Goal: Information Seeking & Learning: Check status

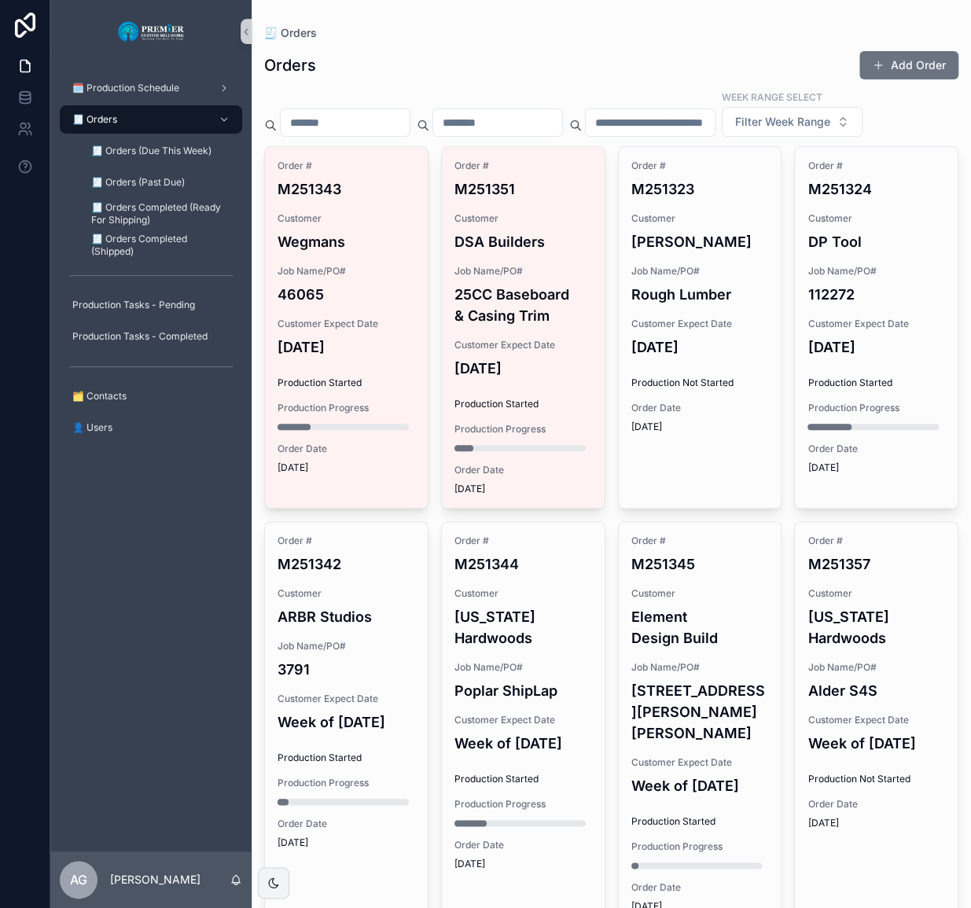
click at [464, 674] on span "Job Name/PO#" at bounding box center [524, 667] width 138 height 13
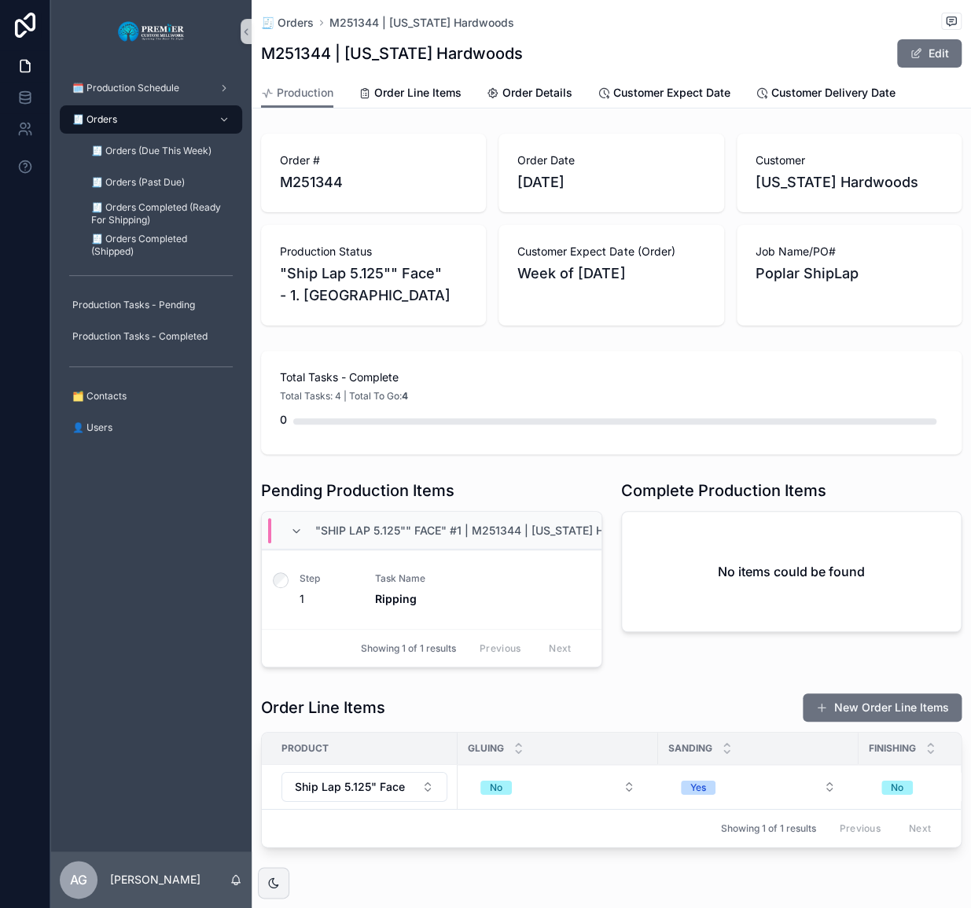
click at [170, 120] on div "🧾 Orders" at bounding box center [151, 119] width 164 height 25
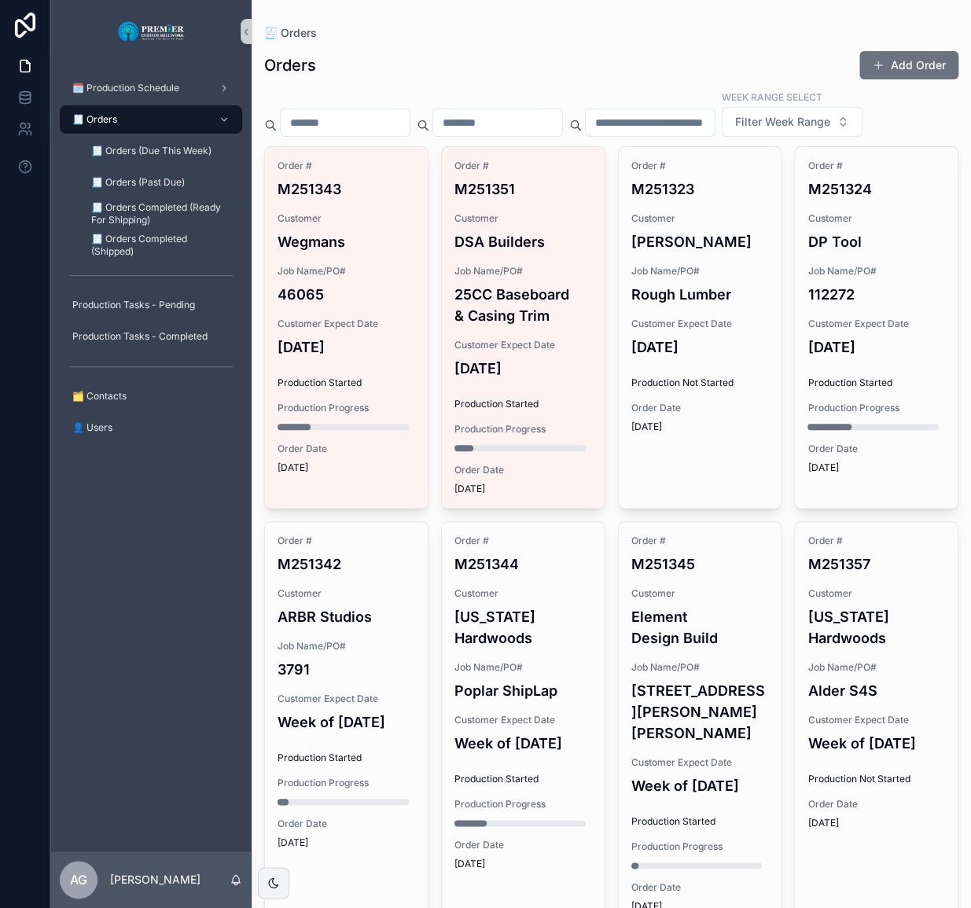
click at [138, 699] on div "🗓️ Production Schedule 🧾 Orders 🧾 Orders (Due This Week) 🧾 Orders (Past Due) 🧾 …" at bounding box center [150, 457] width 201 height 789
click at [607, 137] on div "Week Range Select Filter Week Range" at bounding box center [611, 113] width 694 height 47
click at [199, 92] on div "🗓️ Production Schedule" at bounding box center [151, 88] width 164 height 25
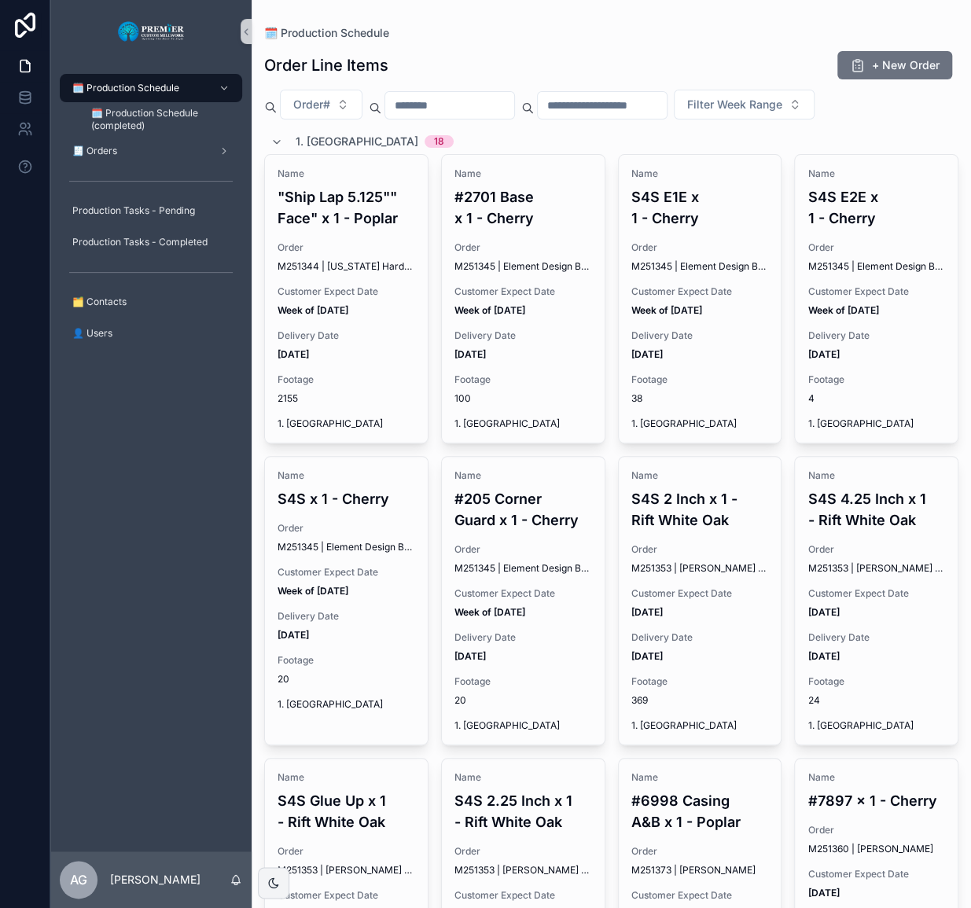
click at [332, 139] on span "1. Ripping" at bounding box center [357, 142] width 123 height 16
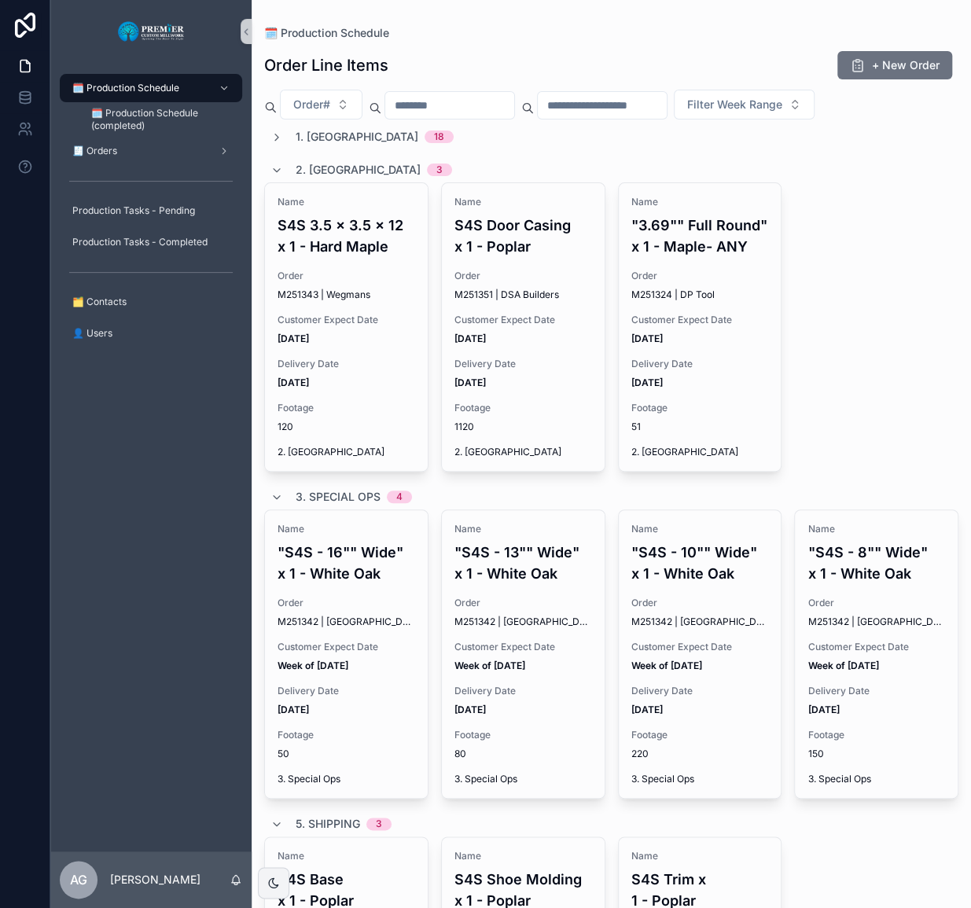
click at [315, 163] on span "2. Moulding" at bounding box center [358, 170] width 125 height 16
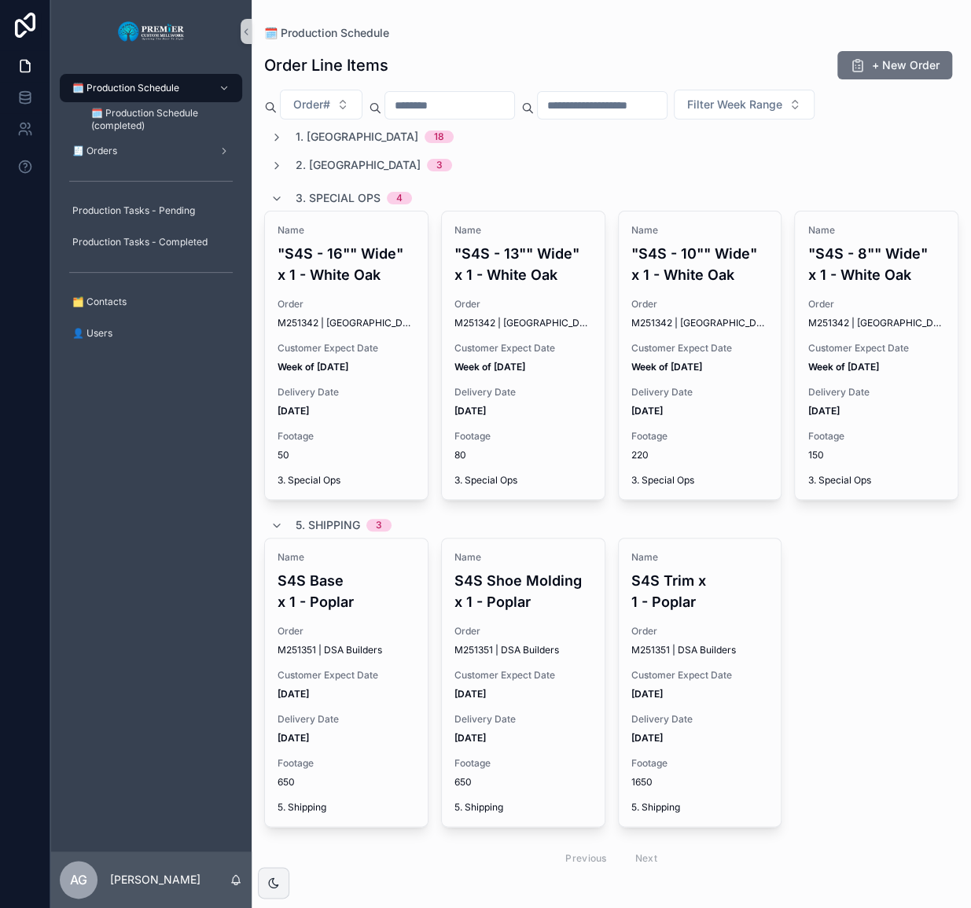
click at [315, 190] on span "3. Special Ops" at bounding box center [338, 198] width 85 height 16
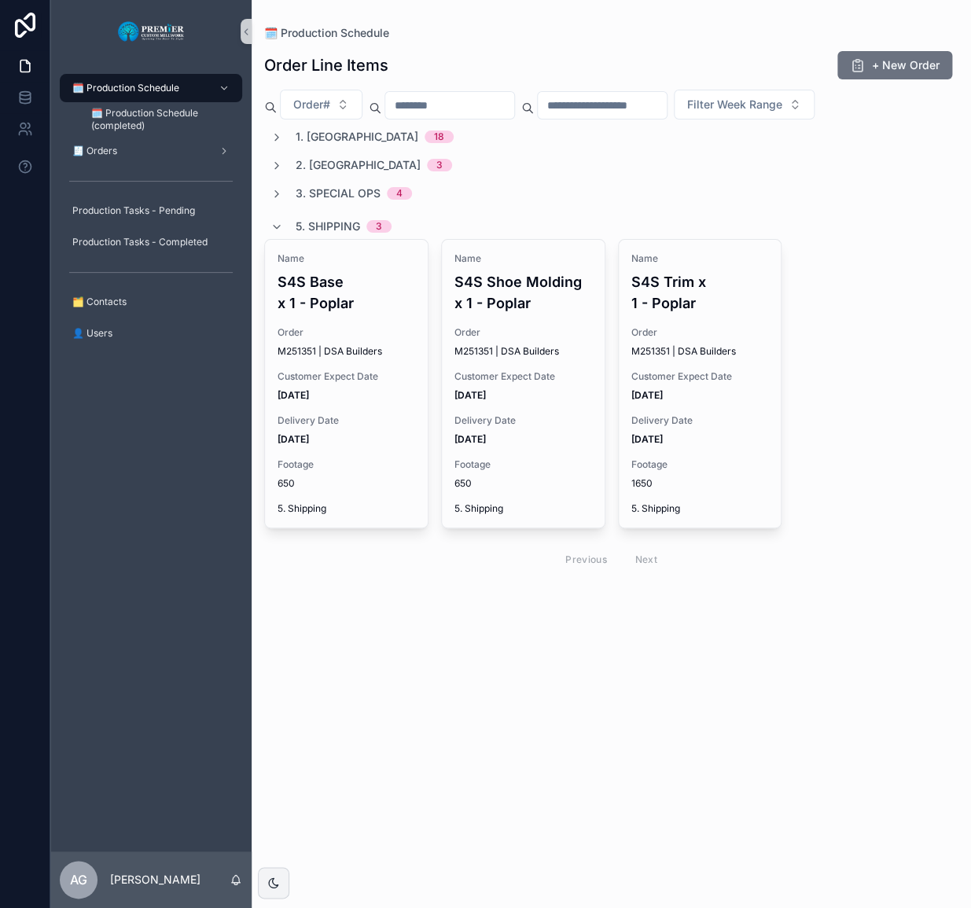
click at [319, 212] on div "1. Ripping 18 2. Moulding 3 3. Special Ops 4 5. Shipping 3 Name S4S Base x 1 - …" at bounding box center [611, 353] width 694 height 449
click at [319, 221] on span "5. Shipping" at bounding box center [328, 227] width 64 height 16
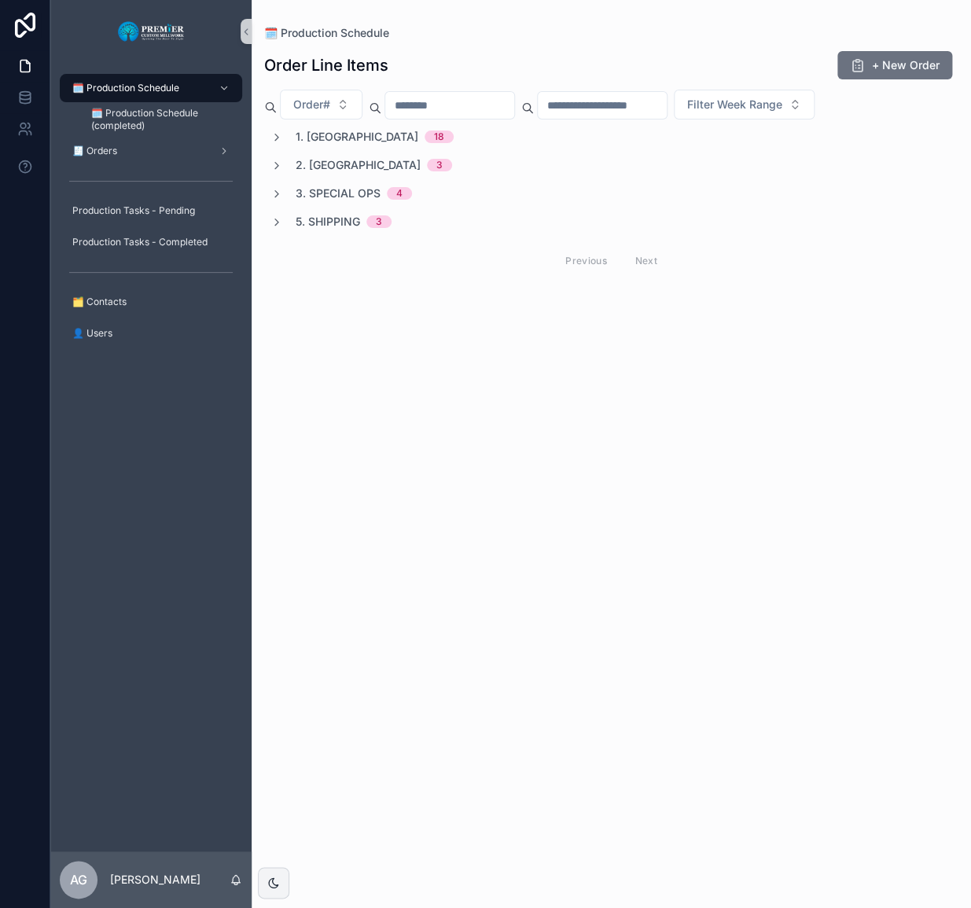
click at [315, 143] on span "1. Ripping" at bounding box center [357, 137] width 123 height 16
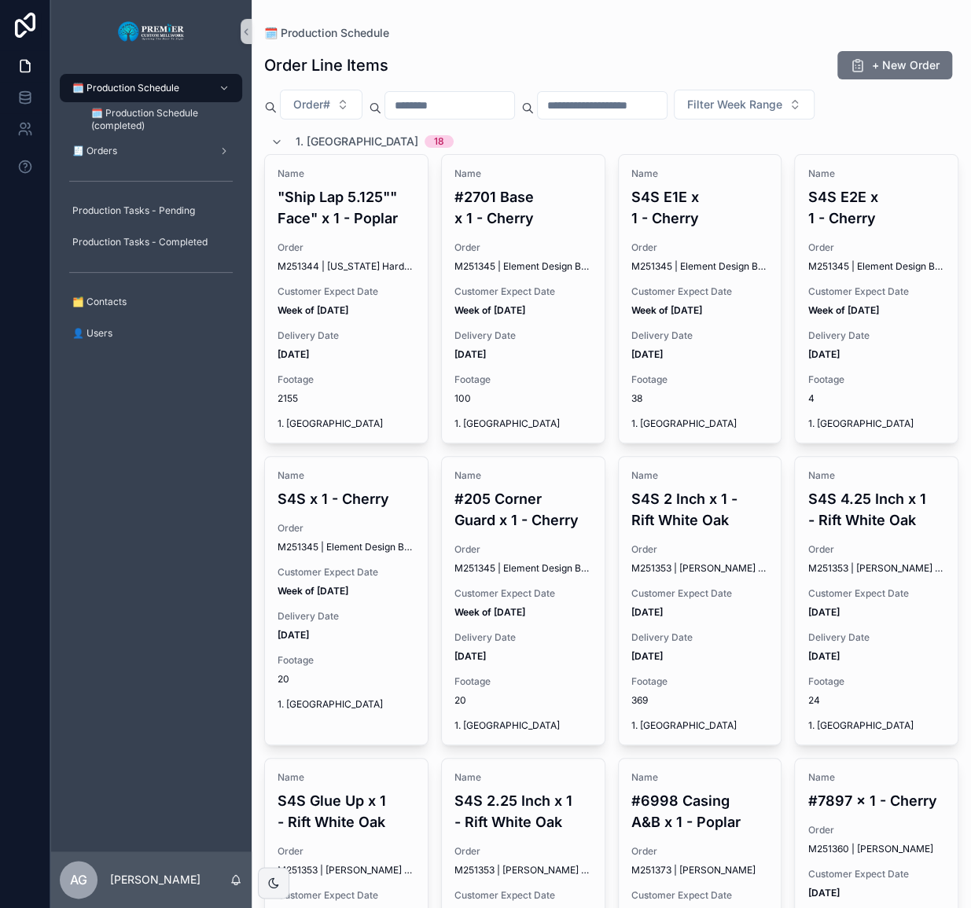
click at [308, 150] on div "1. Ripping 18" at bounding box center [375, 141] width 158 height 25
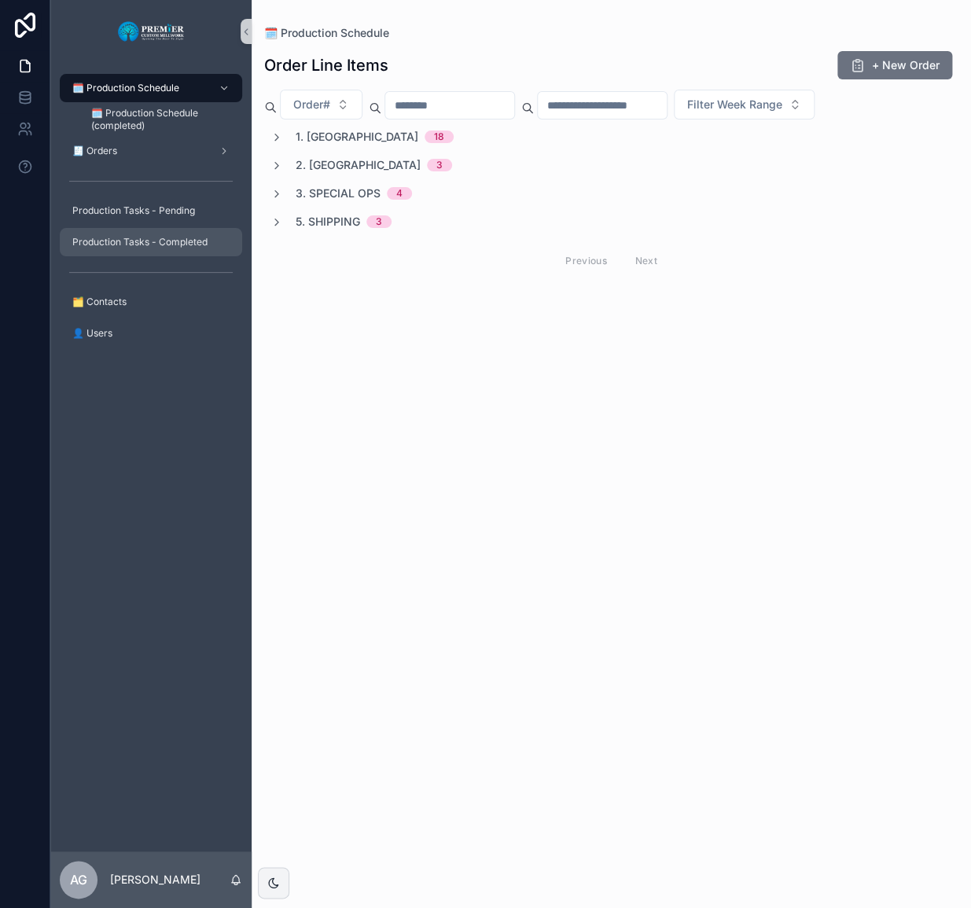
click at [212, 239] on div "Production Tasks - Completed" at bounding box center [151, 242] width 164 height 25
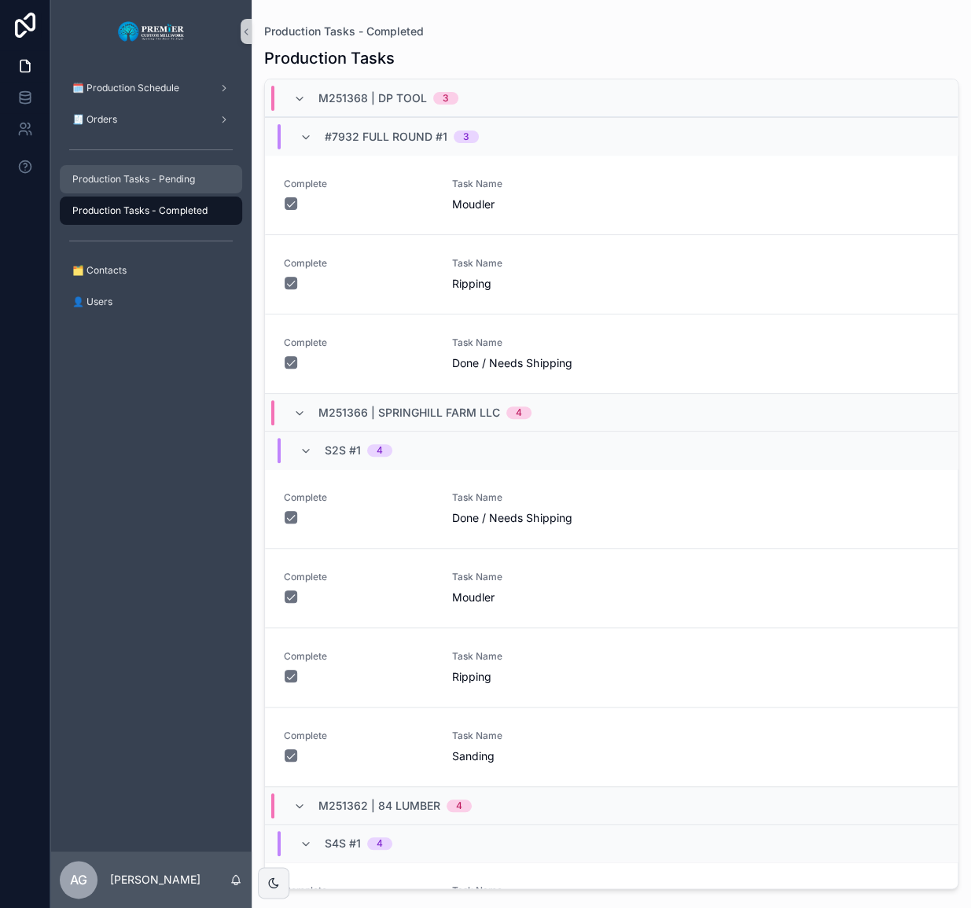
click at [201, 189] on div "Production Tasks - Pending" at bounding box center [151, 179] width 164 height 25
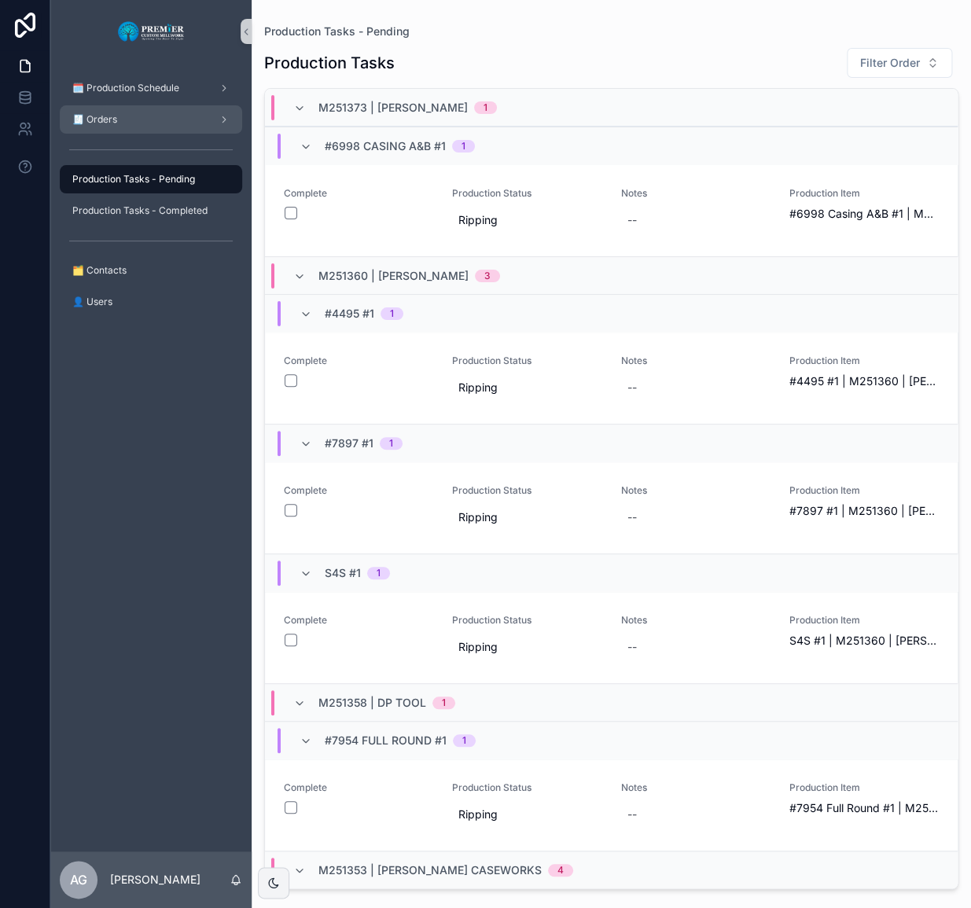
click at [183, 111] on div "🧾 Orders" at bounding box center [151, 119] width 164 height 25
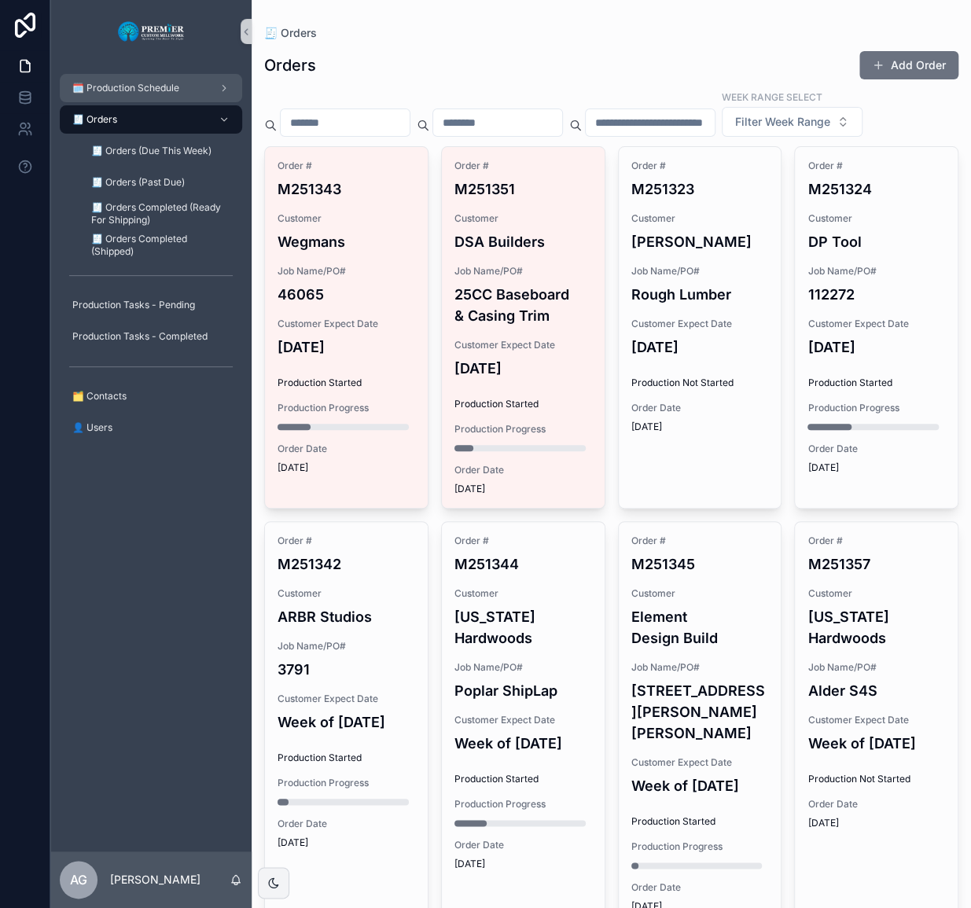
click at [186, 88] on div "🗓️ Production Schedule" at bounding box center [151, 88] width 164 height 25
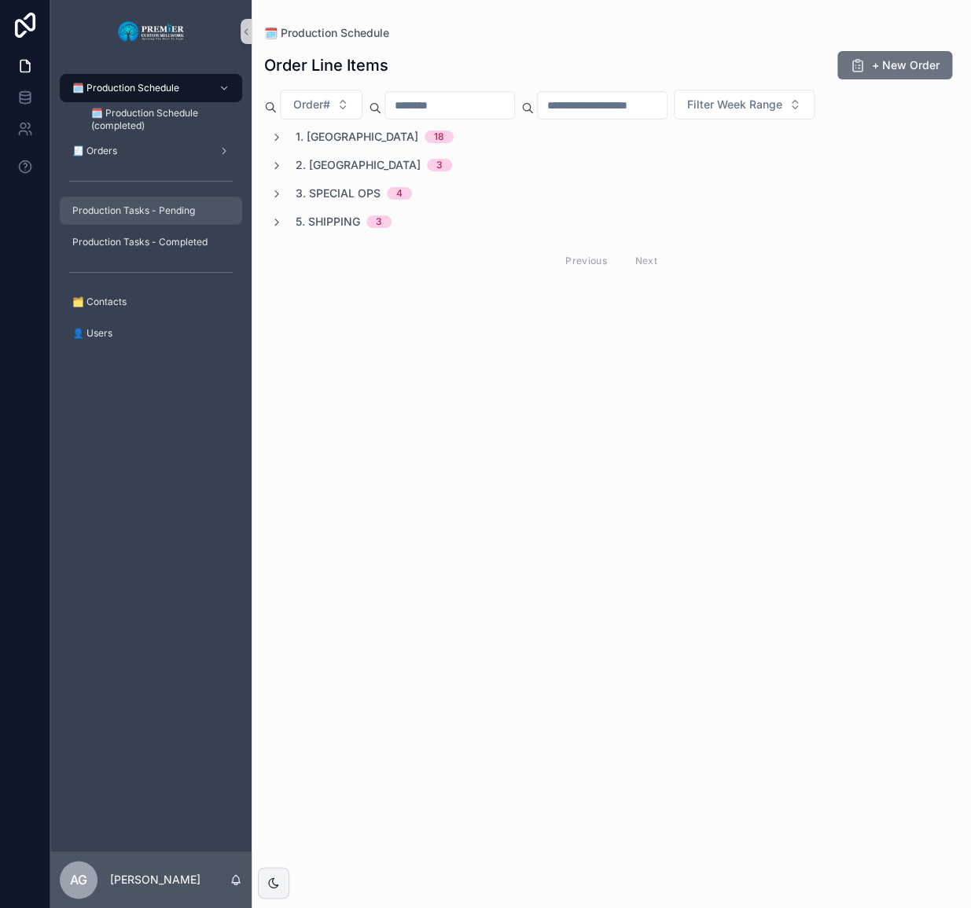
click at [201, 200] on div "Production Tasks - Pending" at bounding box center [151, 210] width 164 height 25
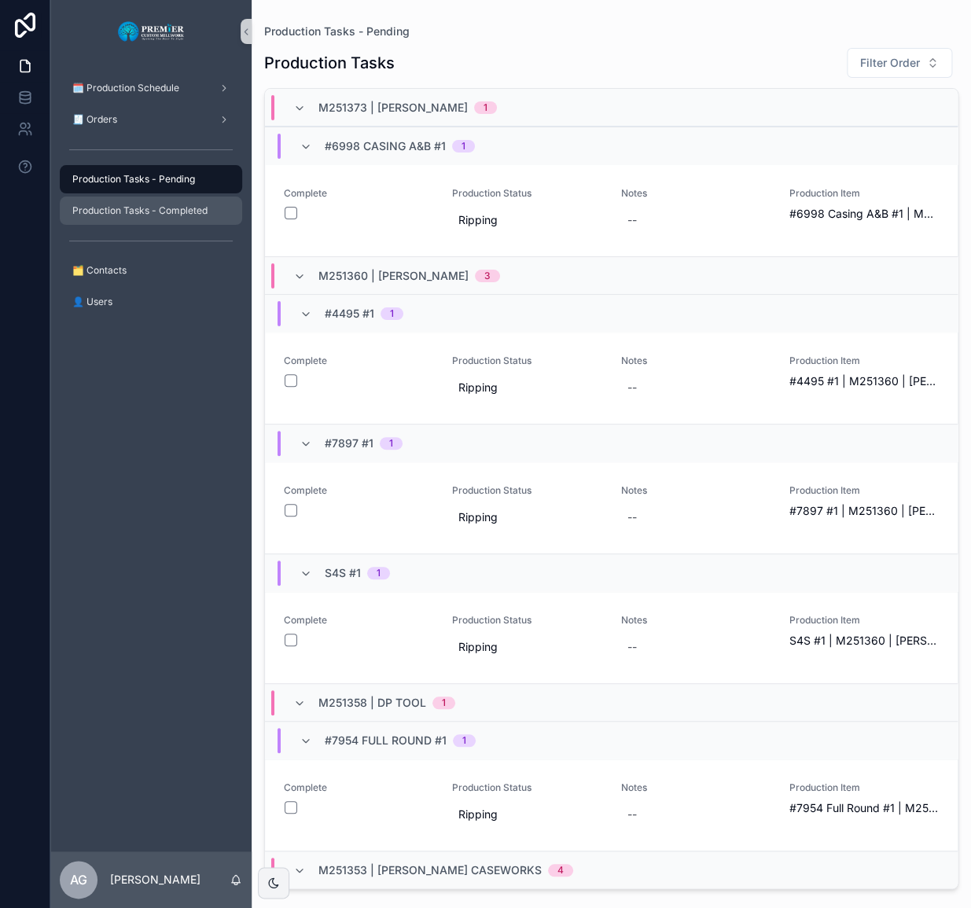
click at [192, 207] on span "Production Tasks - Completed" at bounding box center [139, 210] width 135 height 13
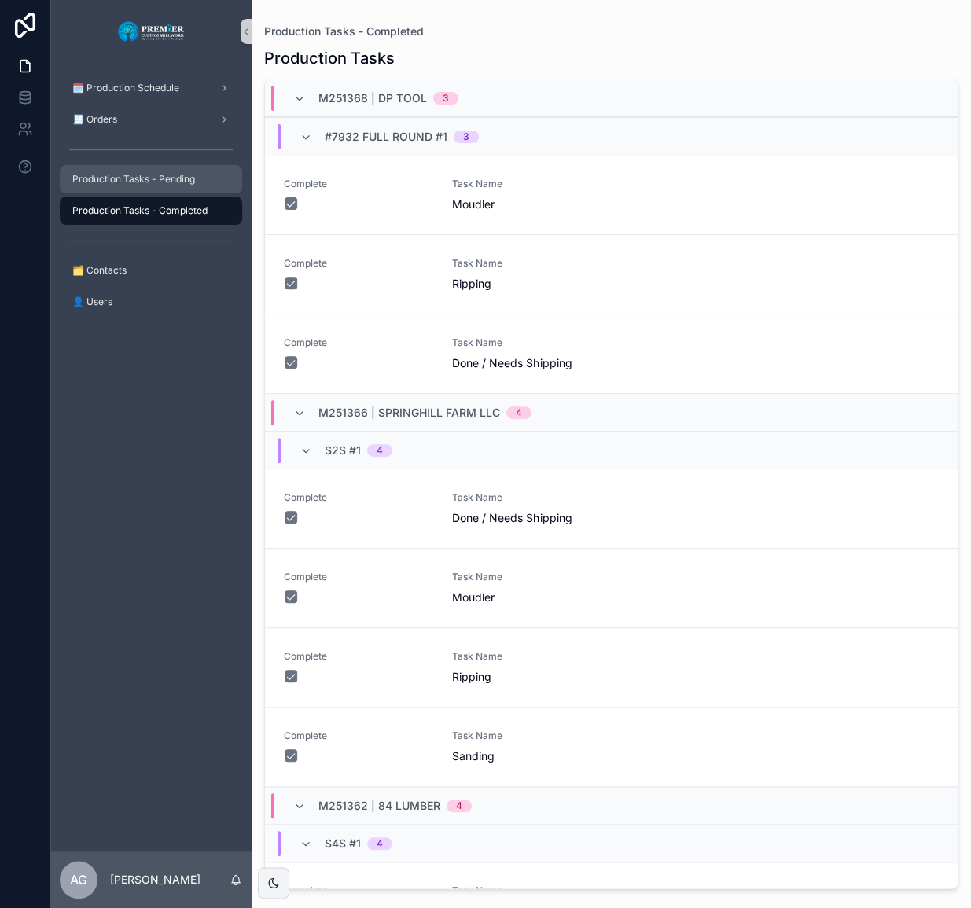
click at [182, 188] on div "Production Tasks - Pending" at bounding box center [151, 179] width 164 height 25
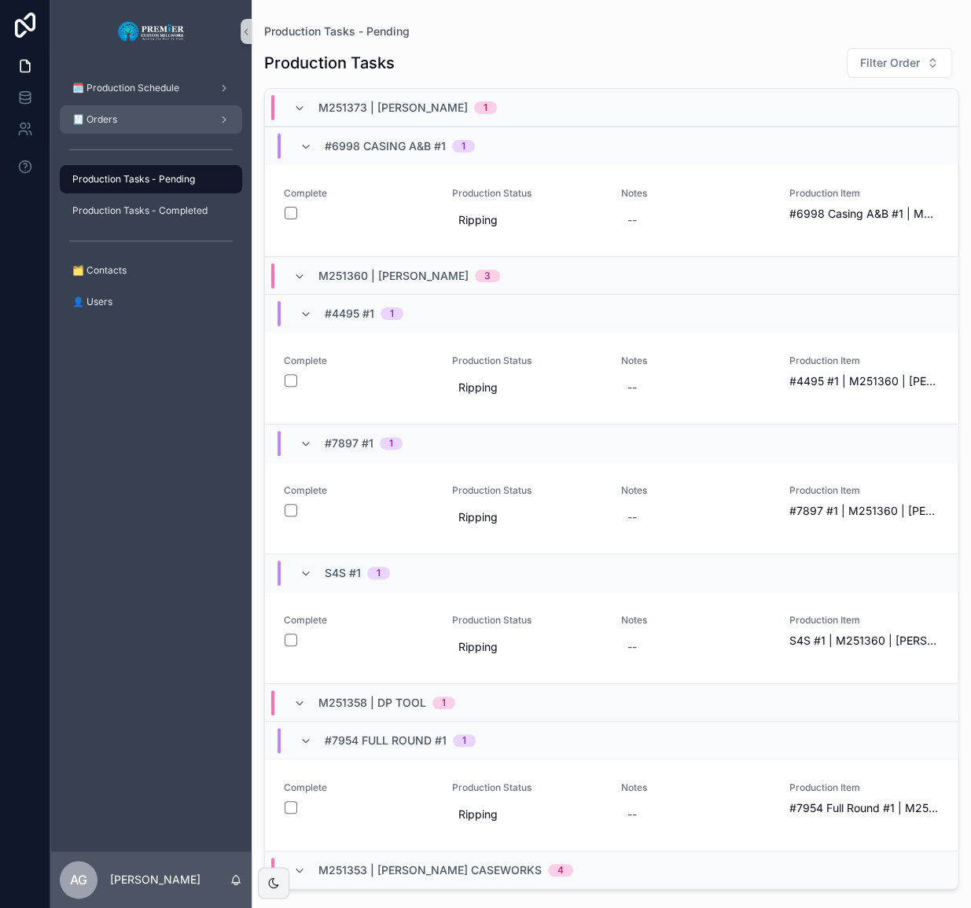
click at [154, 120] on div "🧾 Orders" at bounding box center [151, 119] width 164 height 25
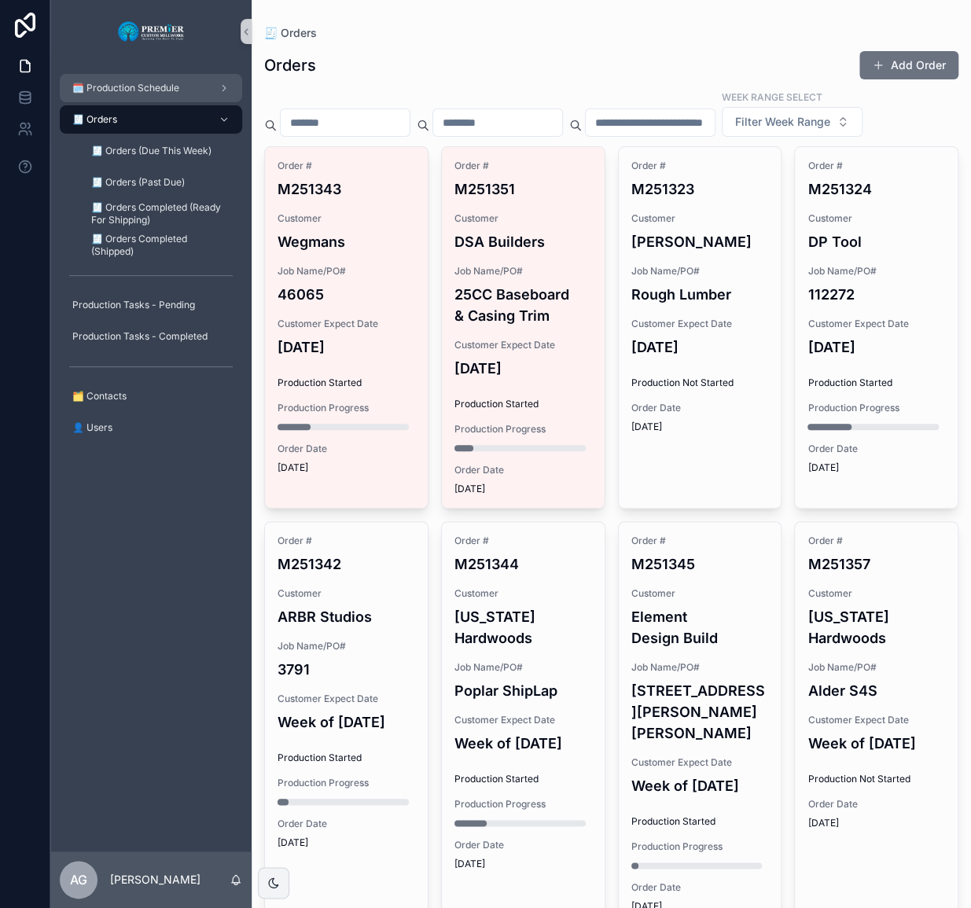
click at [164, 97] on div "🗓️ Production Schedule" at bounding box center [151, 88] width 164 height 25
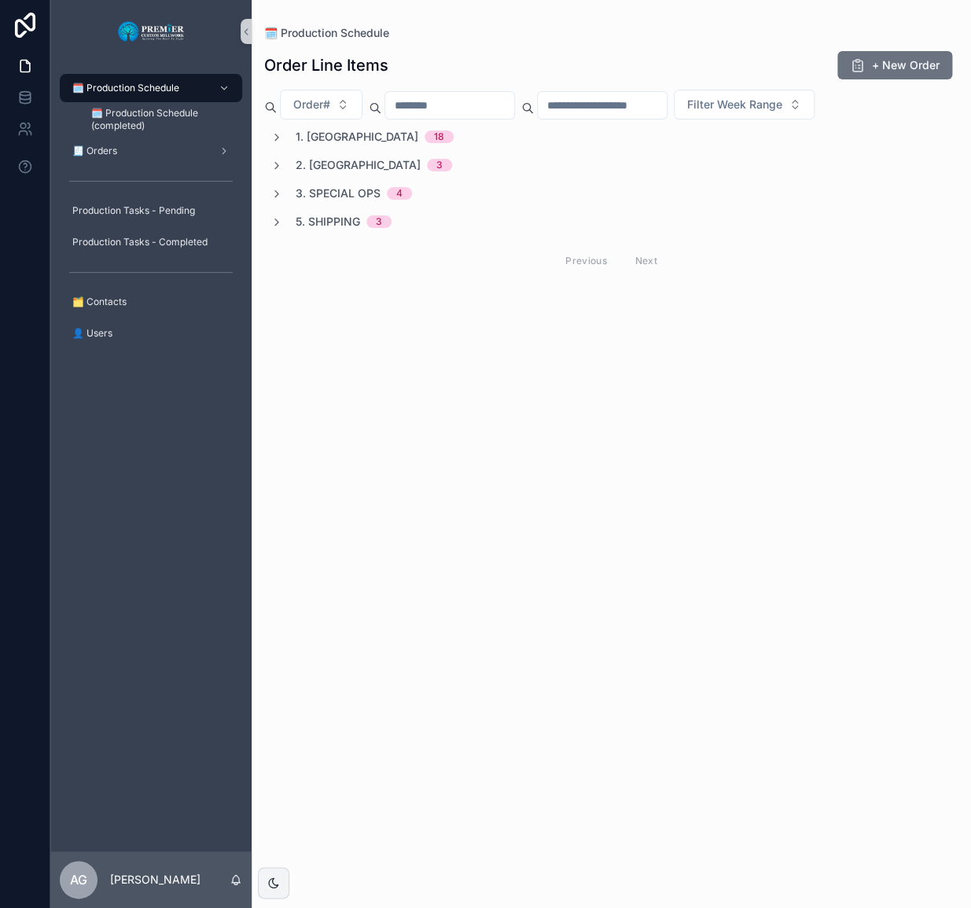
click at [333, 134] on span "1. Ripping" at bounding box center [357, 137] width 123 height 16
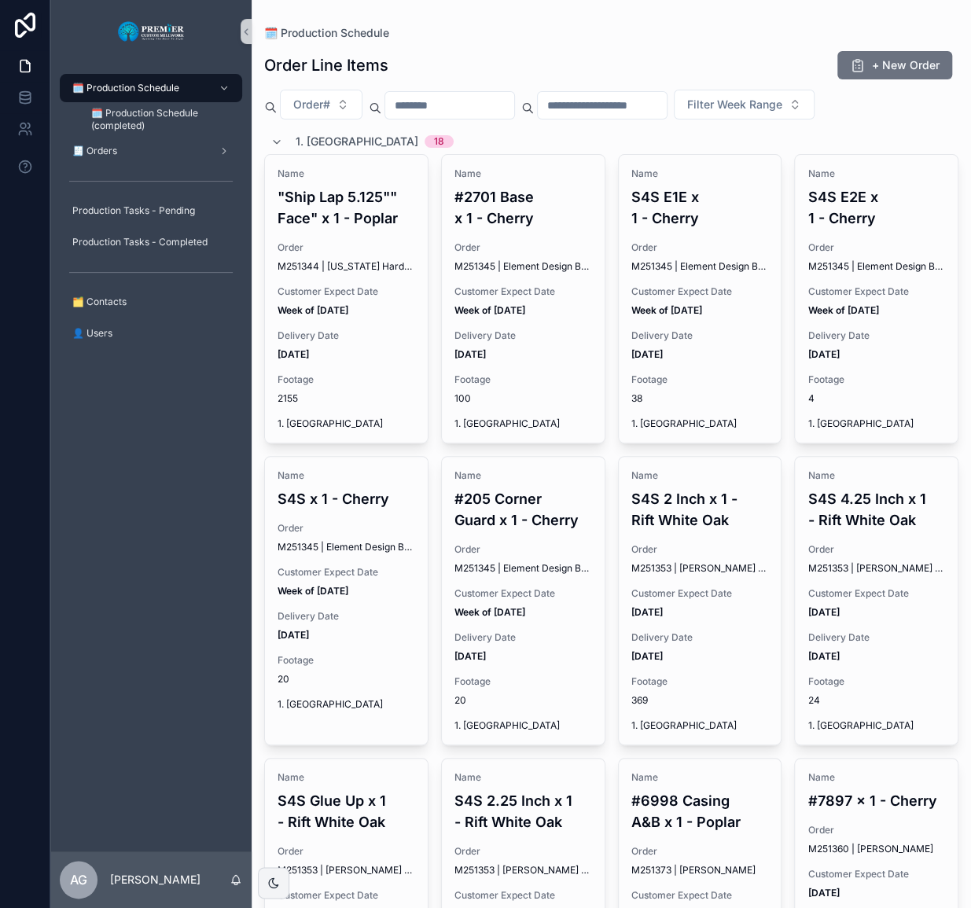
click at [332, 135] on span "1. Ripping" at bounding box center [357, 142] width 123 height 16
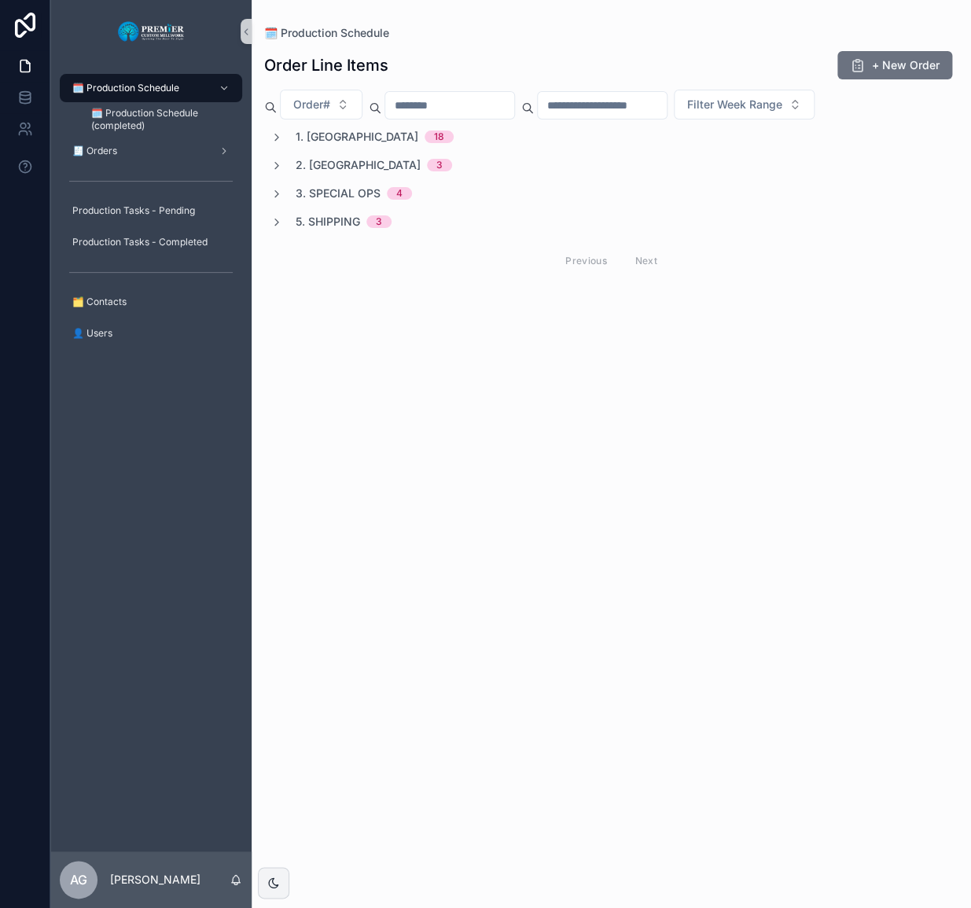
click at [325, 137] on span "1. Ripping" at bounding box center [357, 137] width 123 height 16
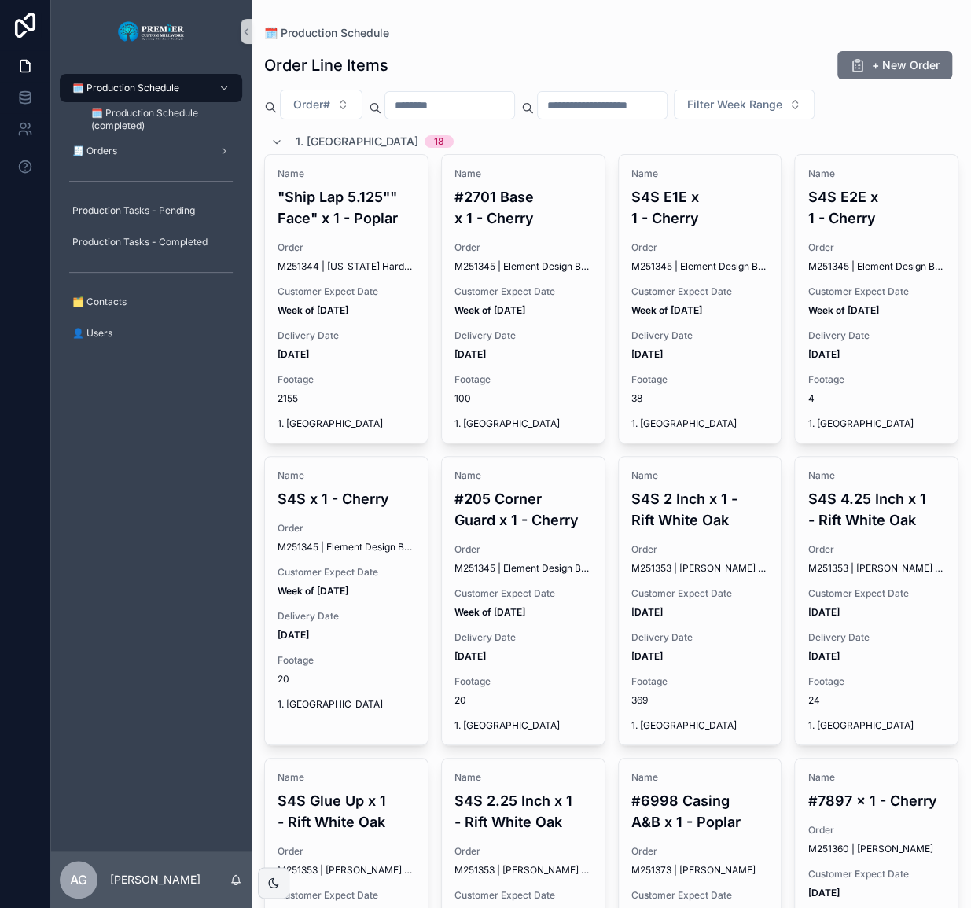
click at [322, 137] on span "1. Ripping" at bounding box center [357, 142] width 123 height 16
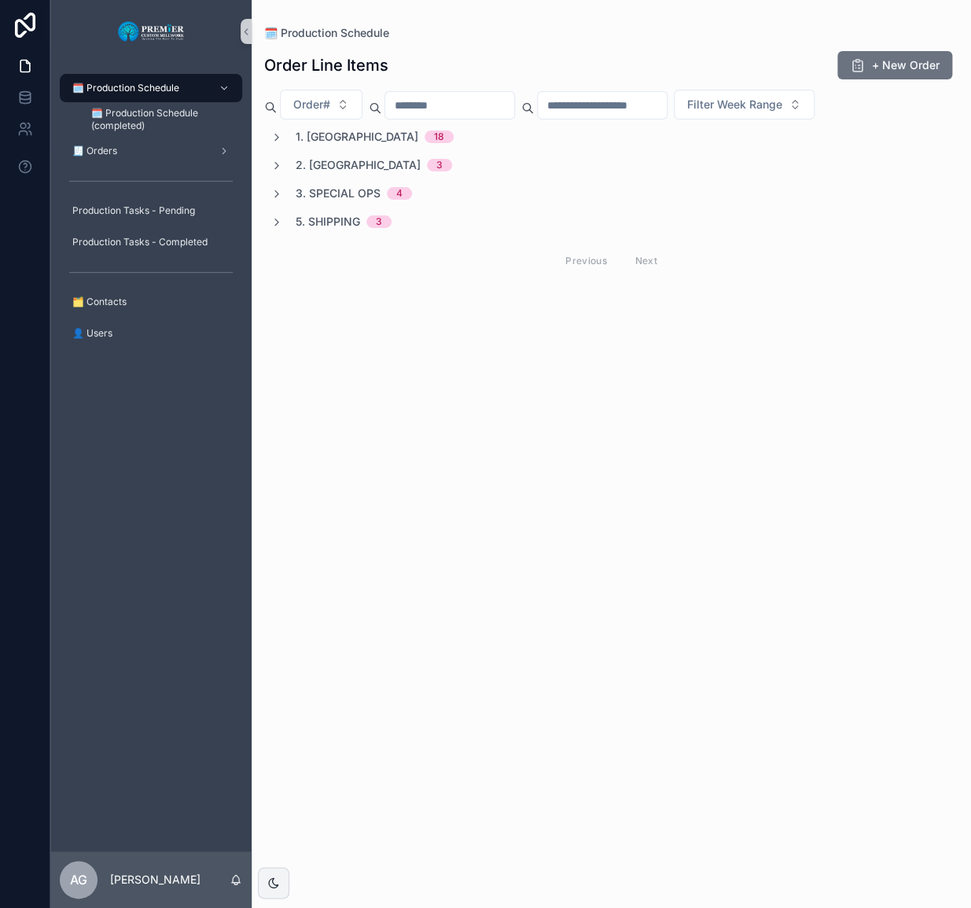
click at [320, 160] on span "2. Moulding" at bounding box center [358, 165] width 125 height 16
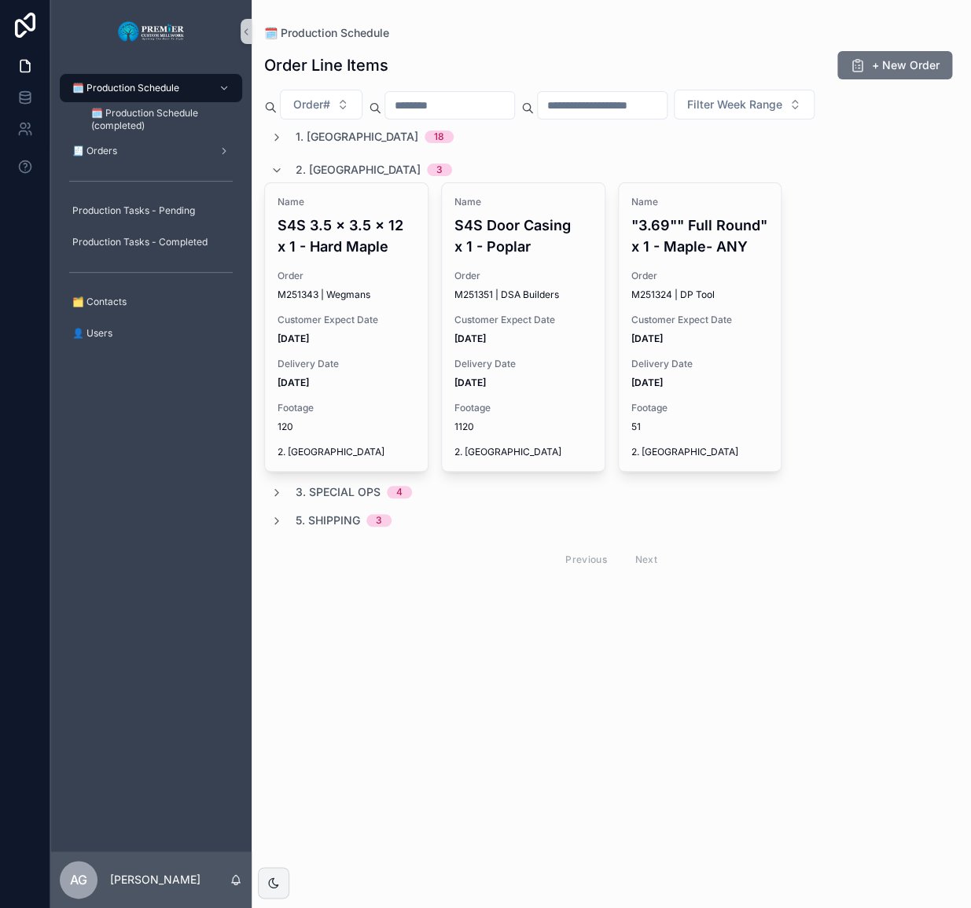
click at [319, 160] on div "2. Moulding 3" at bounding box center [374, 169] width 157 height 25
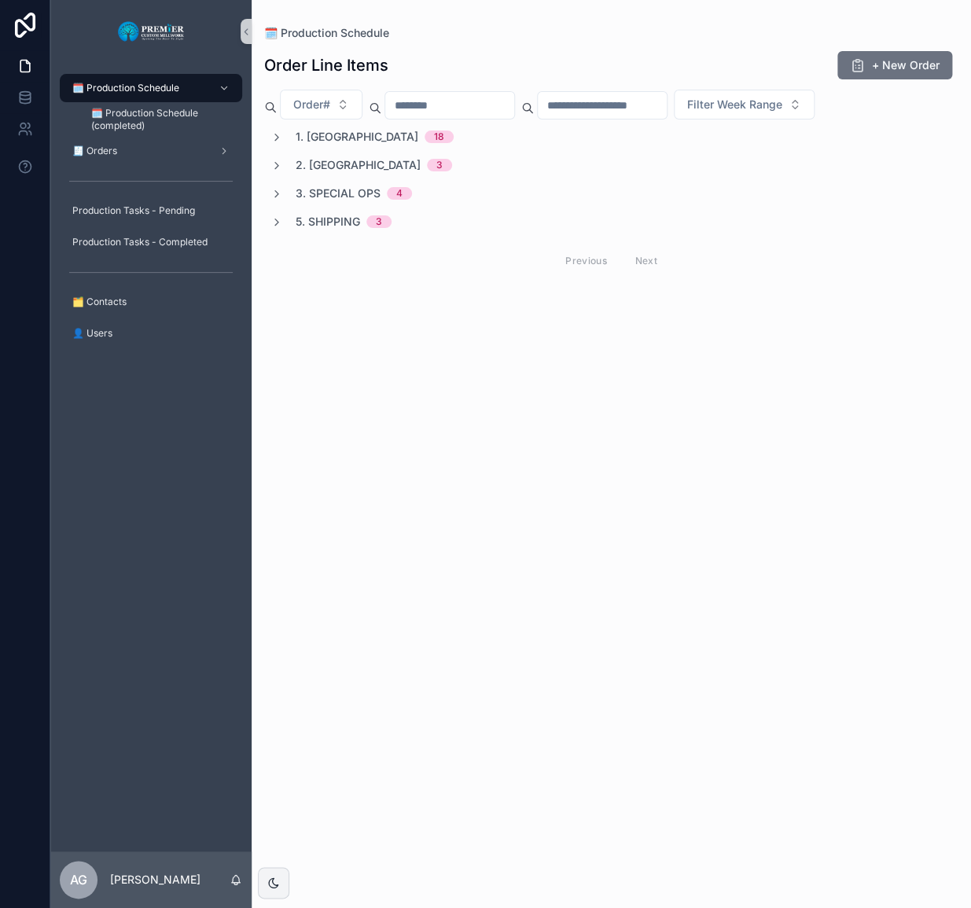
click at [315, 146] on div "1. Ripping 18 2. Moulding 3 3. Special Ops 4 5. Shipping 3 Previous Next" at bounding box center [611, 204] width 694 height 150
click at [378, 353] on div "🗓️ Production Schedule Order Line Items + New Order Order# Filter Week Range 1.…" at bounding box center [612, 454] width 720 height 908
click at [326, 136] on span "1. Ripping" at bounding box center [357, 137] width 123 height 16
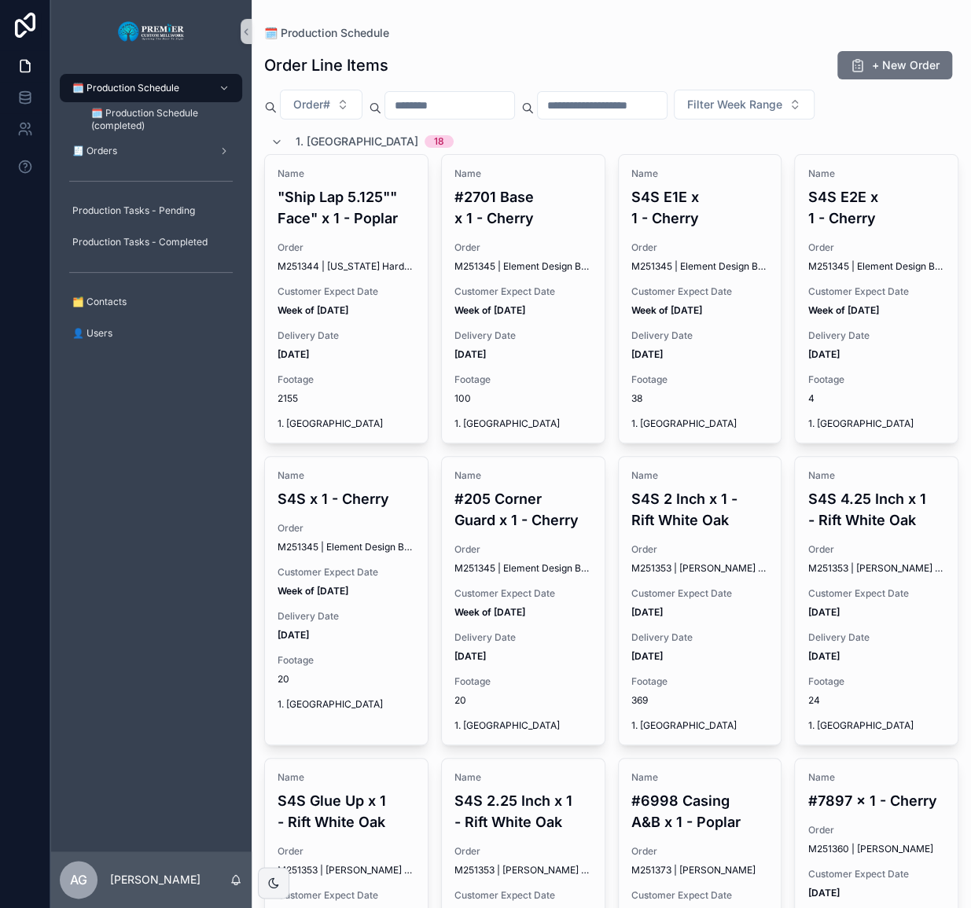
click at [326, 135] on span "1. Ripping" at bounding box center [357, 142] width 123 height 16
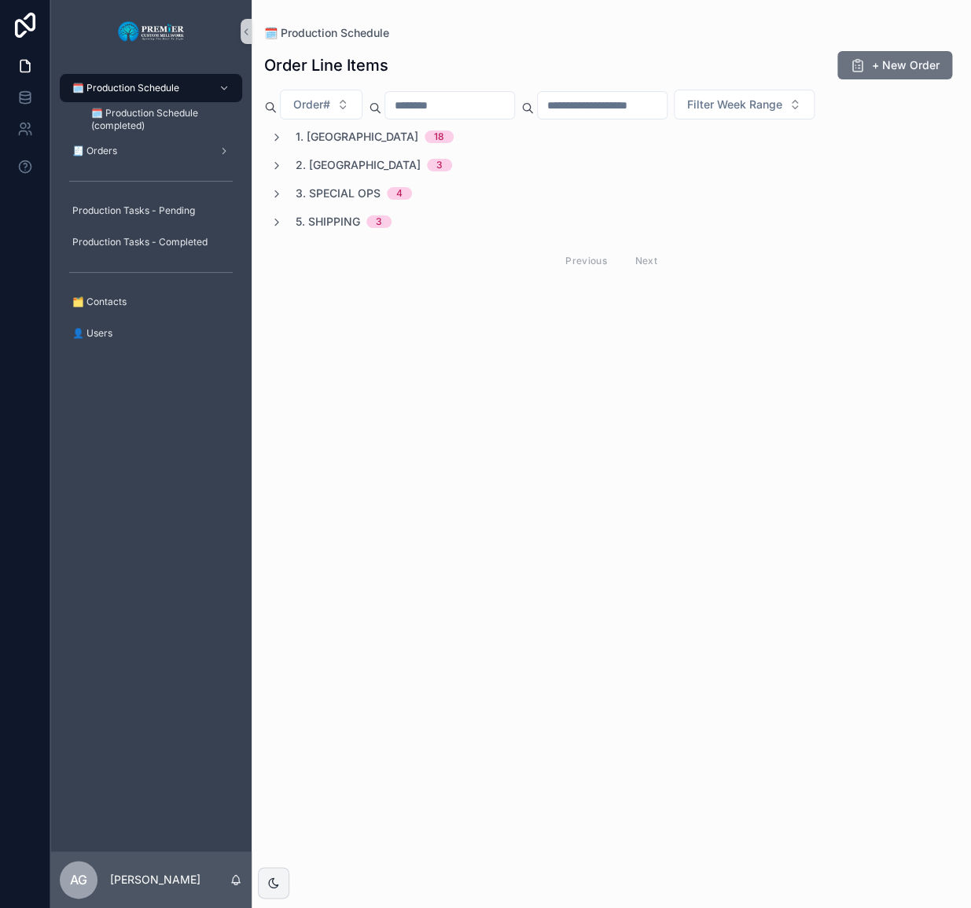
click at [521, 431] on div "🗓️ Production Schedule Order Line Items + New Order Order# Filter Week Range 1.…" at bounding box center [612, 454] width 720 height 908
click at [328, 134] on span "1. Ripping" at bounding box center [357, 137] width 123 height 16
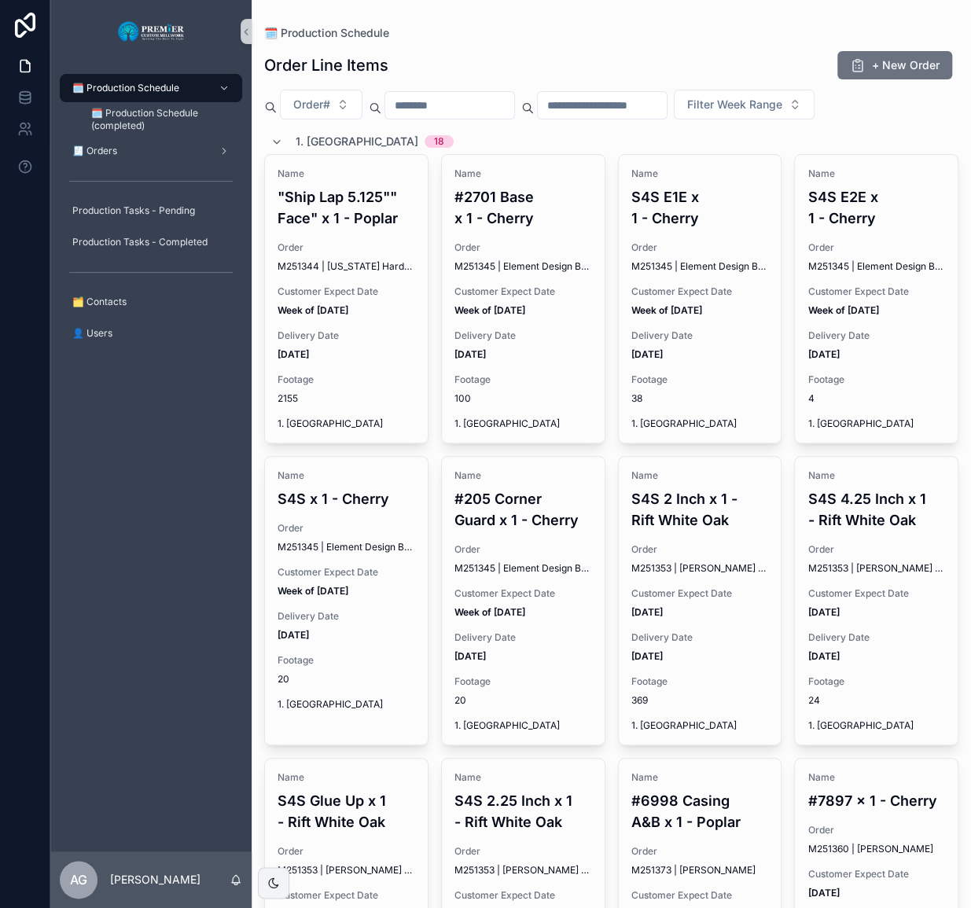
click at [425, 139] on span "18" at bounding box center [439, 141] width 29 height 13
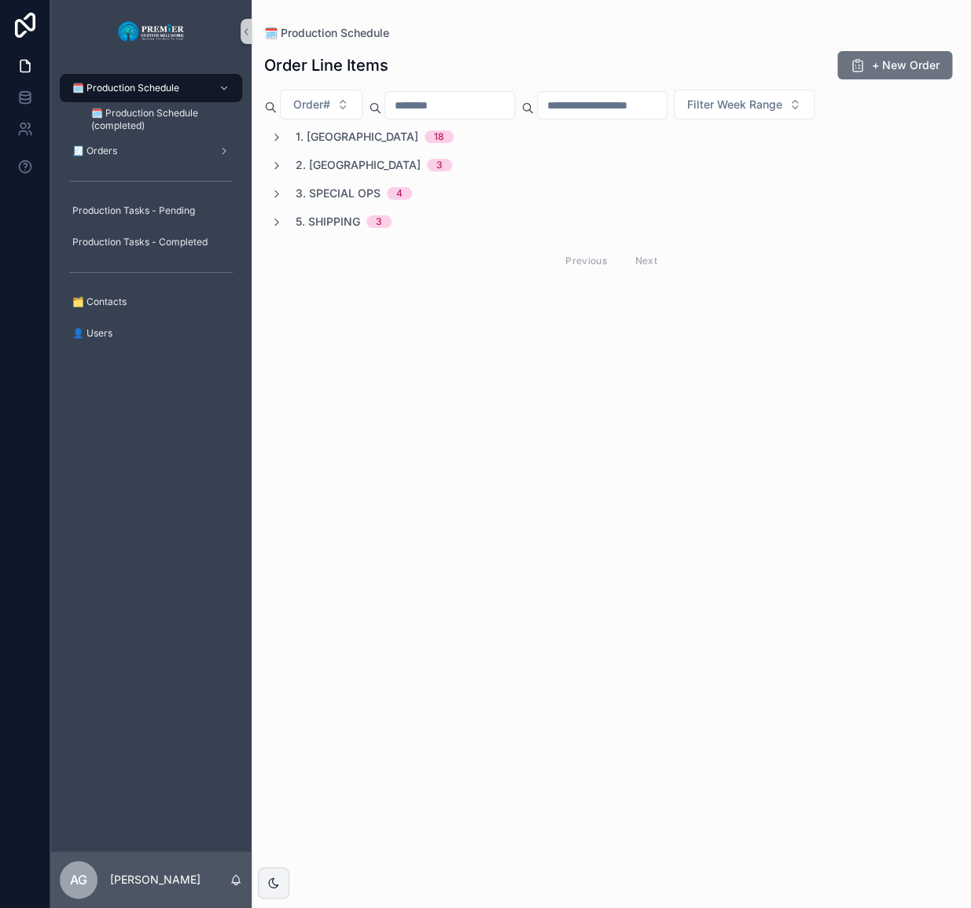
click at [425, 132] on span "18" at bounding box center [439, 137] width 29 height 13
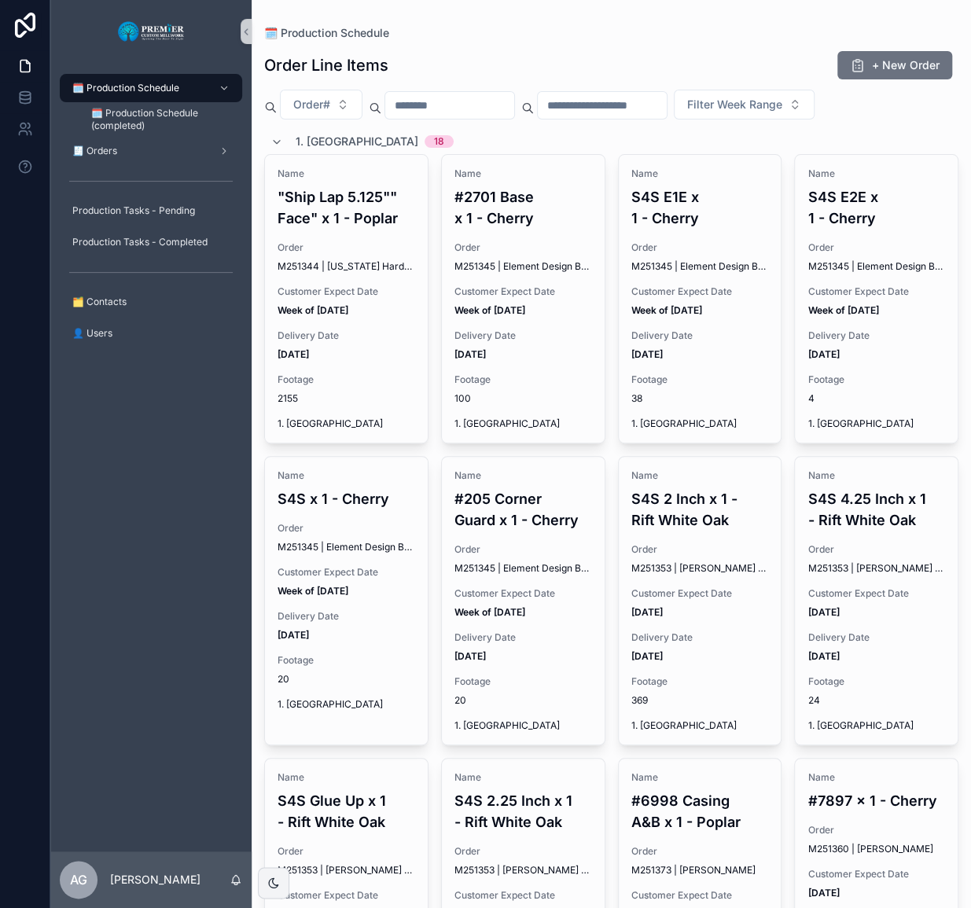
click at [344, 137] on span "1. Ripping" at bounding box center [357, 142] width 123 height 16
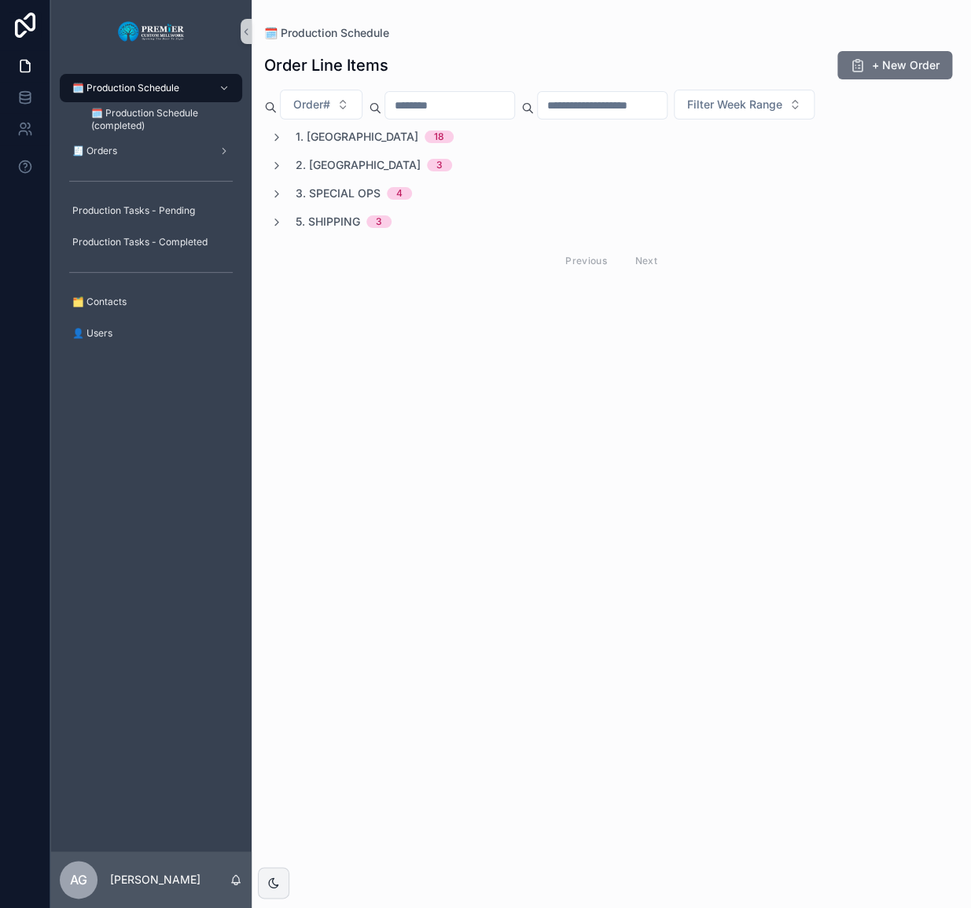
click at [367, 168] on span "2. Moulding" at bounding box center [358, 165] width 125 height 16
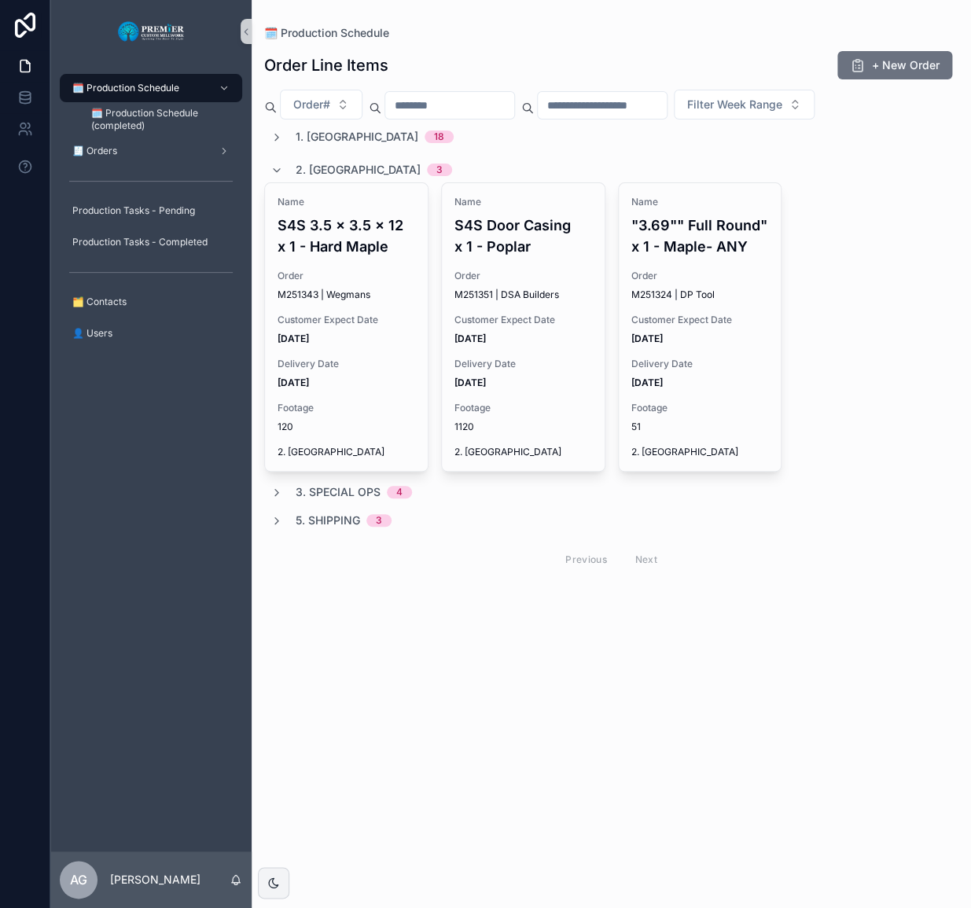
click at [341, 142] on span "1. Ripping" at bounding box center [357, 137] width 123 height 16
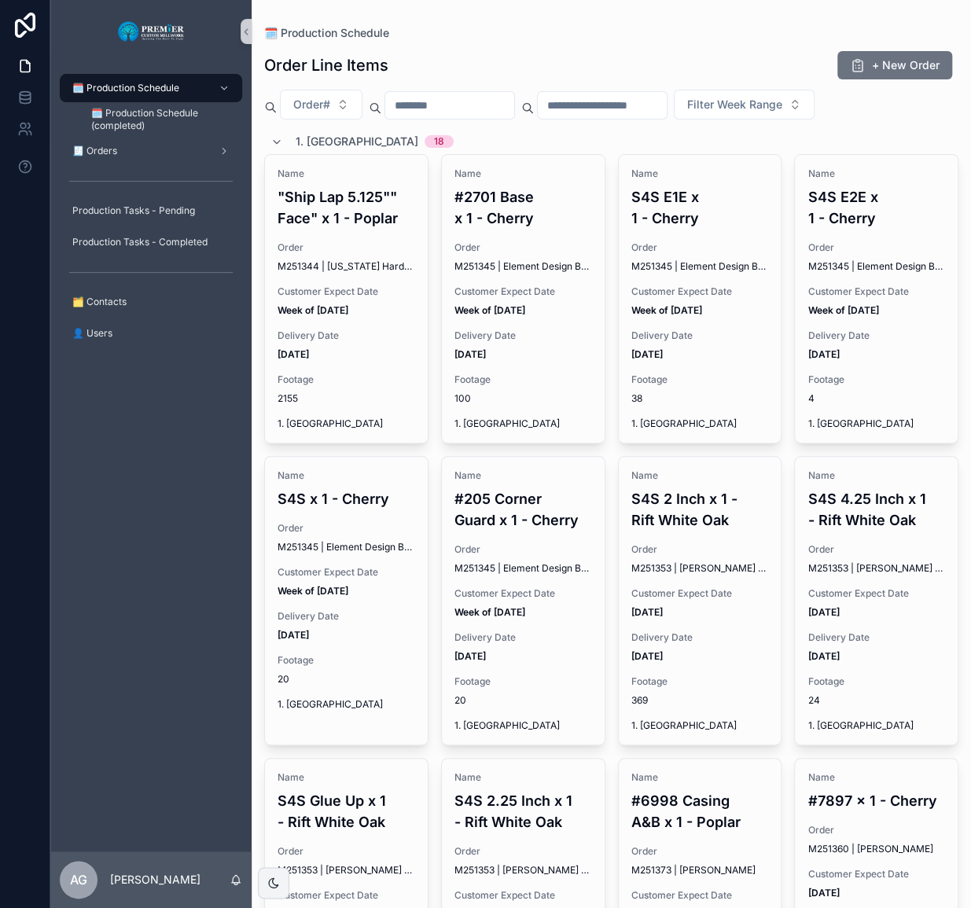
click at [366, 204] on h4 ""Ship Lap 5.125"" Face" x 1 - Poplar" at bounding box center [347, 207] width 138 height 42
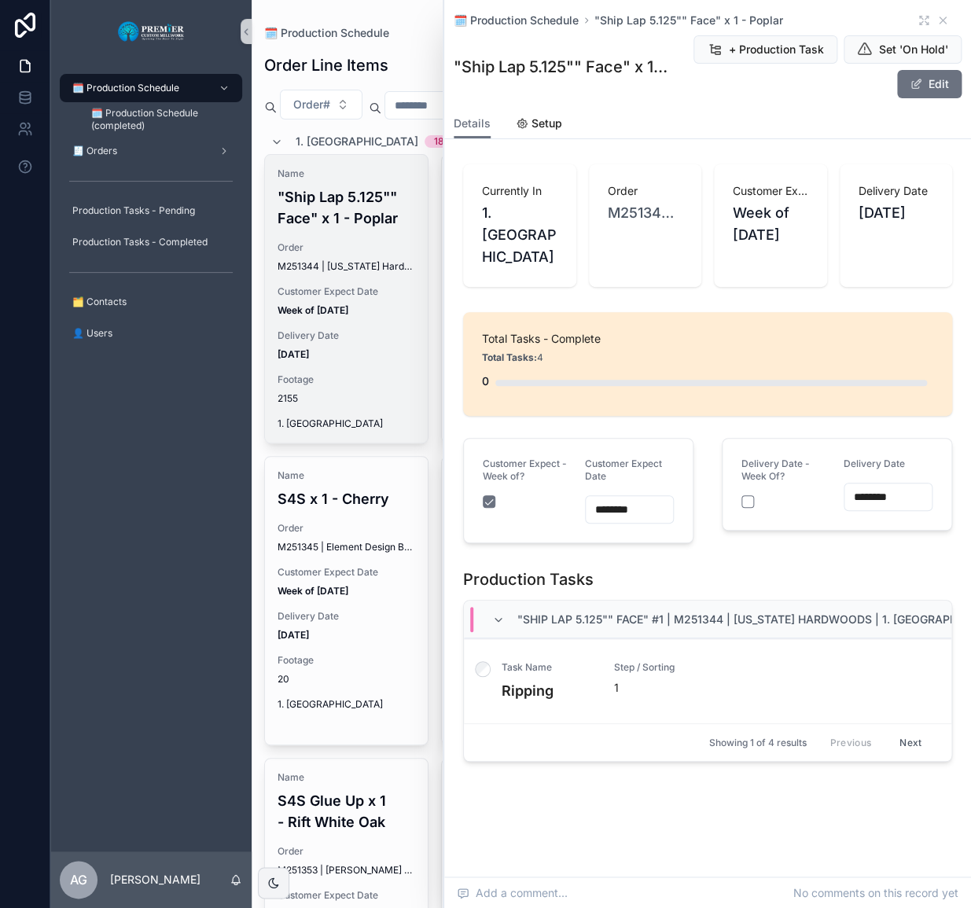
click at [686, 577] on div "Production Tasks" at bounding box center [707, 580] width 489 height 22
click at [213, 546] on div "🗓️ Production Schedule 🗓️ Production Schedule (completed) 🧾 Orders Production T…" at bounding box center [150, 457] width 201 height 789
click at [943, 20] on icon "scrollable content" at bounding box center [943, 20] width 6 height 6
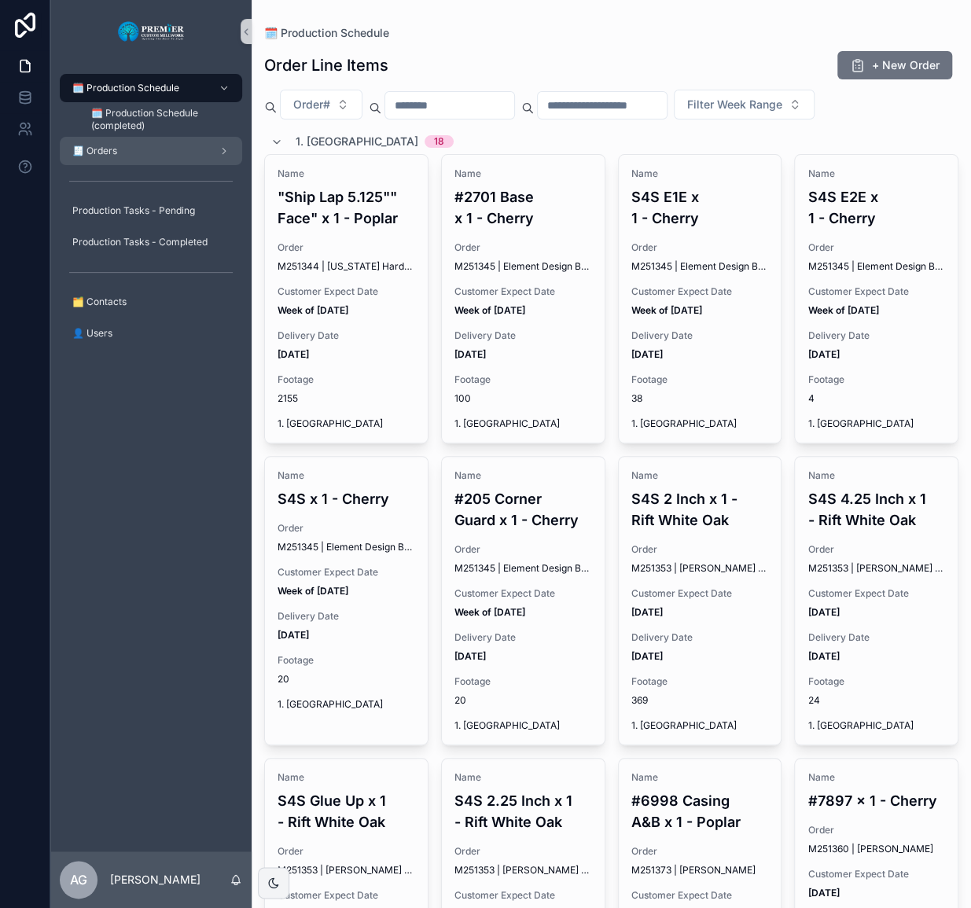
click at [148, 157] on div "🧾 Orders" at bounding box center [151, 150] width 164 height 25
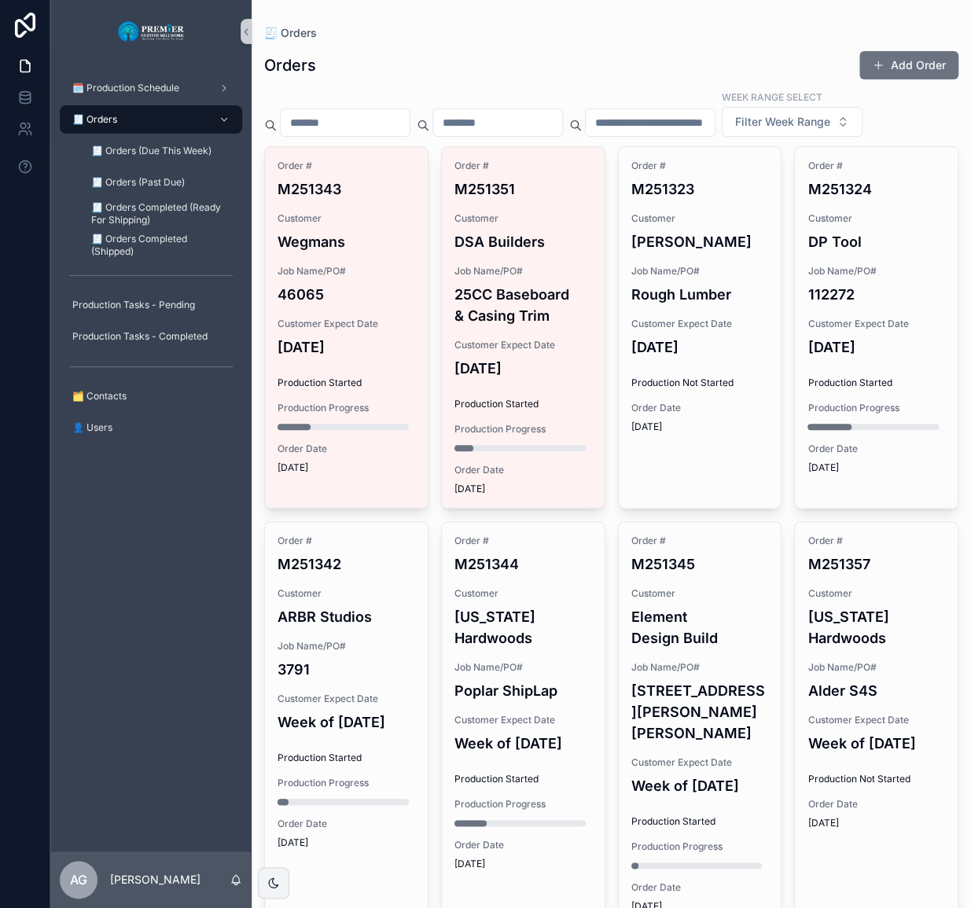
drag, startPoint x: 527, startPoint y: 141, endPoint x: 460, endPoint y: 134, distance: 67.1
click at [525, 137] on div "Week Range Select Filter Week Range" at bounding box center [611, 113] width 694 height 47
click at [196, 93] on div "🗓️ Production Schedule" at bounding box center [151, 88] width 164 height 25
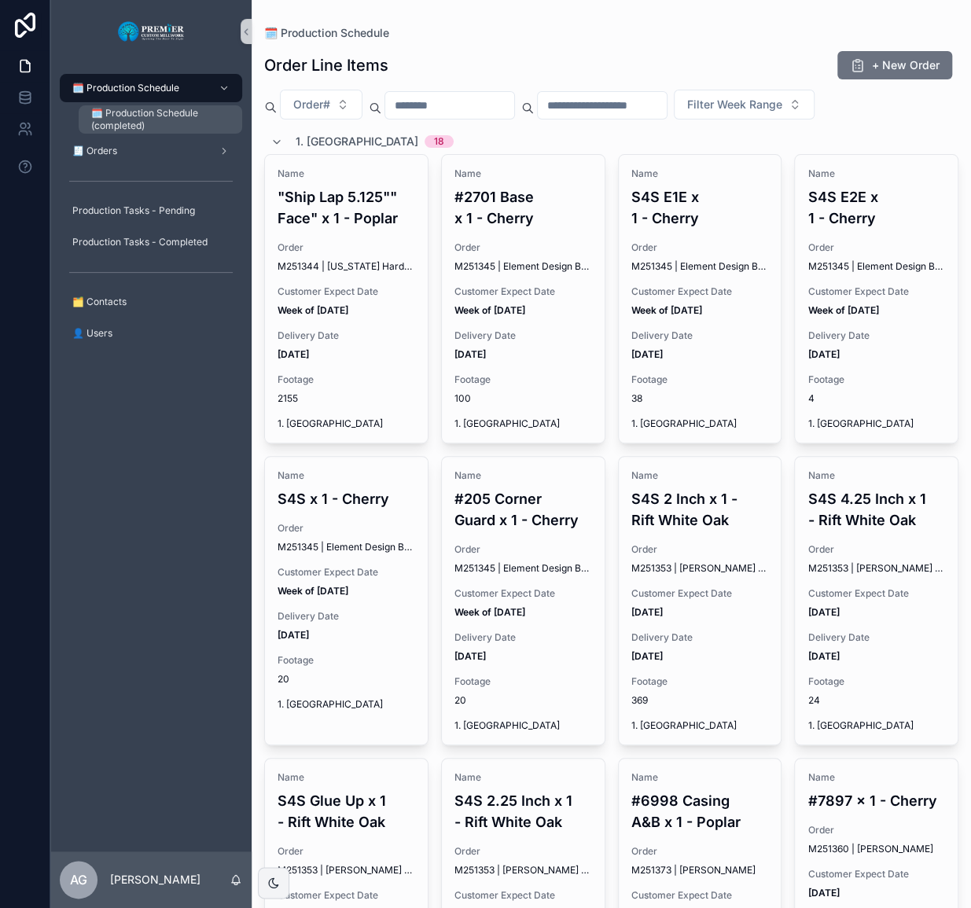
click at [185, 125] on span "🗓️ Production Schedule (completed)" at bounding box center [158, 119] width 135 height 25
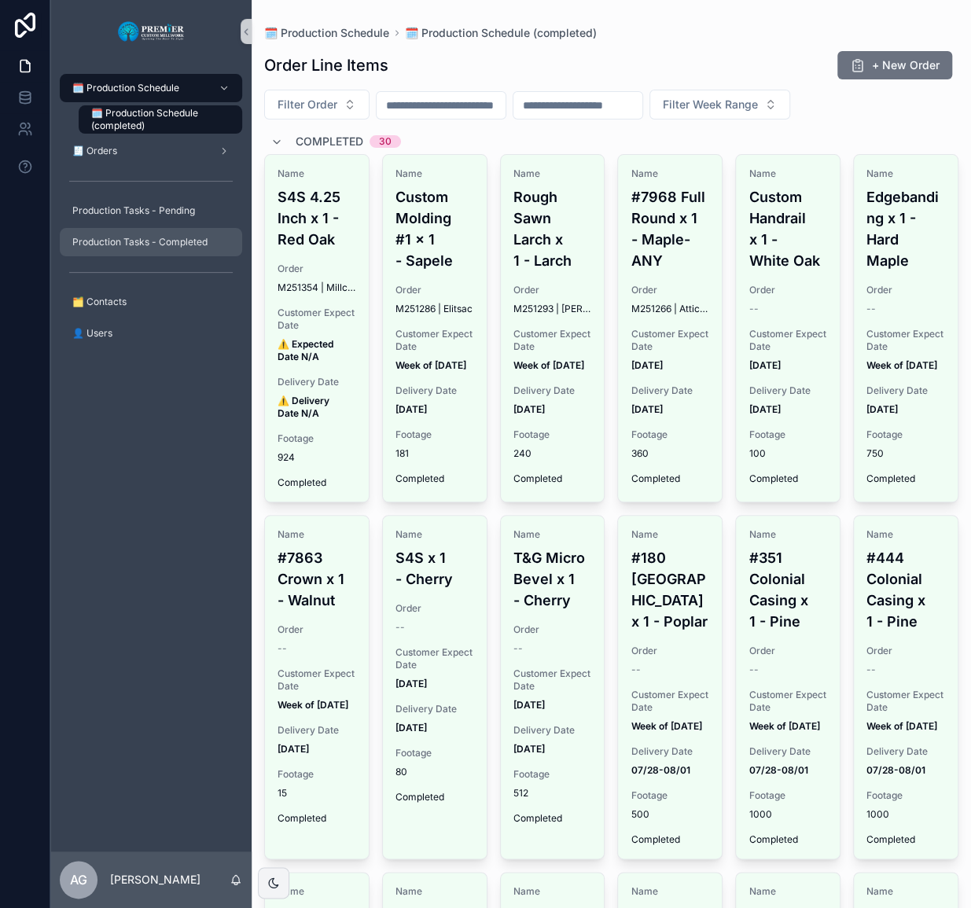
click at [148, 238] on span "Production Tasks - Completed" at bounding box center [139, 242] width 135 height 13
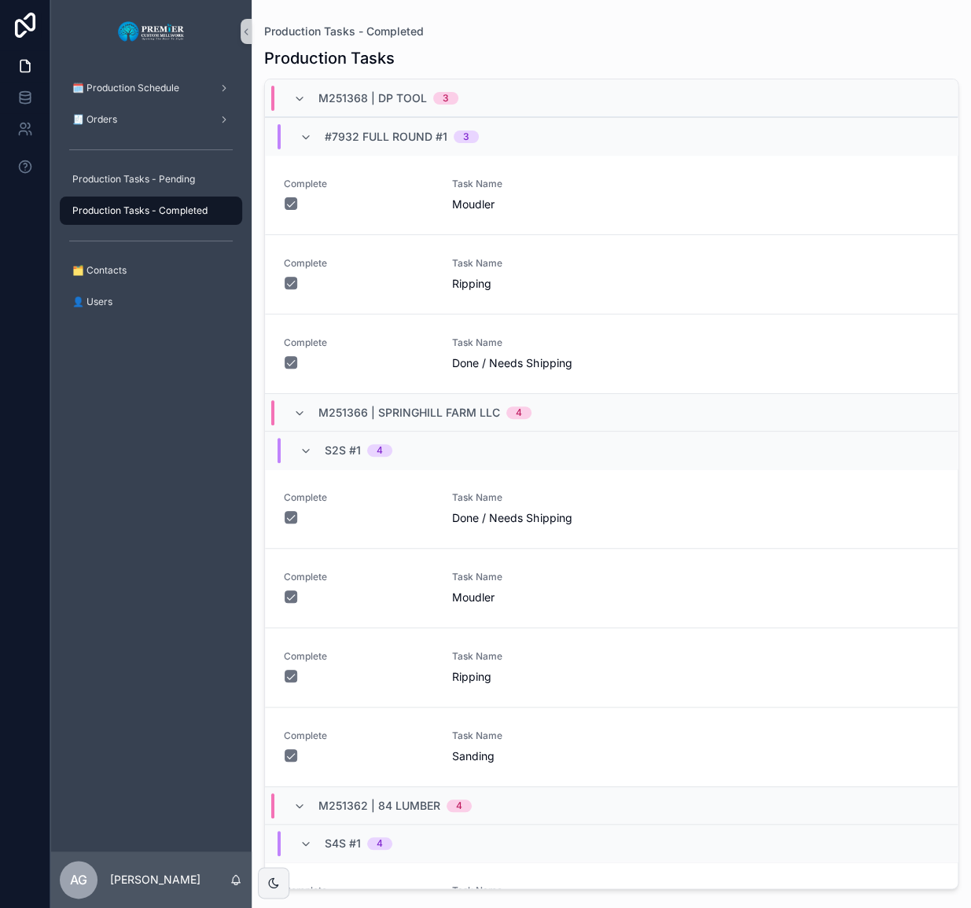
click at [150, 212] on span "Production Tasks - Completed" at bounding box center [139, 210] width 135 height 13
click at [153, 195] on div "Production Tasks - Completed" at bounding box center [150, 210] width 201 height 31
click at [154, 183] on span "Production Tasks - Pending" at bounding box center [133, 179] width 123 height 13
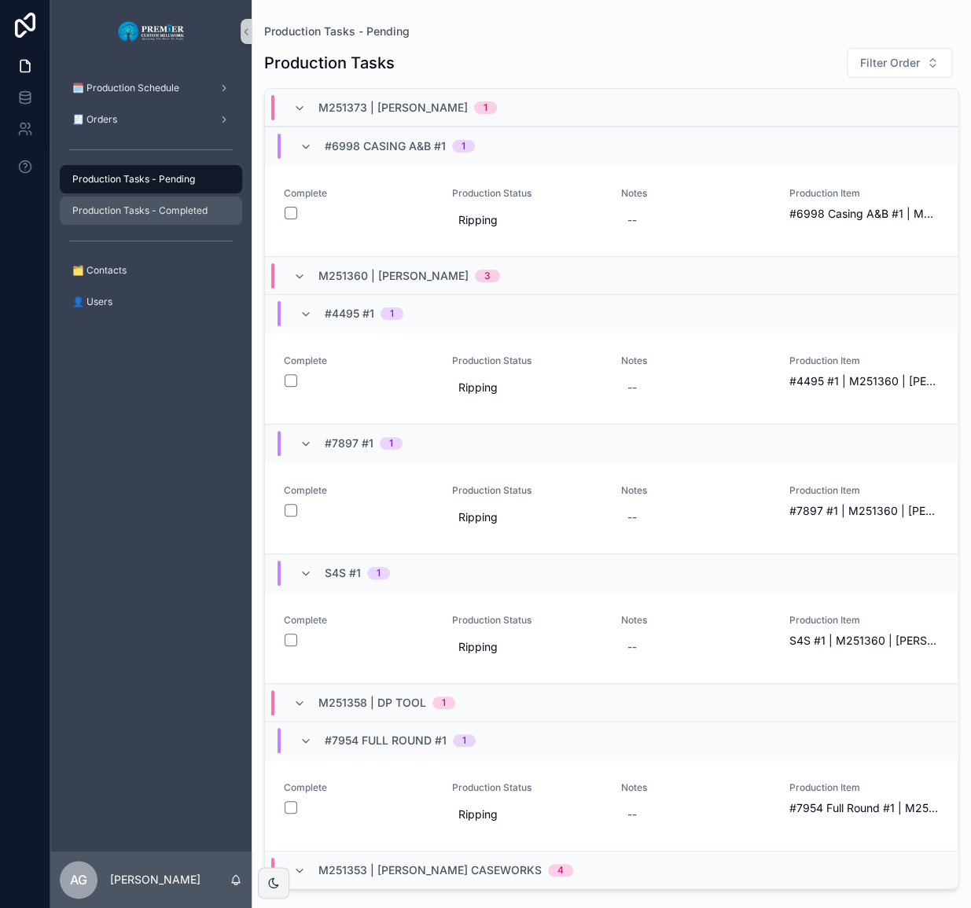
click at [134, 212] on span "Production Tasks - Completed" at bounding box center [139, 210] width 135 height 13
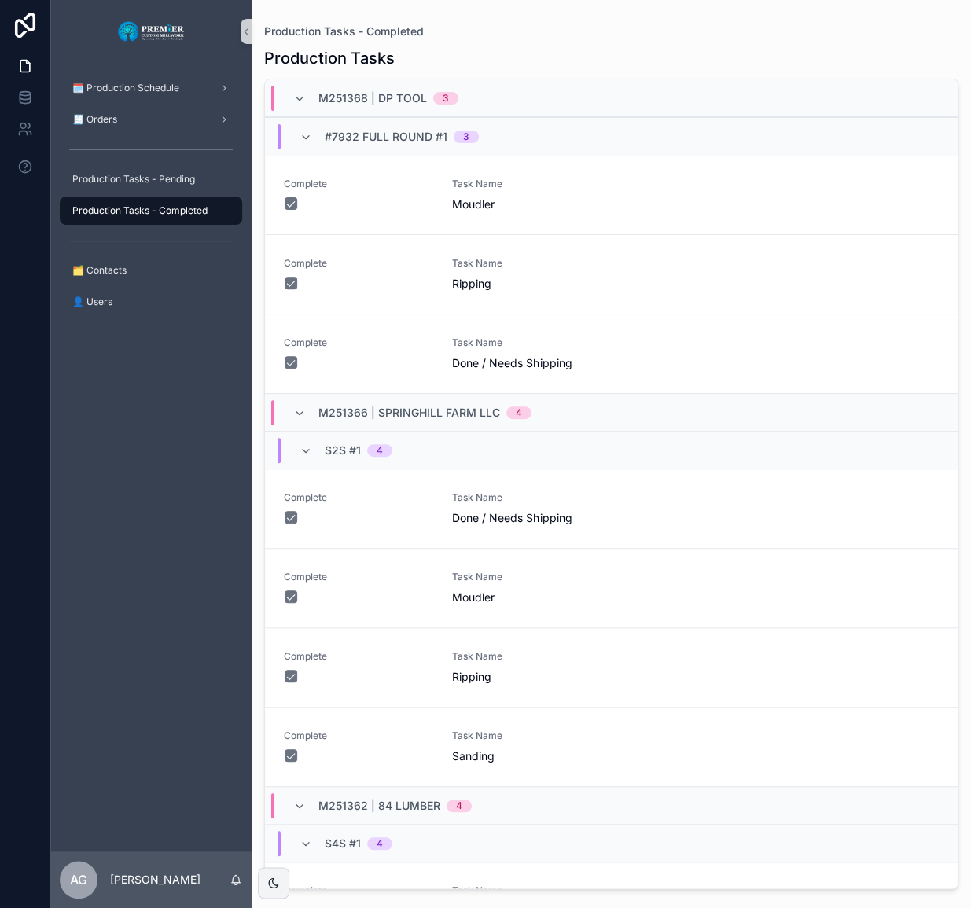
click at [138, 134] on div "🧾 Orders" at bounding box center [150, 119] width 201 height 31
click at [138, 126] on div "🧾 Orders" at bounding box center [151, 119] width 164 height 25
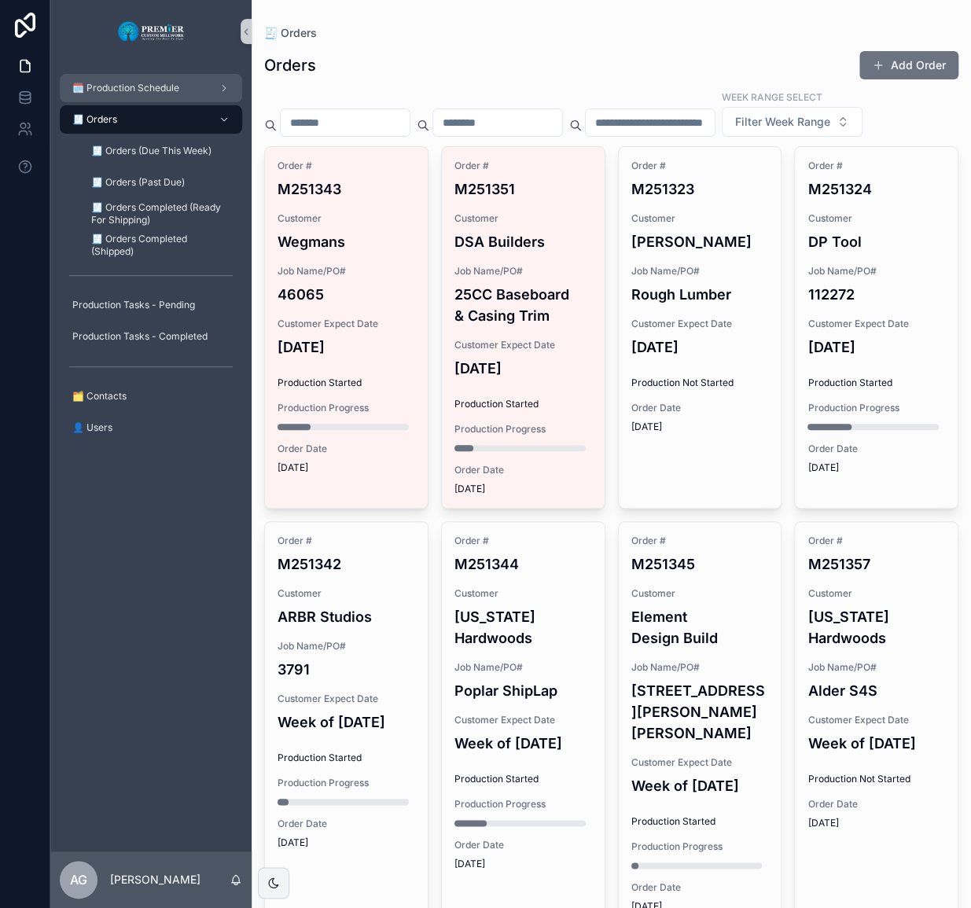
click at [149, 79] on div "🗓️ Production Schedule" at bounding box center [151, 88] width 164 height 25
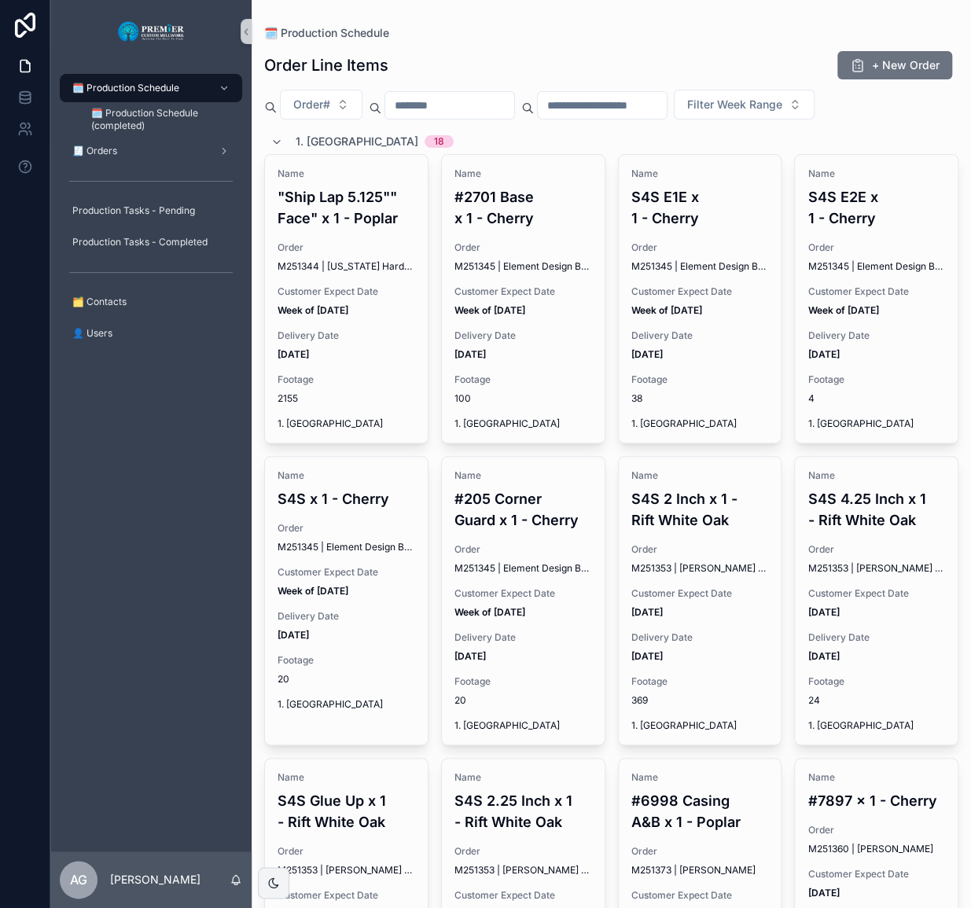
click at [335, 136] on span "1. Ripping" at bounding box center [357, 142] width 123 height 16
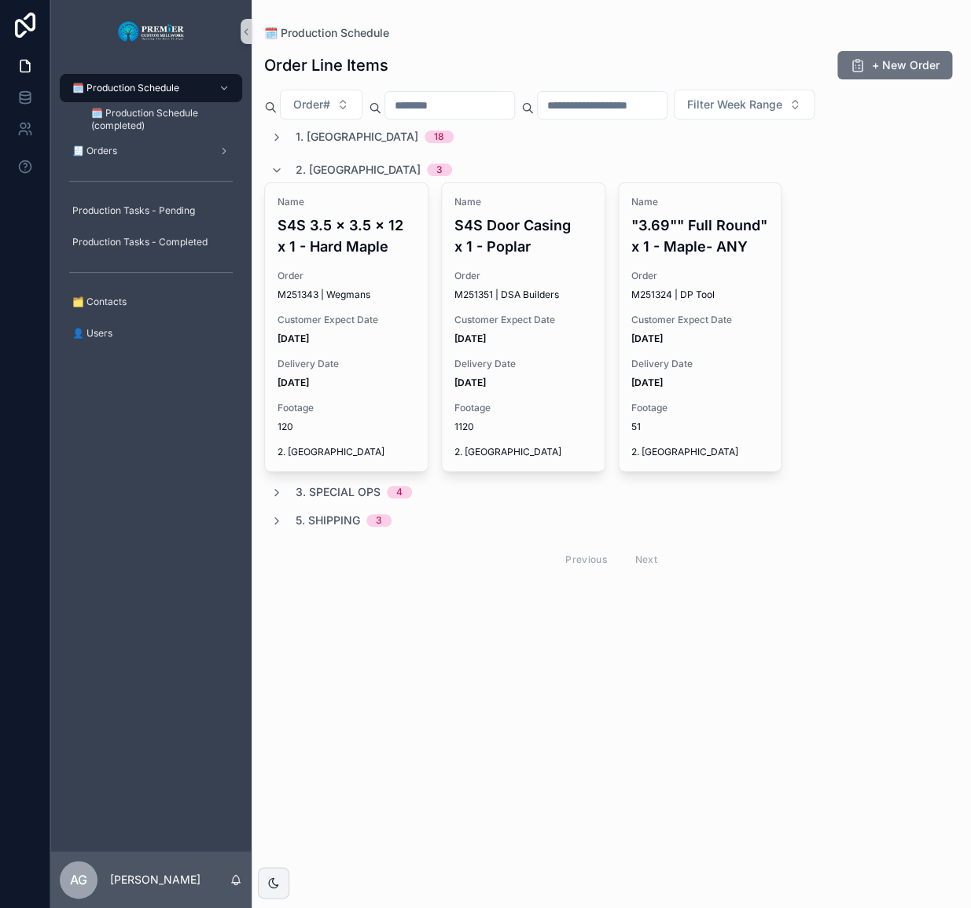
click at [304, 158] on div "2. Moulding 3" at bounding box center [374, 169] width 157 height 25
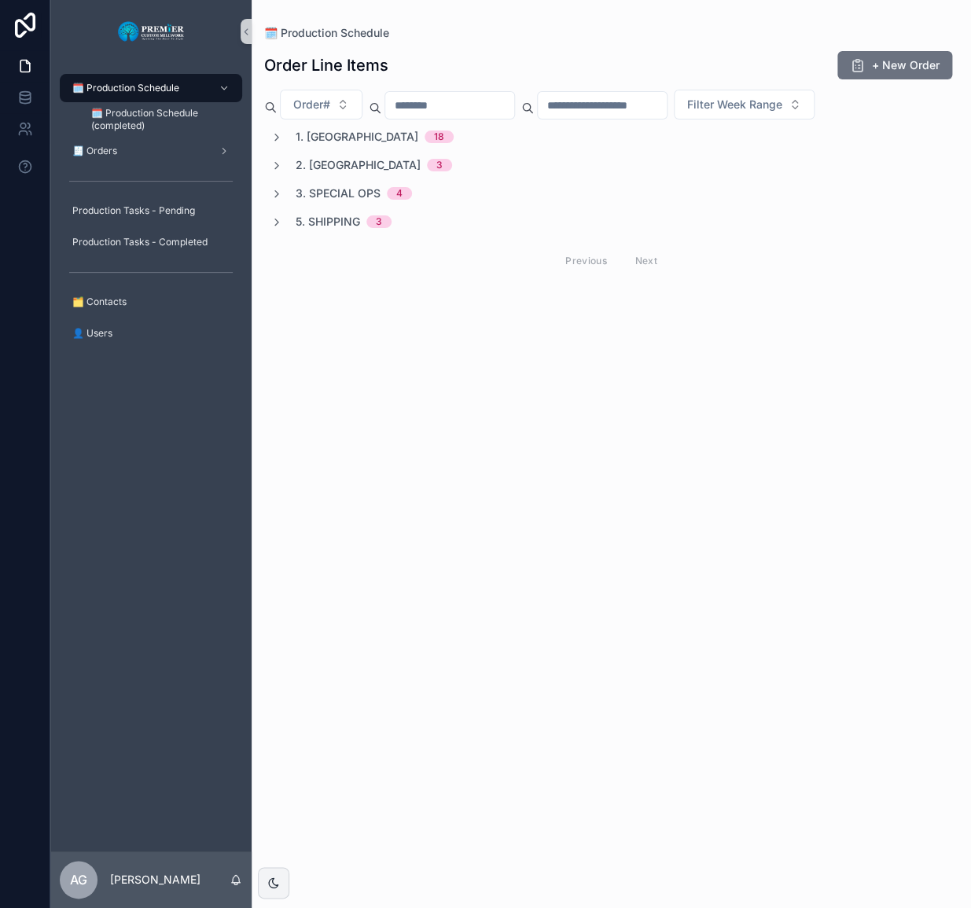
click at [304, 215] on span "5. Shipping" at bounding box center [328, 222] width 64 height 16
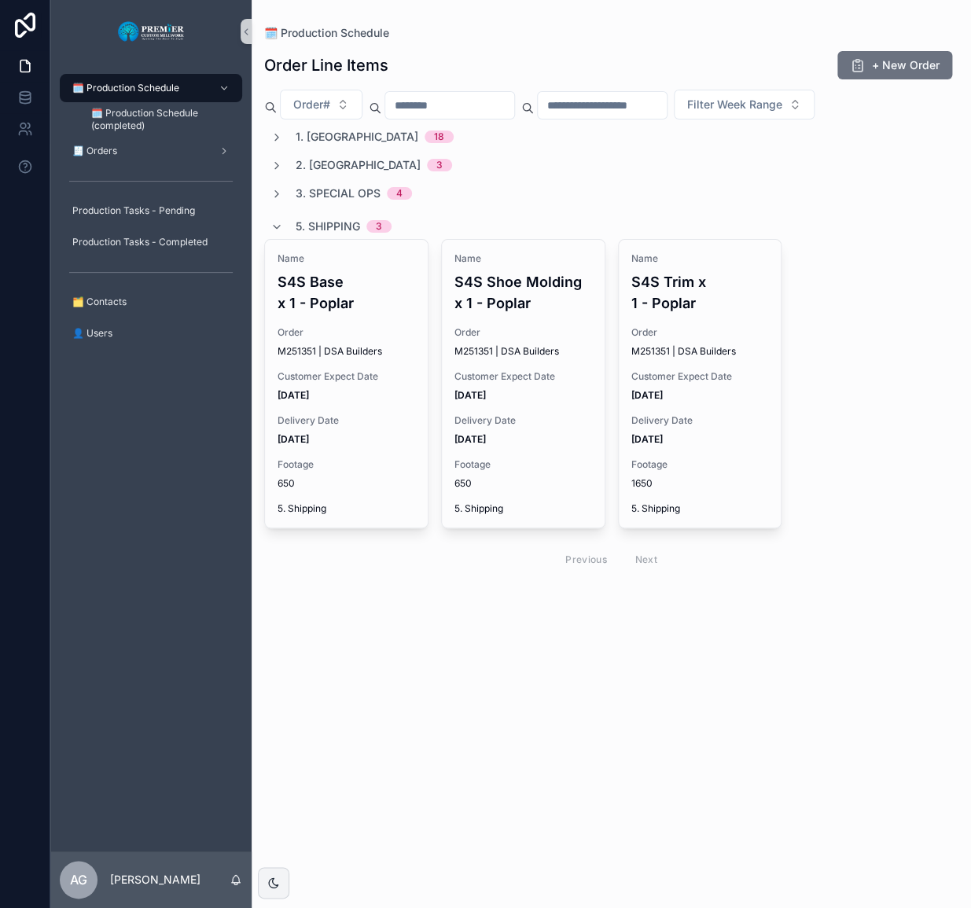
click at [301, 223] on span "5. Shipping" at bounding box center [328, 227] width 64 height 16
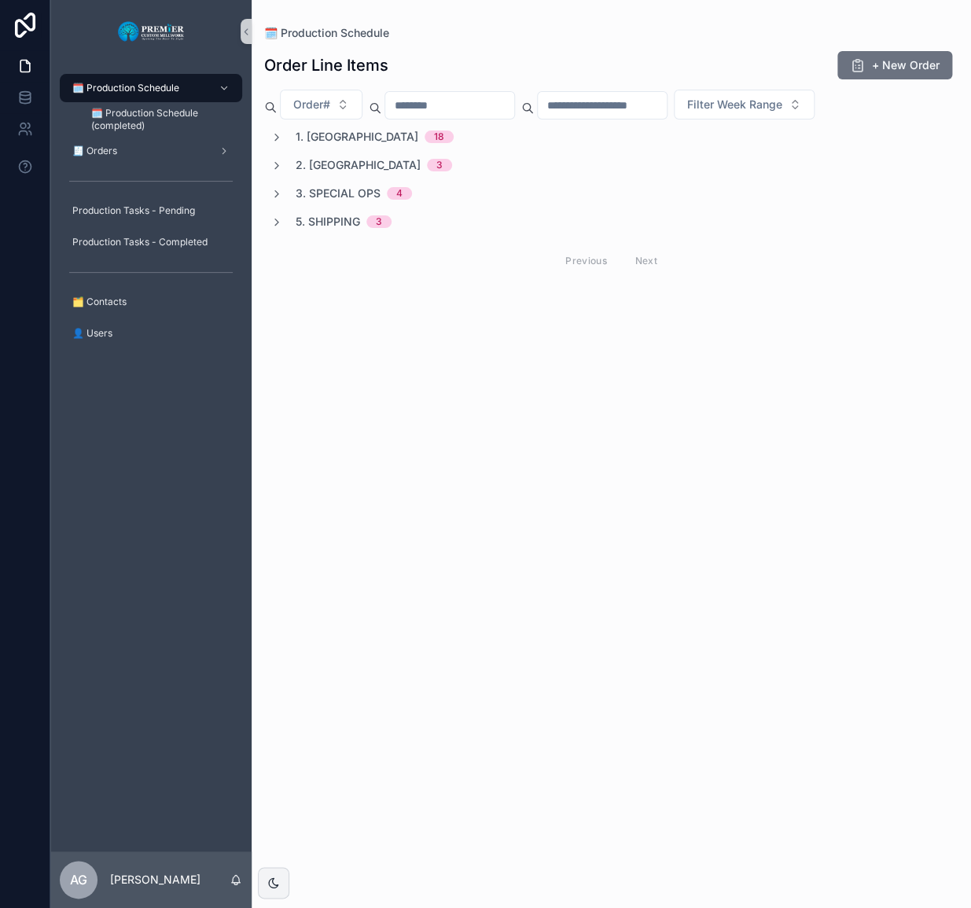
click at [124, 527] on div "🗓️ Production Schedule 🗓️ Production Schedule (completed) 🧾 Orders Production T…" at bounding box center [150, 457] width 201 height 789
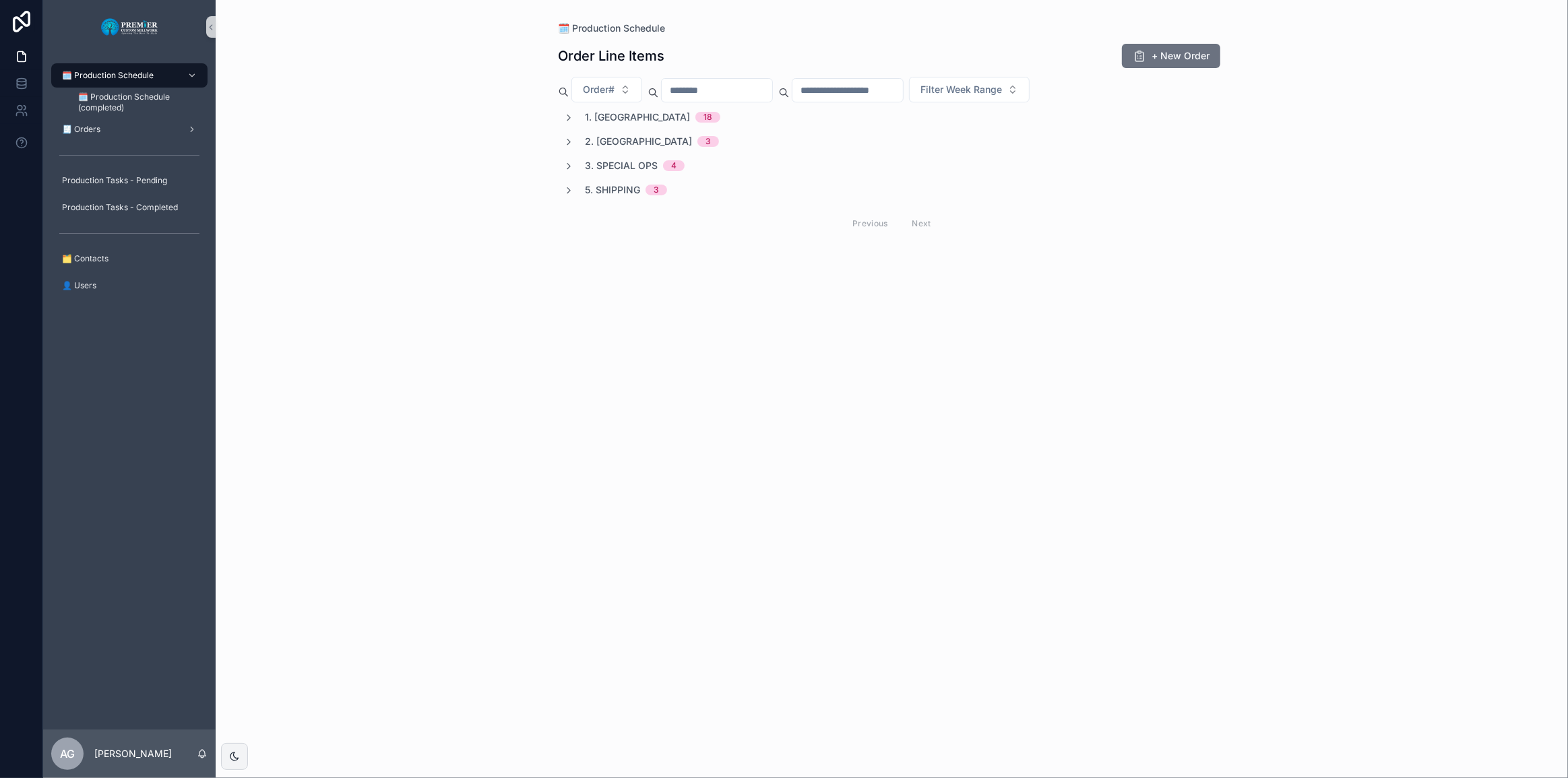
click at [622, 122] on span "1. Ripping" at bounding box center [637, 117] width 105 height 14
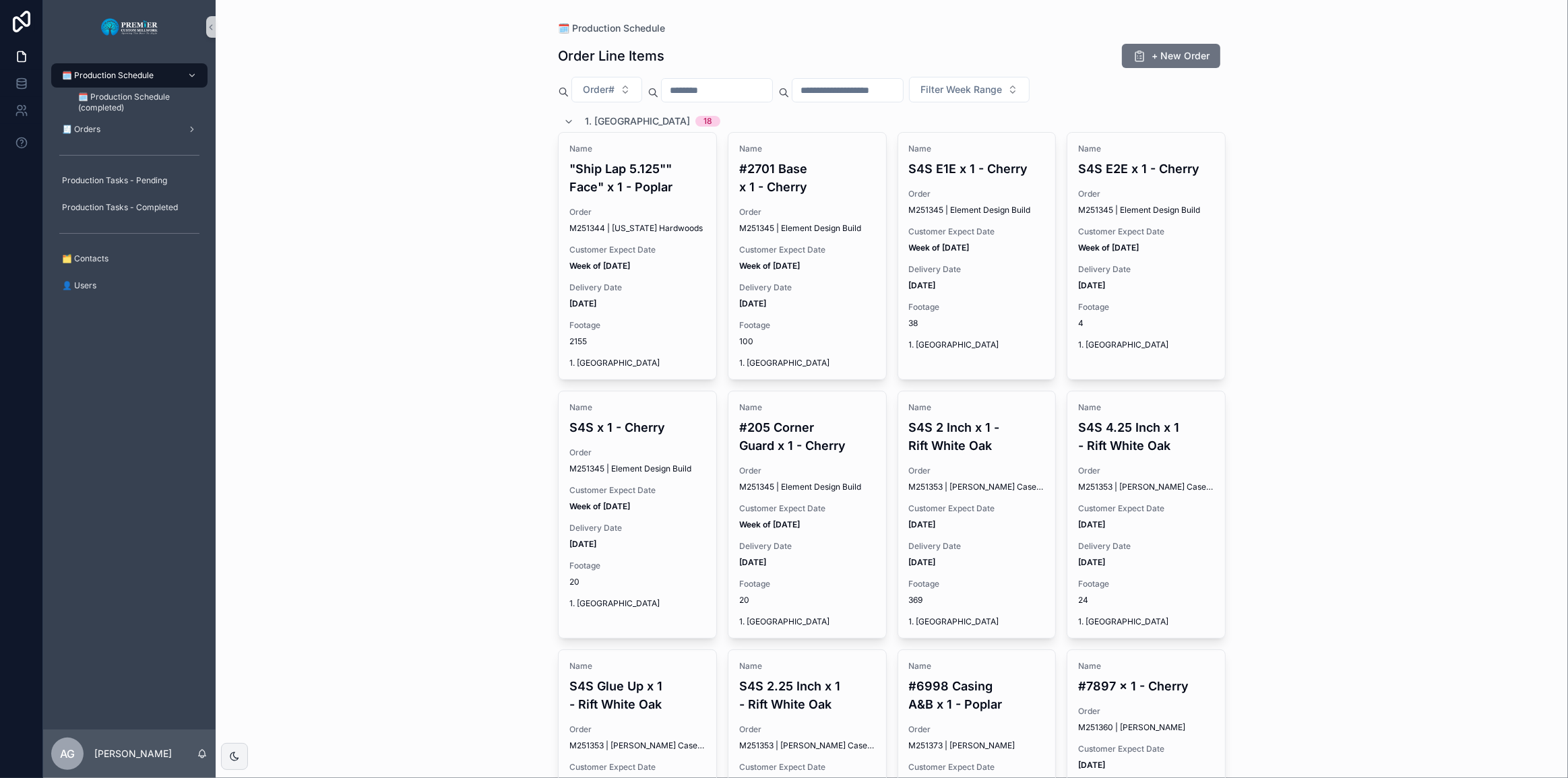
click at [609, 123] on span "1. Ripping" at bounding box center [637, 122] width 105 height 14
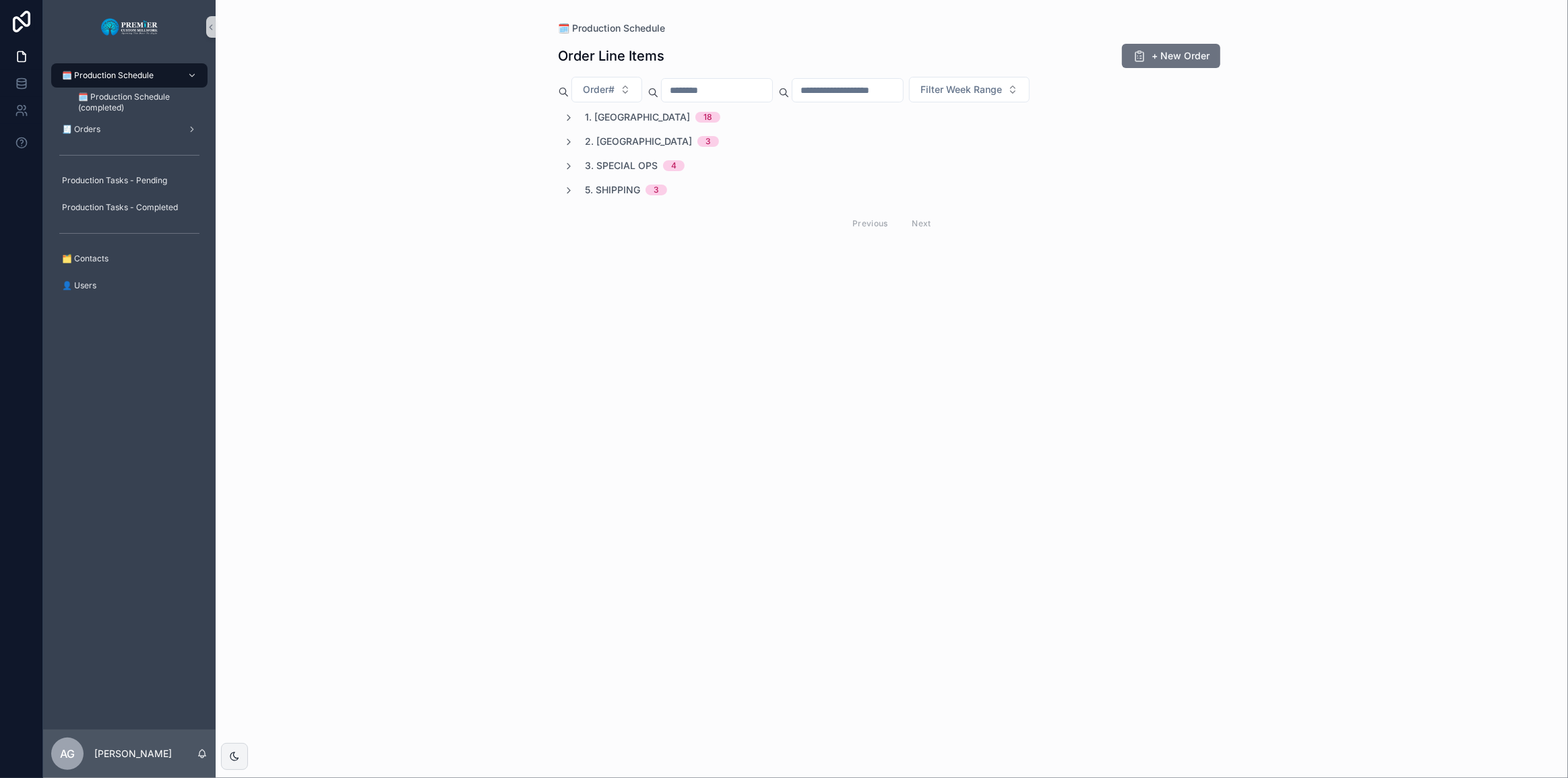
click at [599, 117] on span "1. Ripping" at bounding box center [637, 117] width 105 height 14
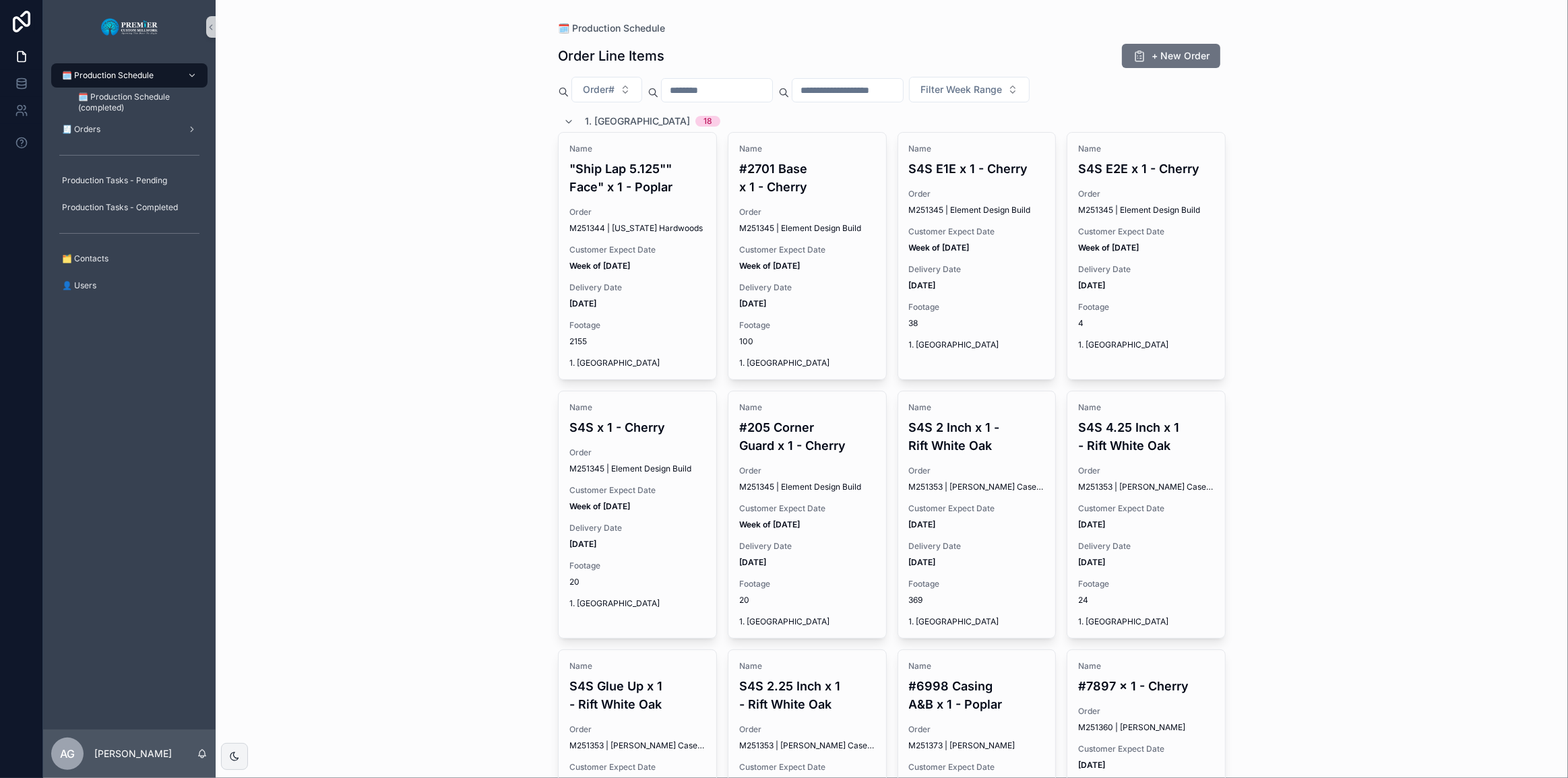
click at [599, 117] on span "1. Ripping" at bounding box center [637, 122] width 105 height 14
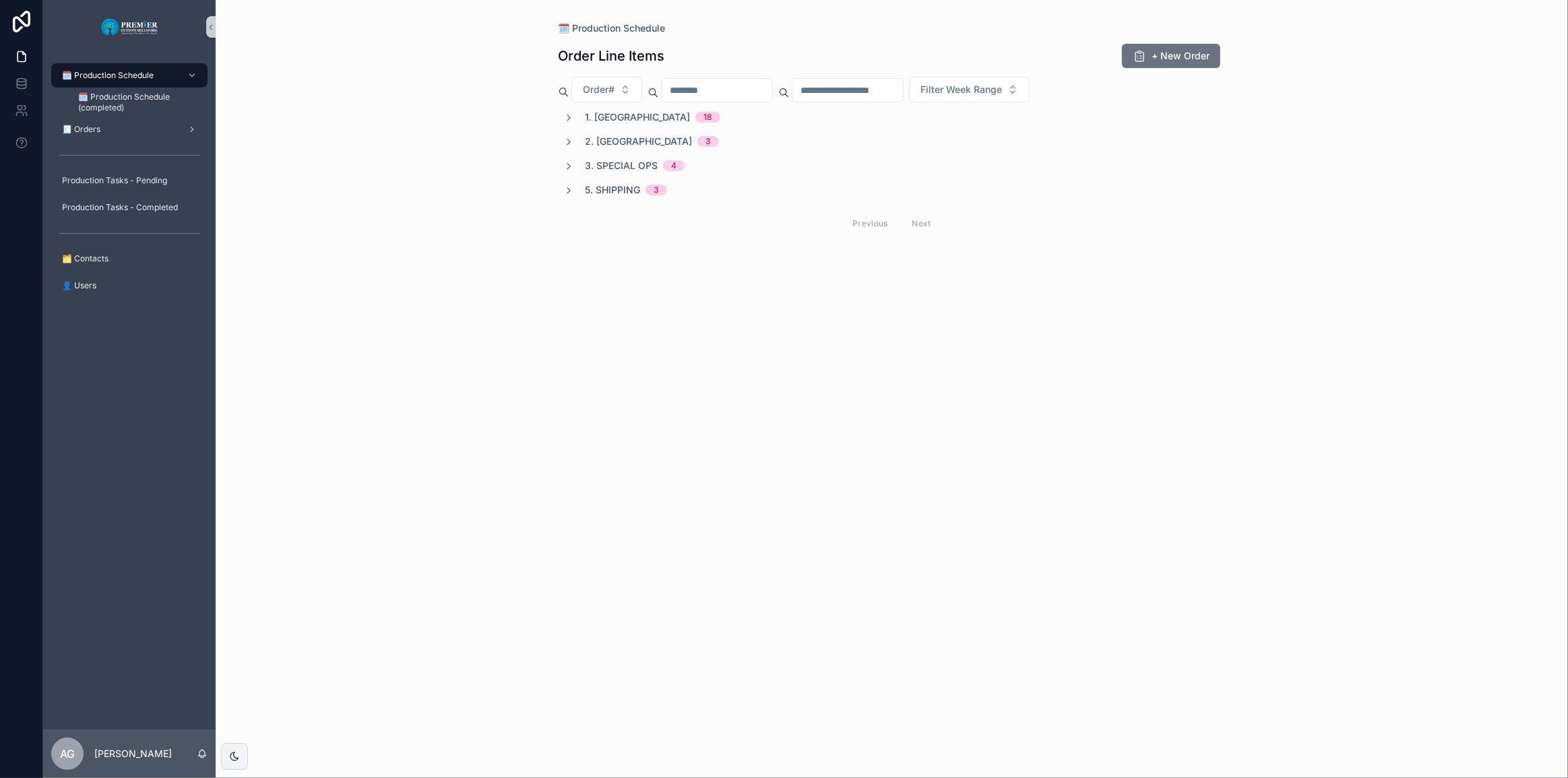
click at [601, 147] on span "2. Moulding" at bounding box center [638, 141] width 107 height 14
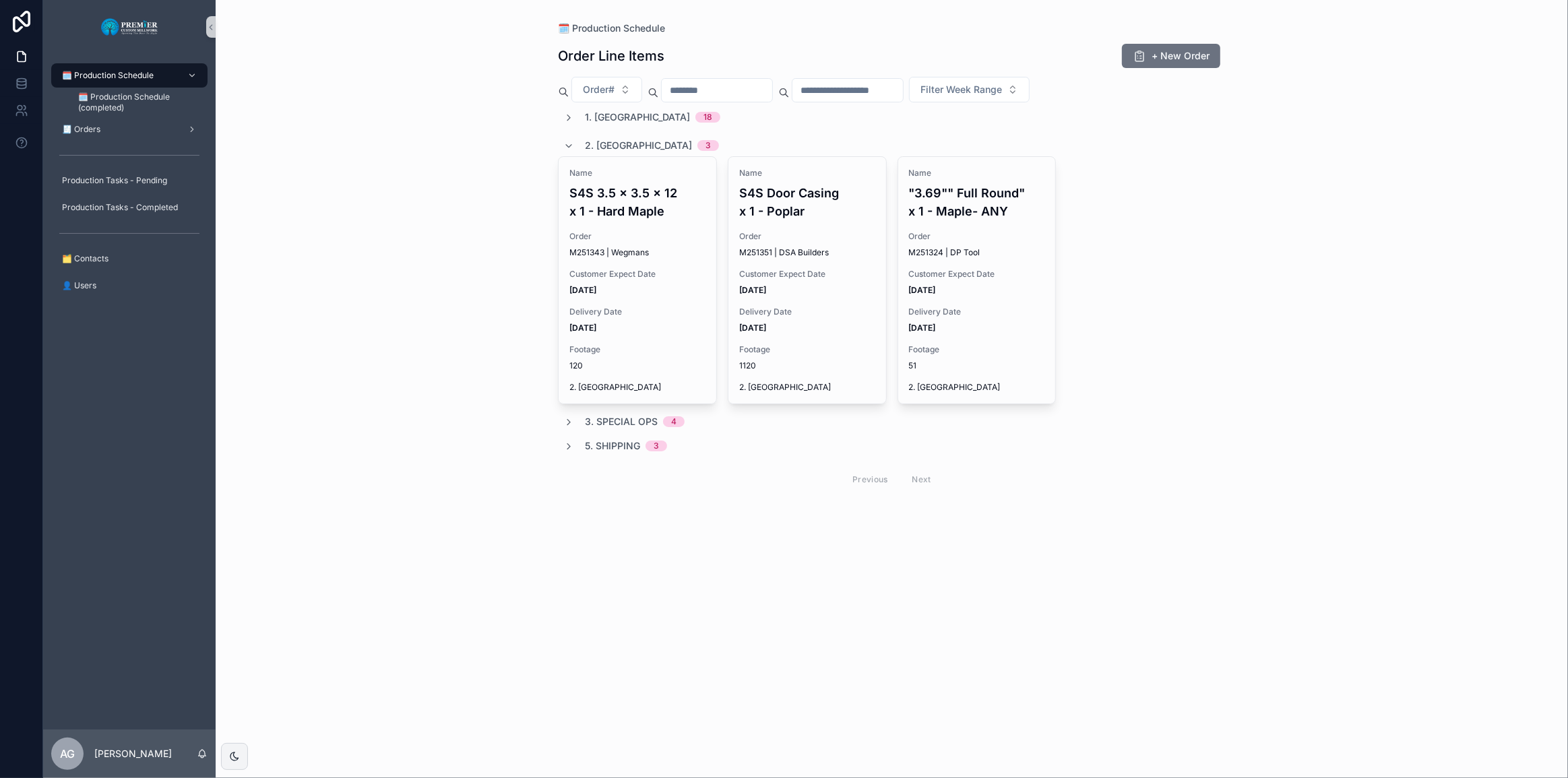
click at [600, 141] on span "2. Moulding" at bounding box center [638, 146] width 107 height 14
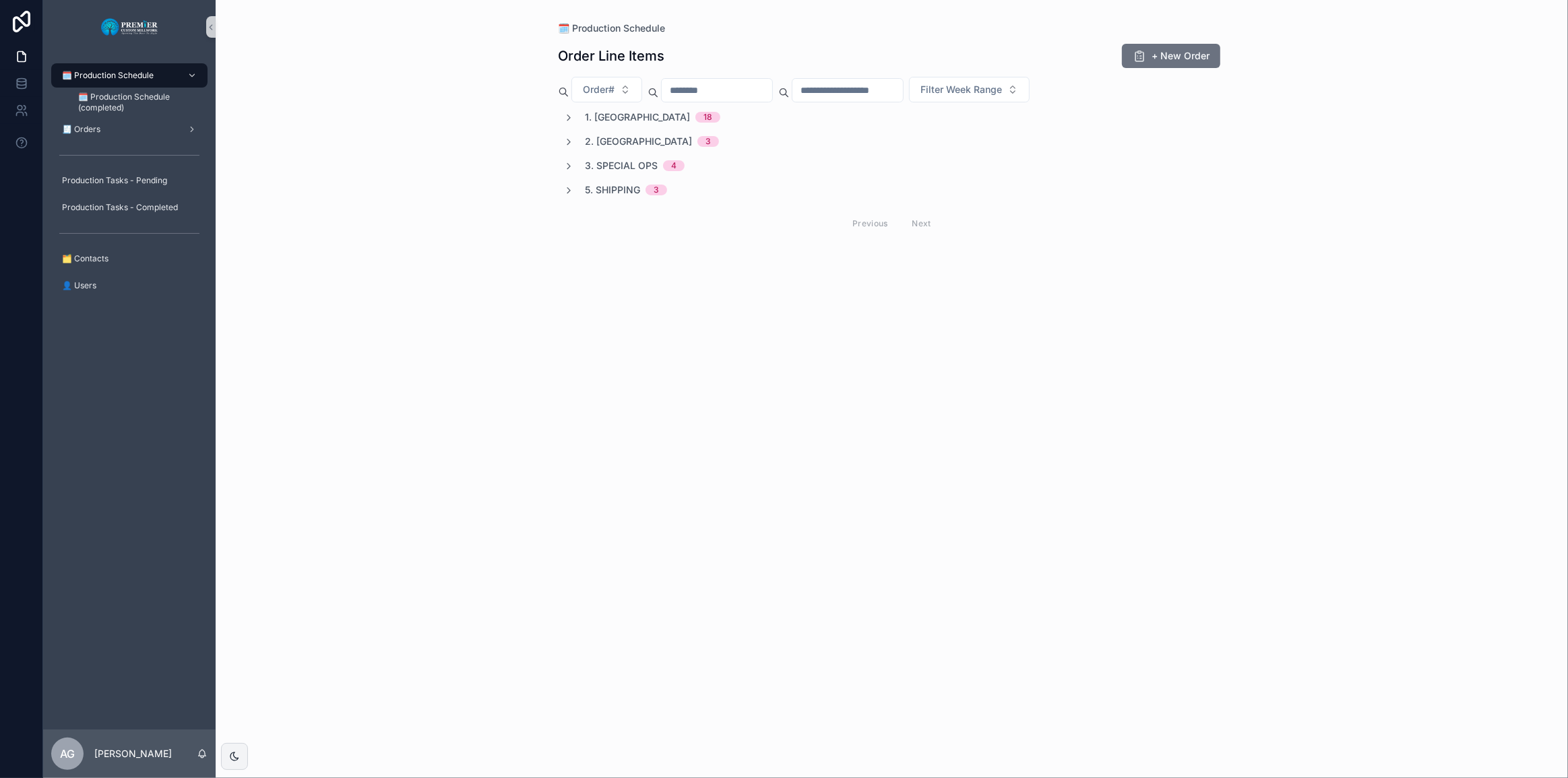
click at [620, 170] on span "3. Special Ops" at bounding box center [621, 166] width 73 height 14
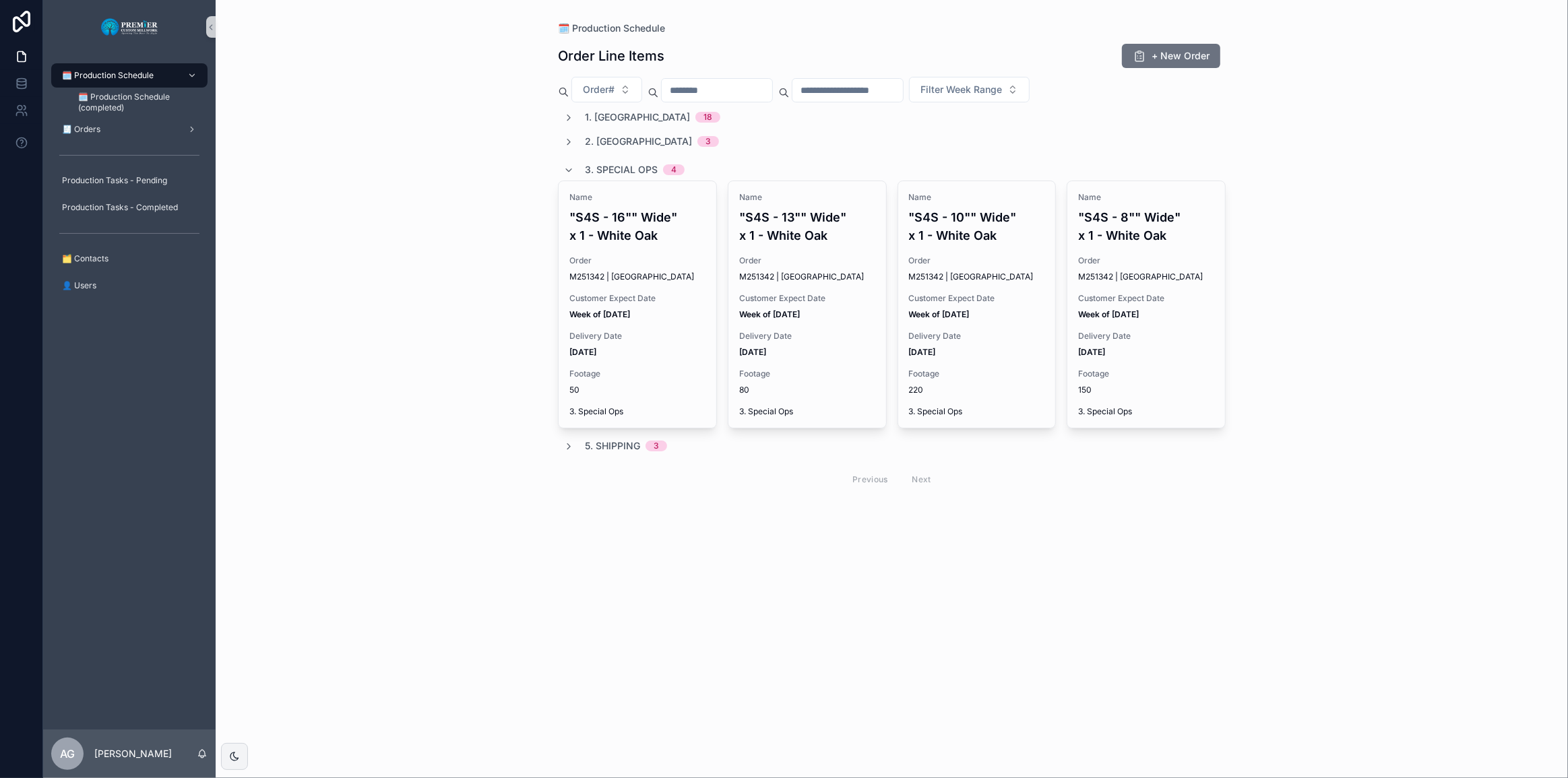
click at [614, 163] on span "3. Special Ops" at bounding box center [621, 170] width 73 height 14
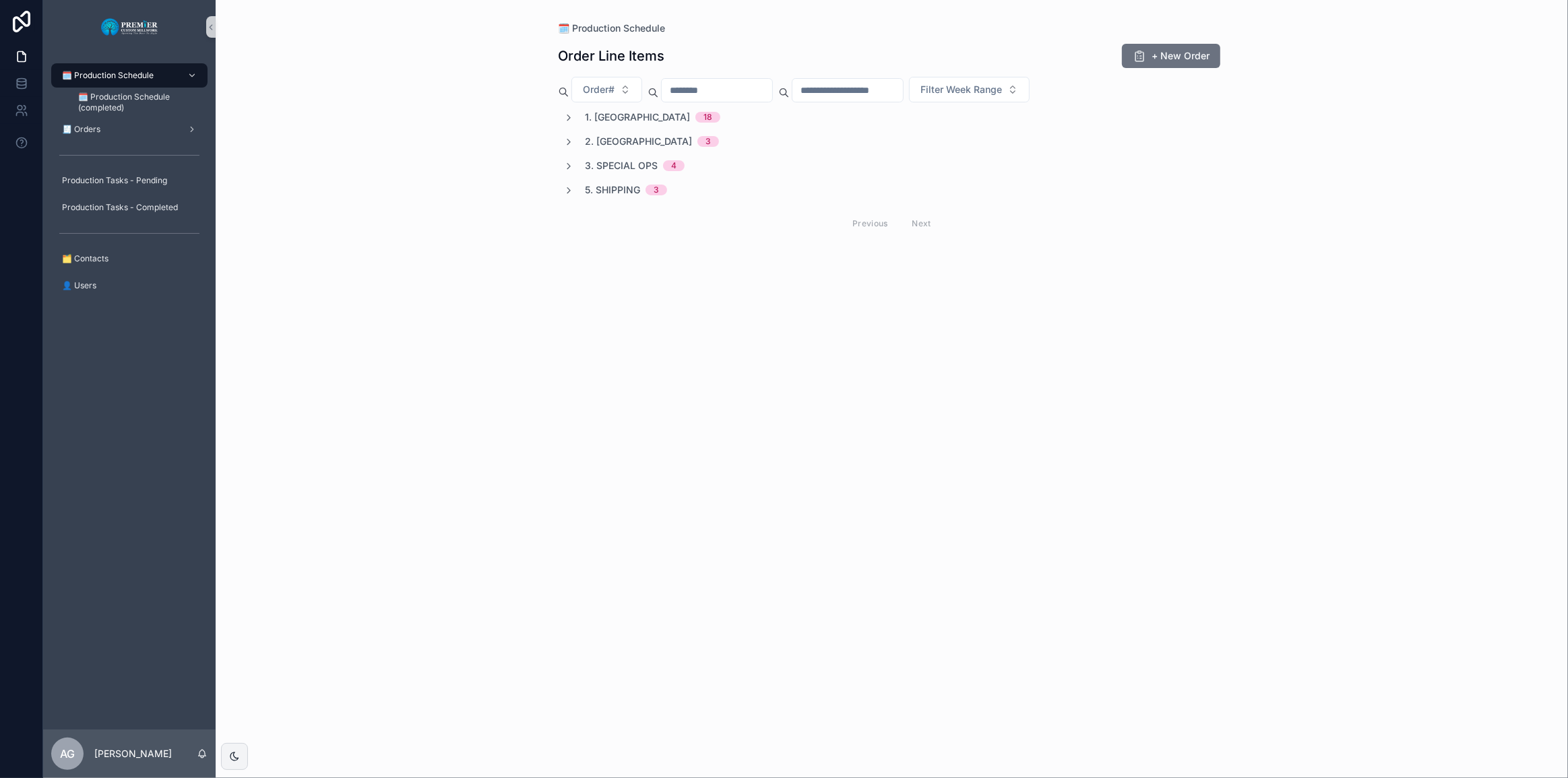
click at [625, 188] on span "5. Shipping" at bounding box center [613, 190] width 55 height 14
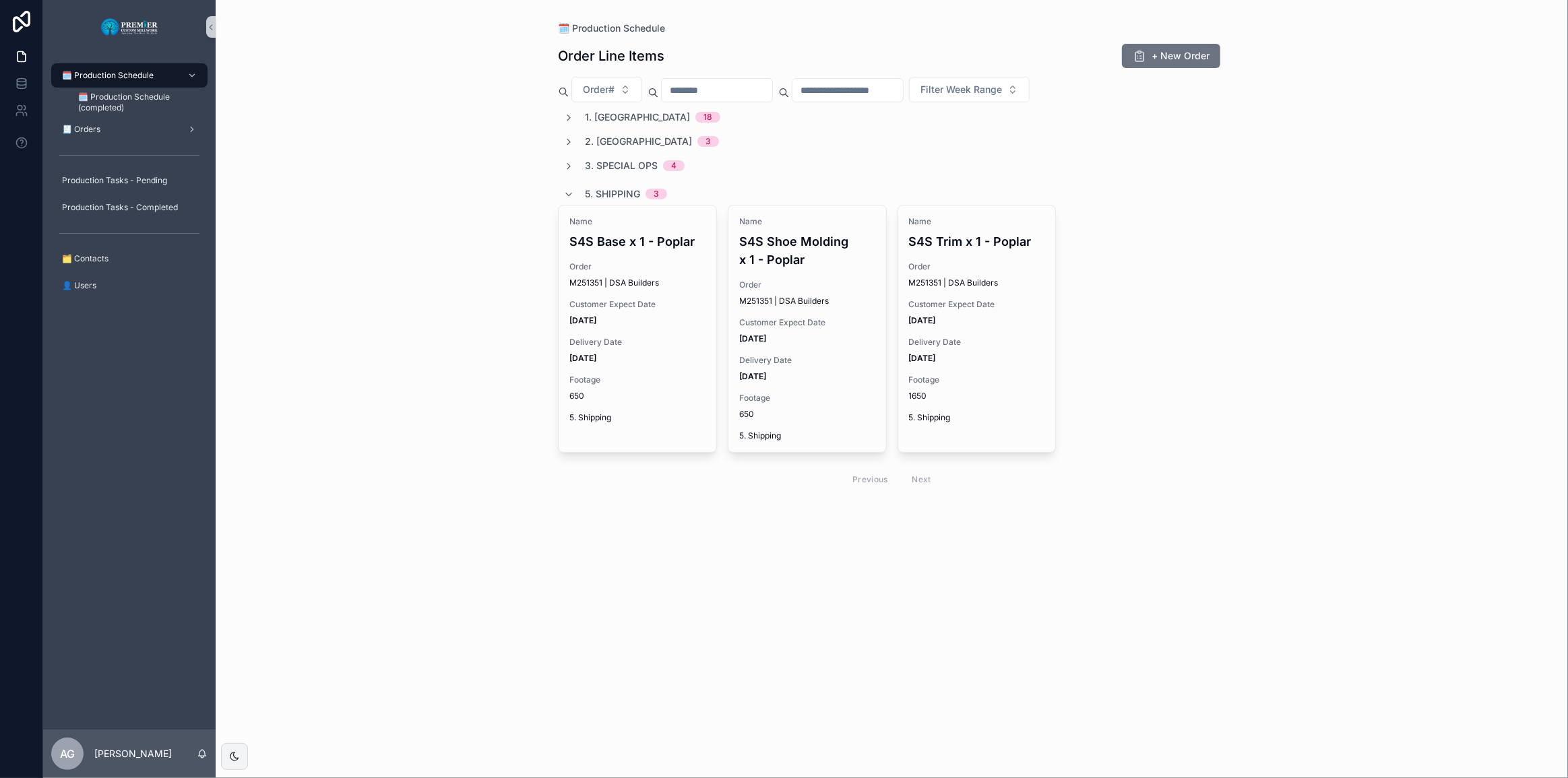
drag, startPoint x: 752, startPoint y: 147, endPoint x: 733, endPoint y: 153, distance: 19.9
click at [751, 147] on div "2. Moulding 3" at bounding box center [891, 141] width 667 height 14
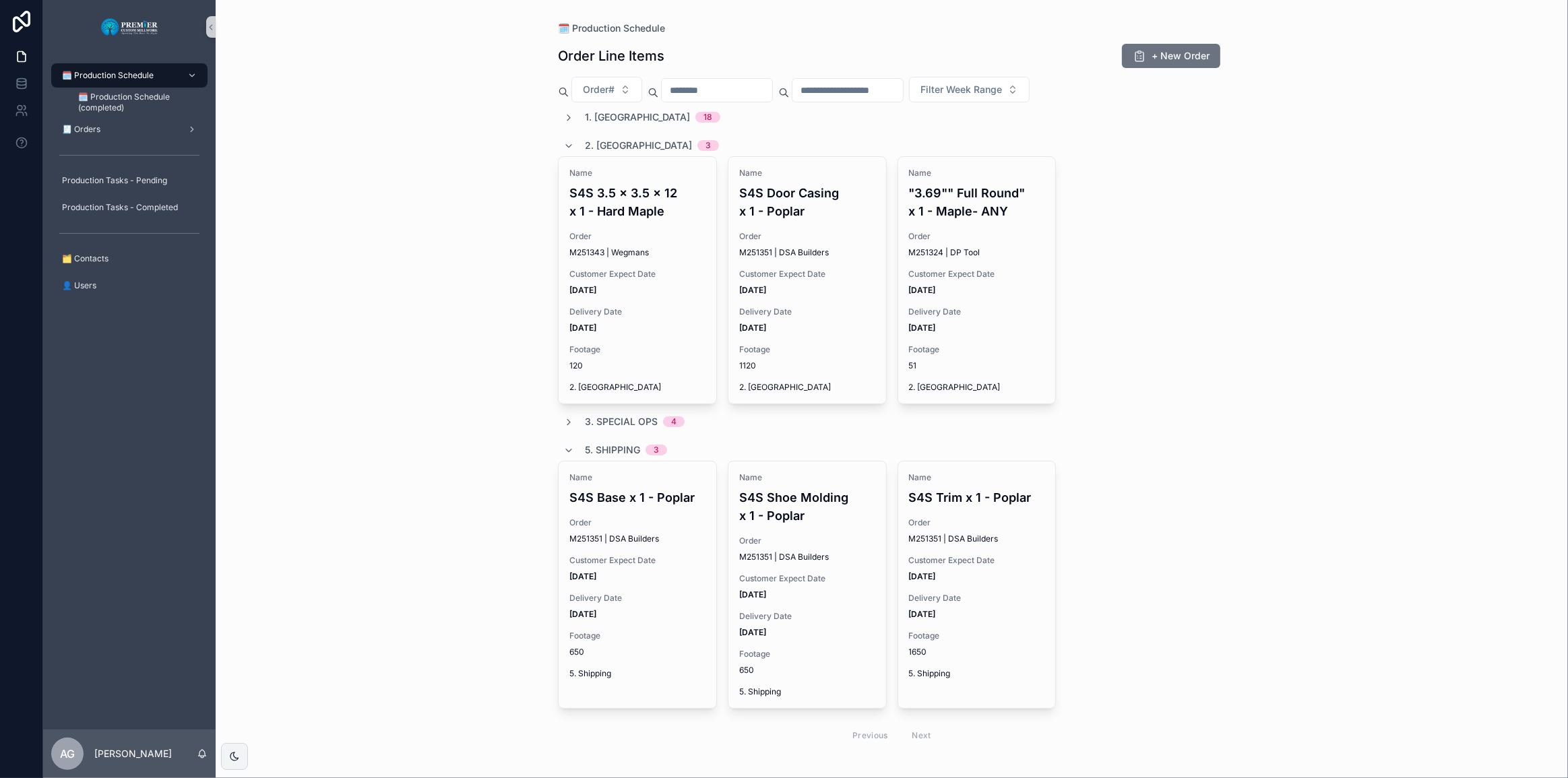
click at [588, 149] on span "2. Moulding" at bounding box center [638, 146] width 107 height 14
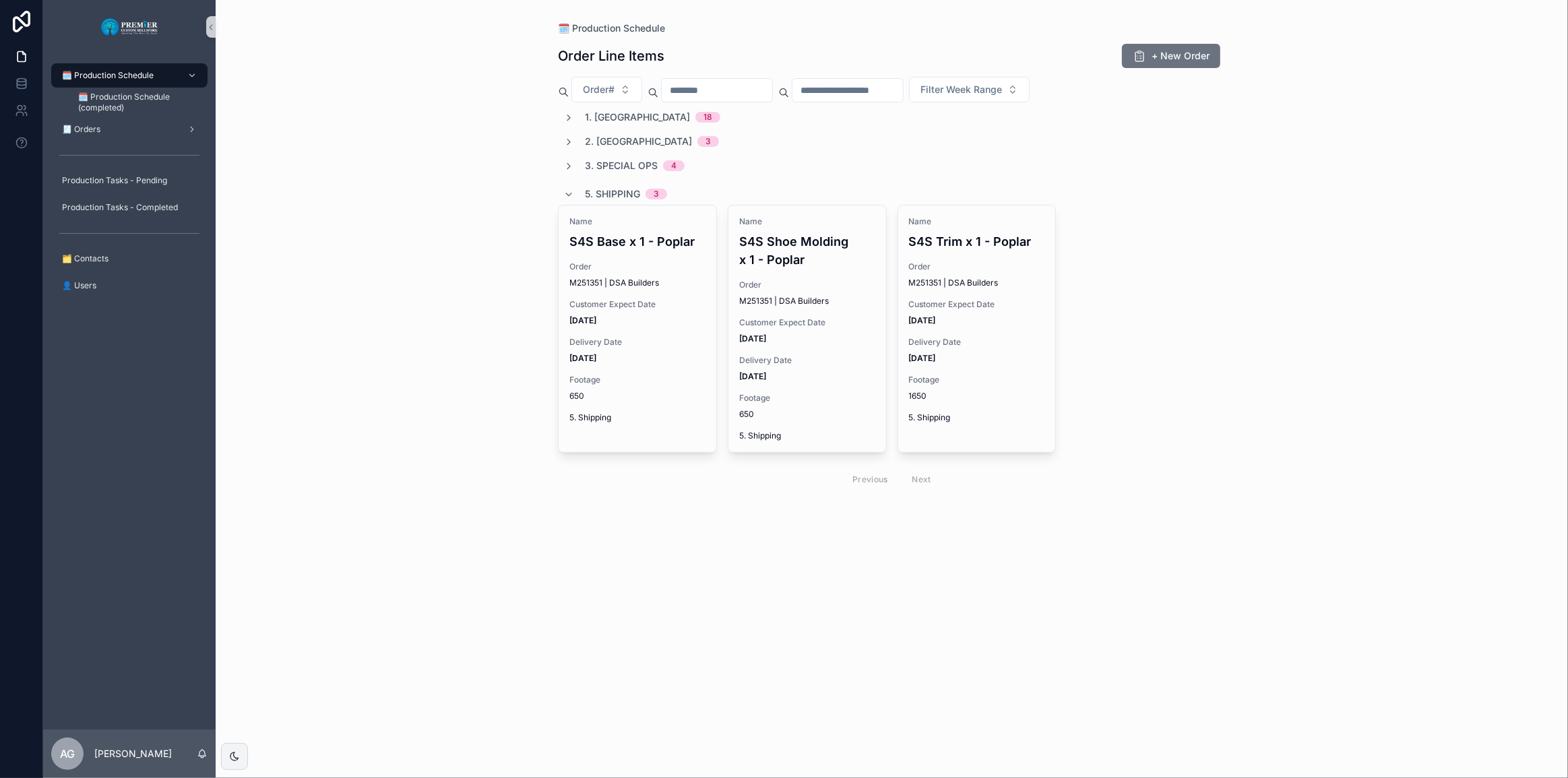
click at [601, 184] on div "5. Shipping 3" at bounding box center [626, 194] width 82 height 21
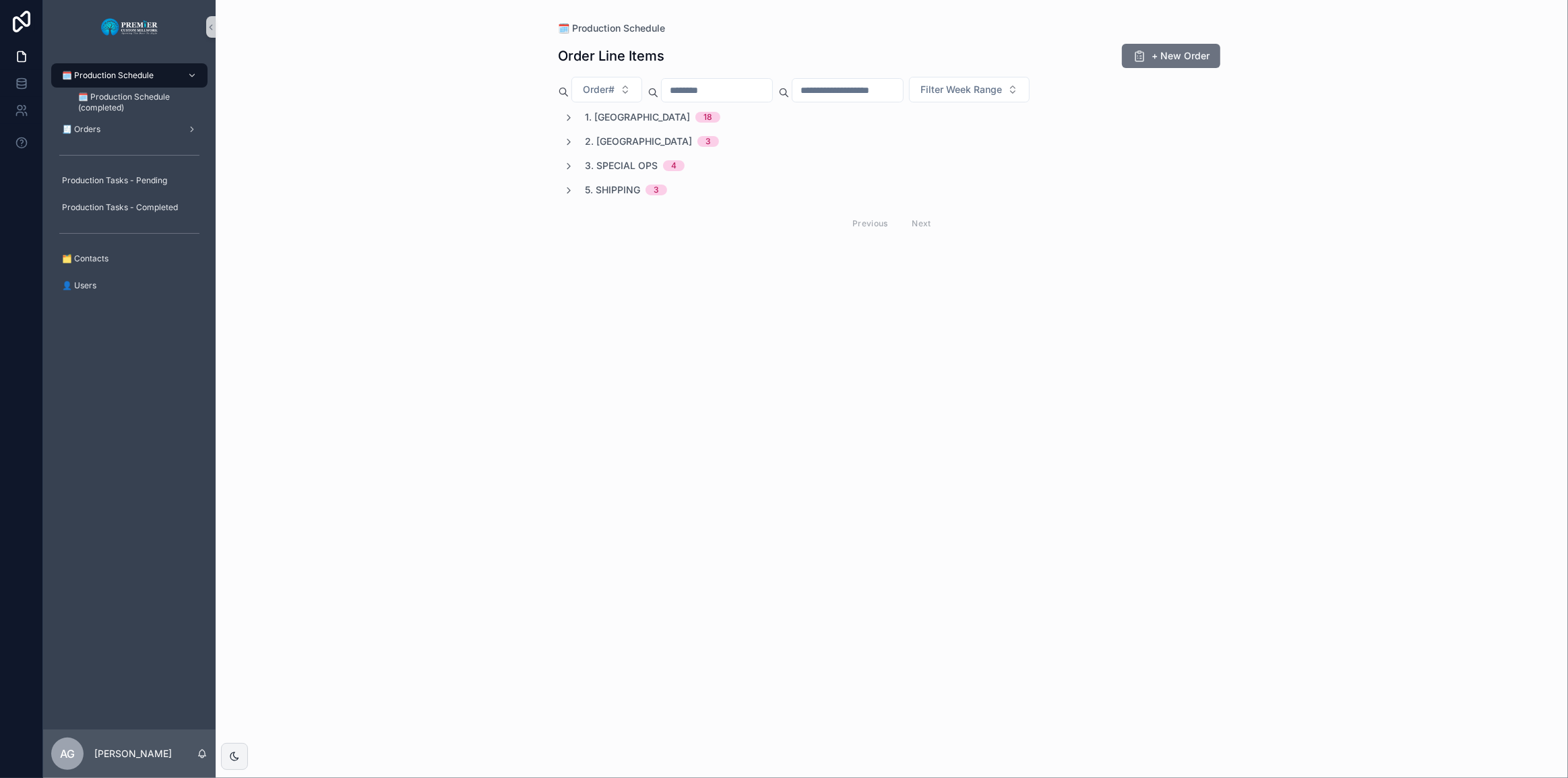
click at [230, 759] on icon "scrollable content" at bounding box center [234, 756] width 8 height 8
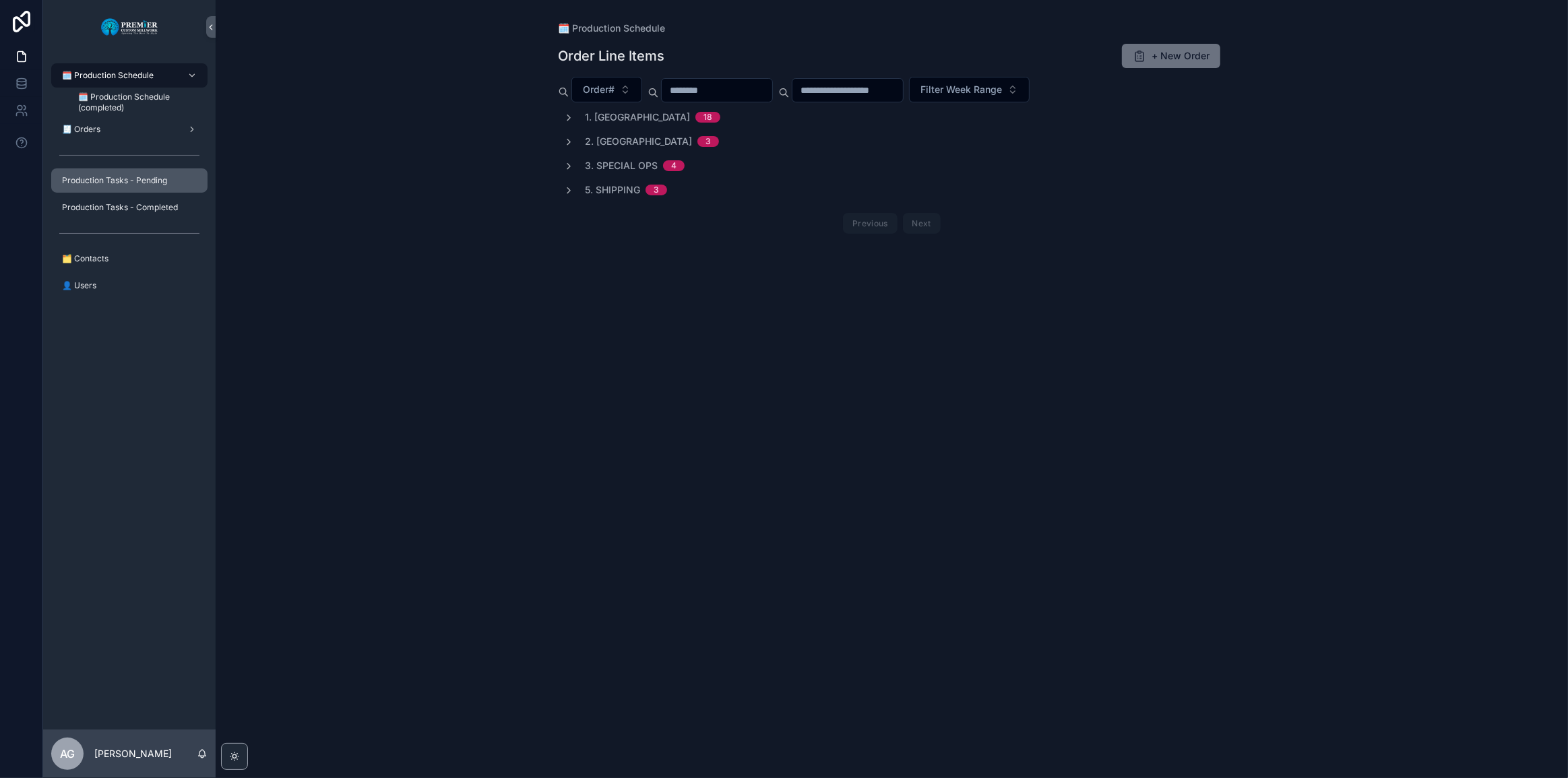
click at [157, 177] on span "Production Tasks - Pending" at bounding box center [114, 180] width 105 height 11
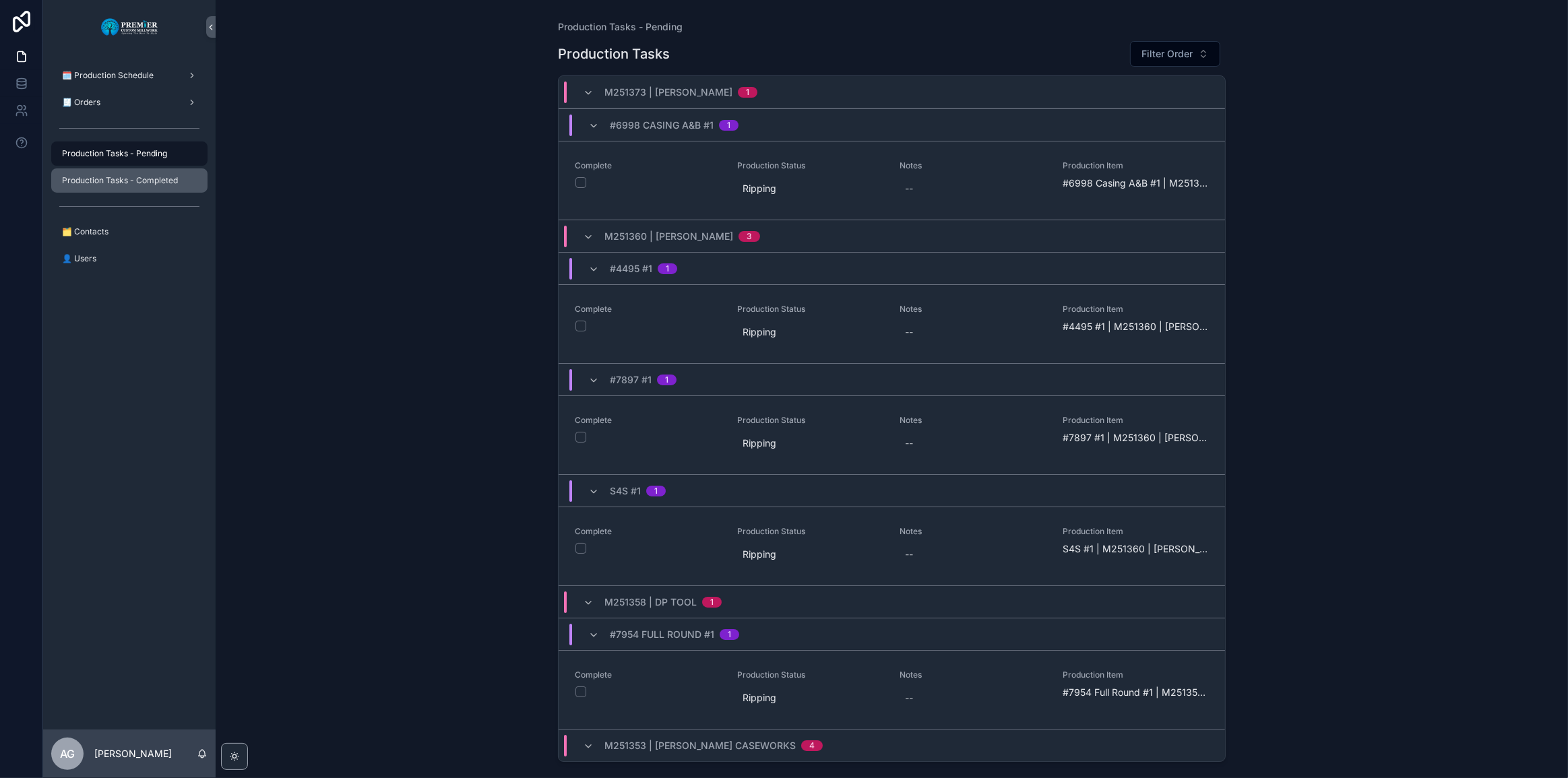
click at [169, 186] on div "Production Tasks - Completed" at bounding box center [129, 180] width 141 height 21
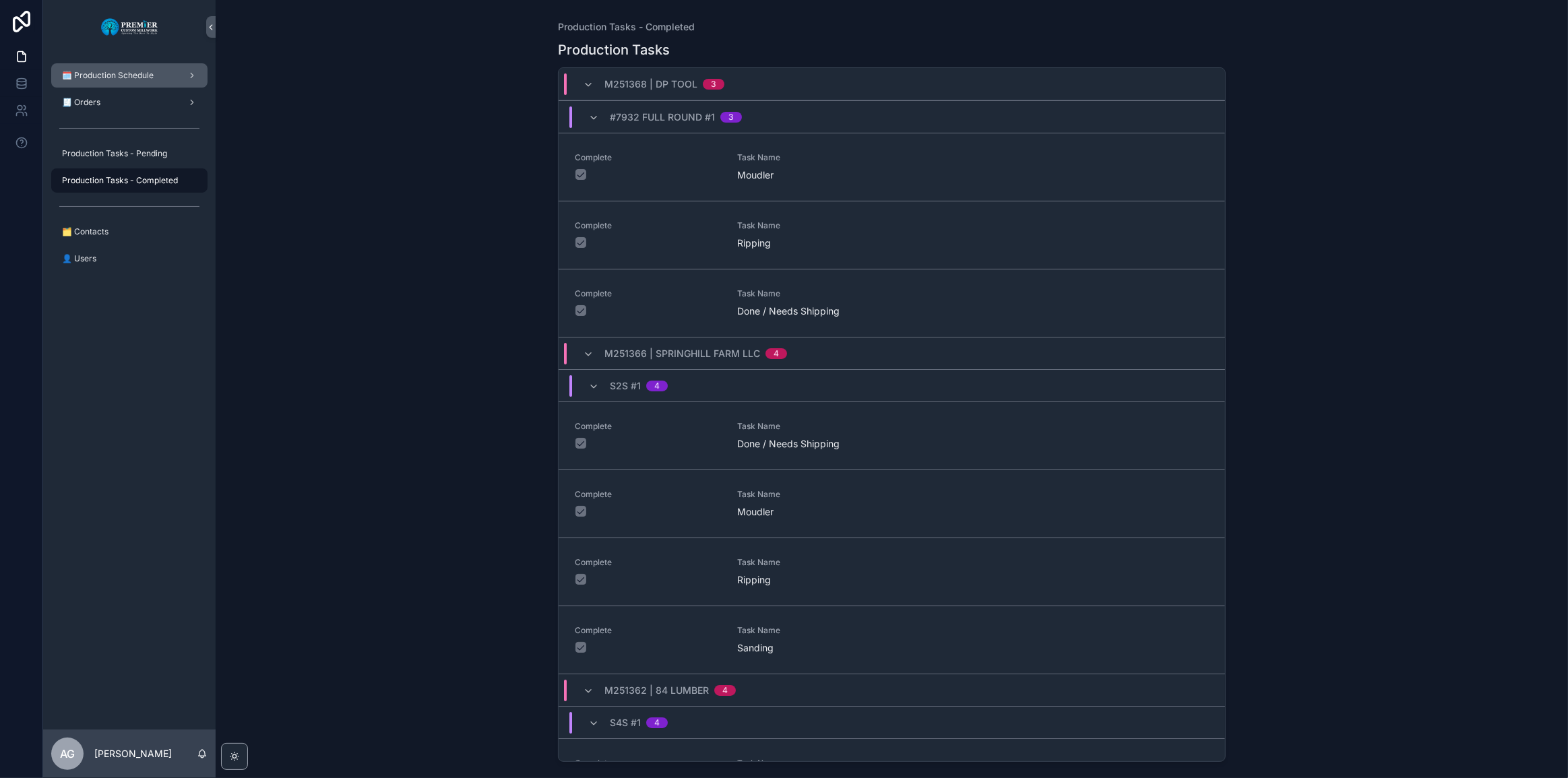
click at [150, 75] on span "🗓️ Production Schedule" at bounding box center [107, 75] width 92 height 11
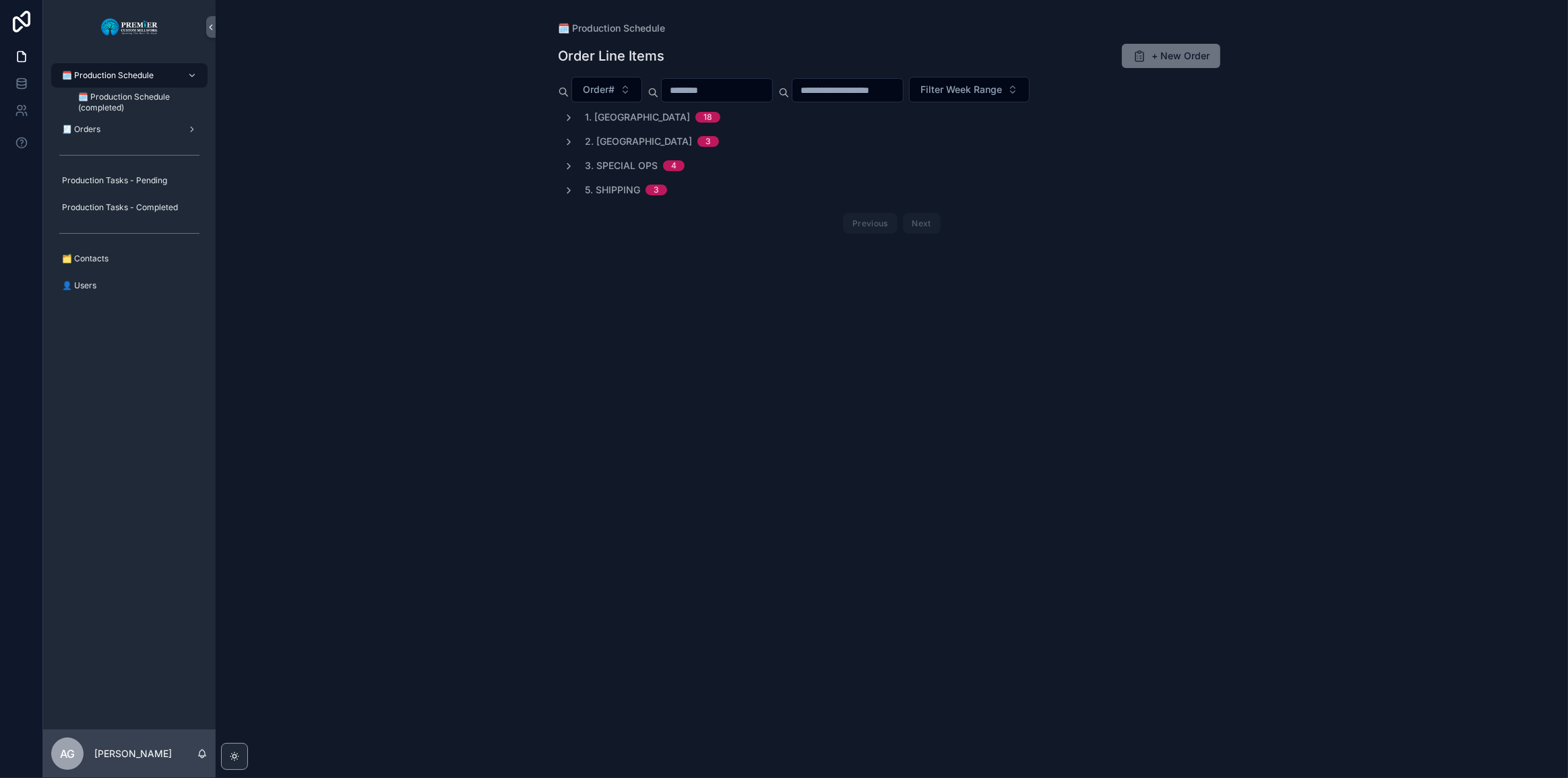
click at [236, 770] on div "🗓️ Production Schedule Order Line Items + New Order Order# Filter Week Range 1.…" at bounding box center [892, 389] width 1352 height 778
click at [235, 769] on div "scrollable content" at bounding box center [234, 756] width 27 height 27
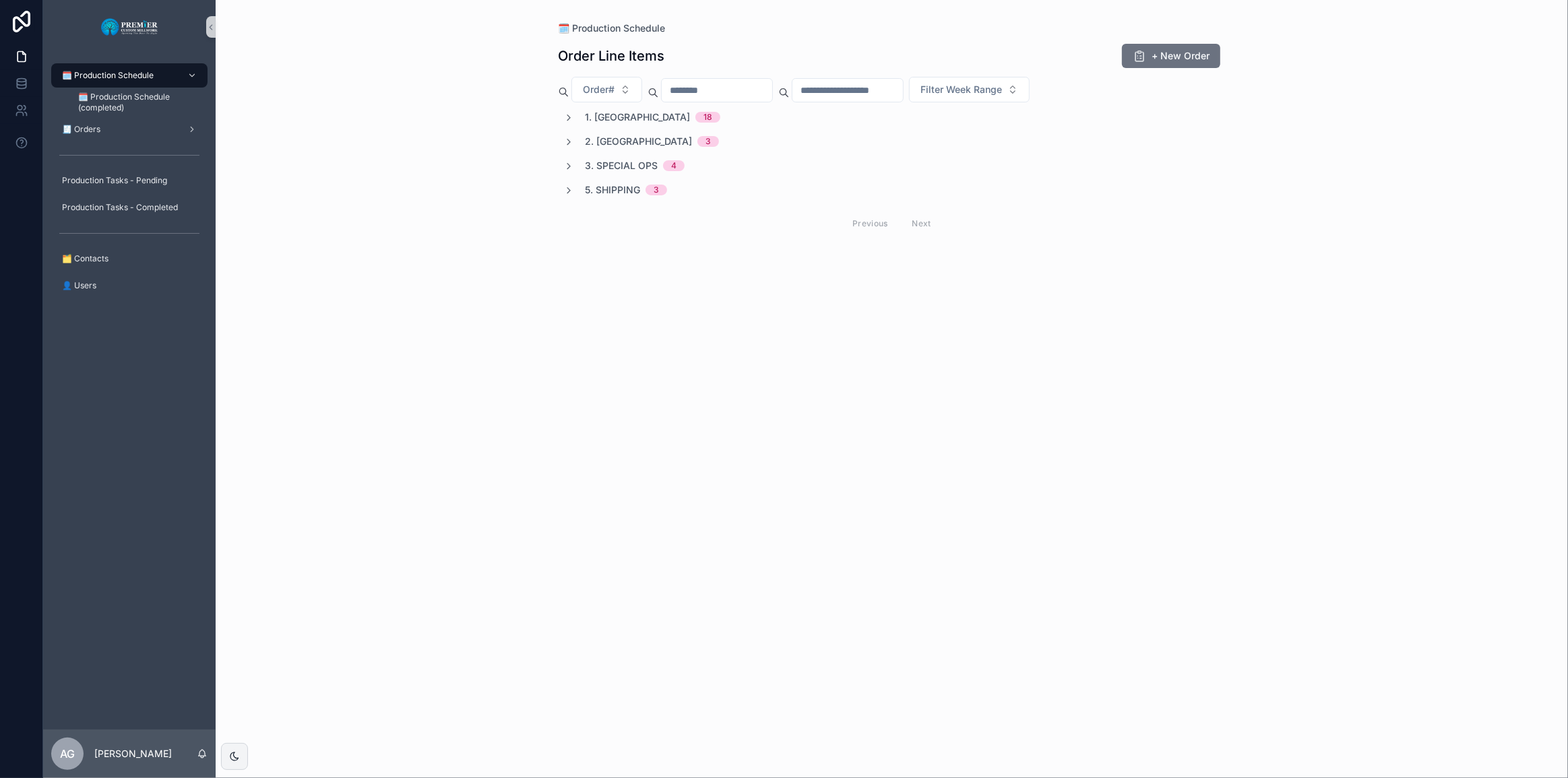
click at [571, 117] on icon "scrollable content" at bounding box center [568, 117] width 11 height 11
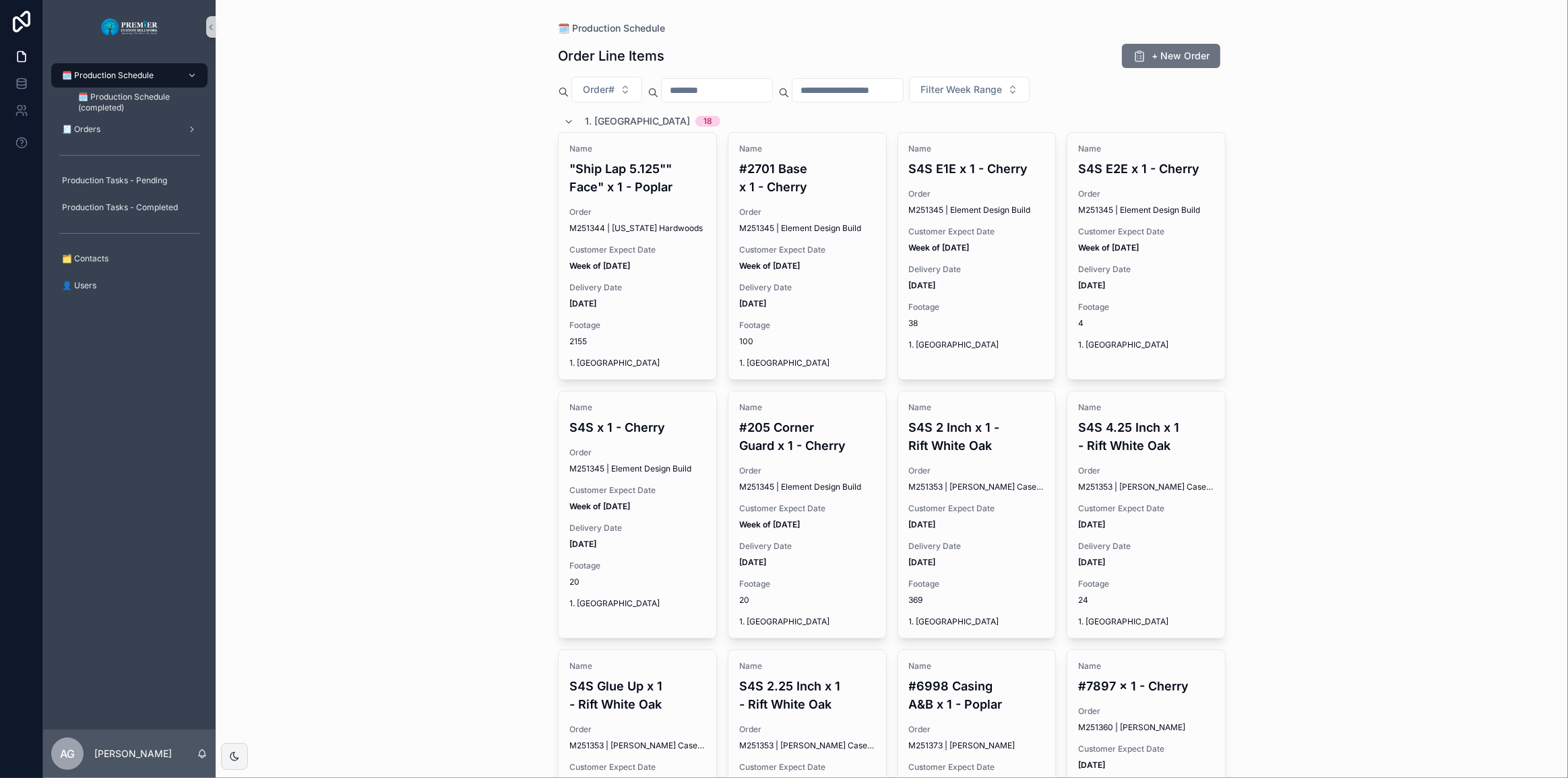
click at [592, 224] on span "M251344 | Wyoming Hardwoods" at bounding box center [637, 228] width 134 height 11
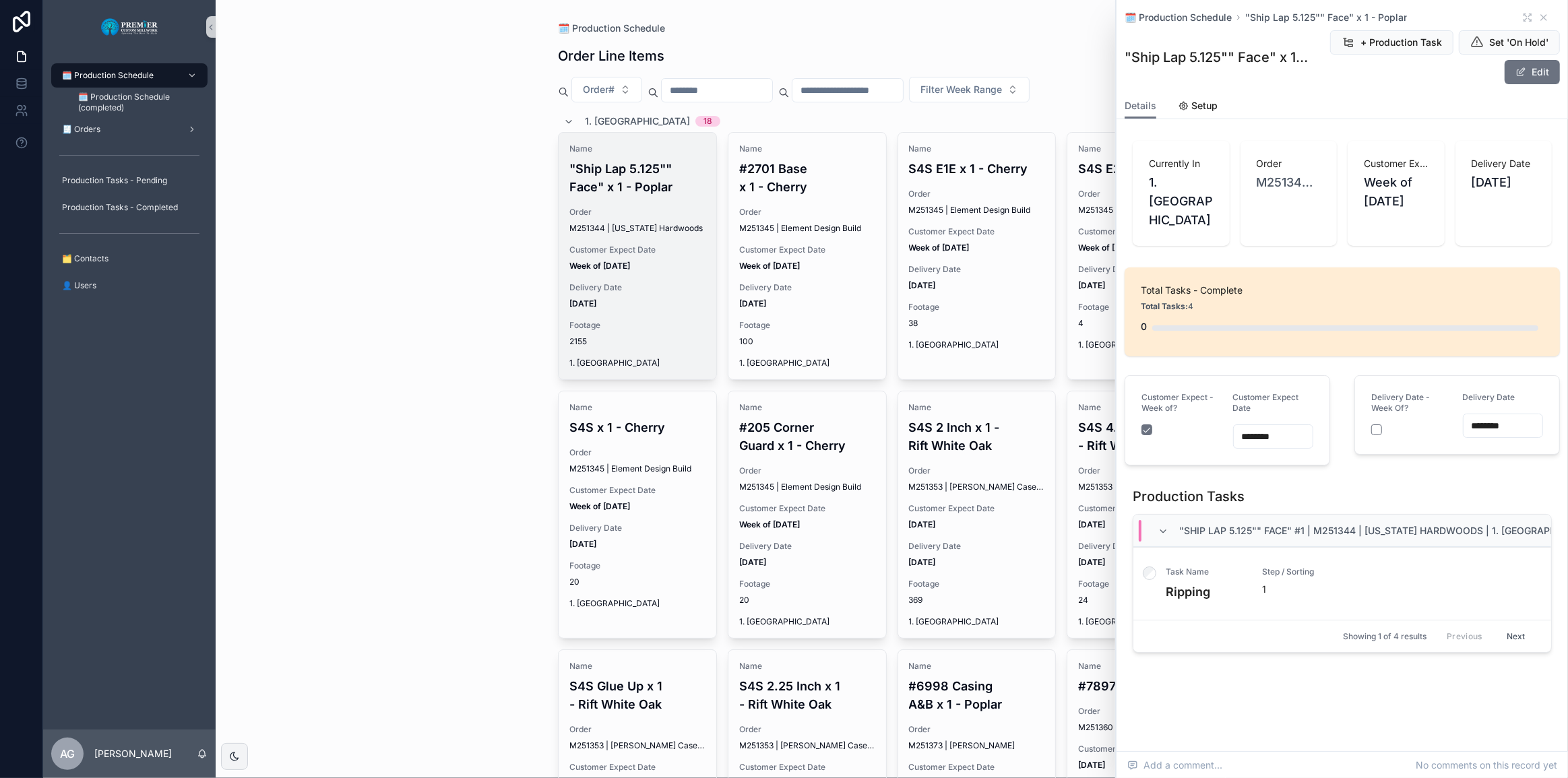
click at [532, 330] on div "🗓️ Production Schedule Order Line Items + New Order Order# Filter Week Range 1.…" at bounding box center [892, 389] width 1352 height 778
drag, startPoint x: 461, startPoint y: 293, endPoint x: 456, endPoint y: 281, distance: 13.0
click at [460, 292] on div "🗓️ Production Schedule Order Line Items + New Order Order# Filter Week Range 1.…" at bounding box center [892, 389] width 1352 height 778
click at [159, 180] on span "Production Tasks - Pending" at bounding box center [114, 180] width 105 height 11
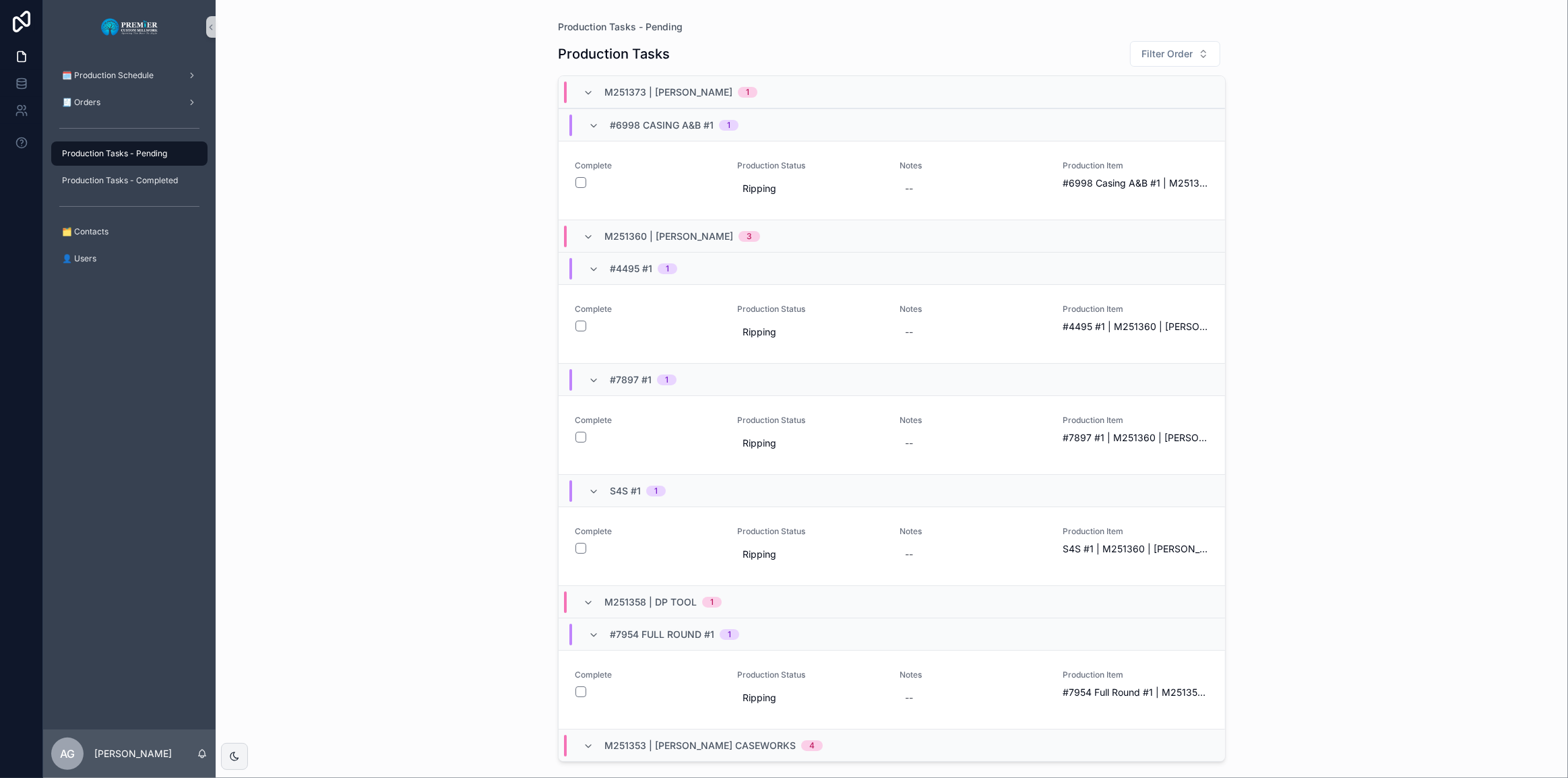
click at [583, 99] on div "M251373 | John Raffensperger 1" at bounding box center [670, 92] width 175 height 21
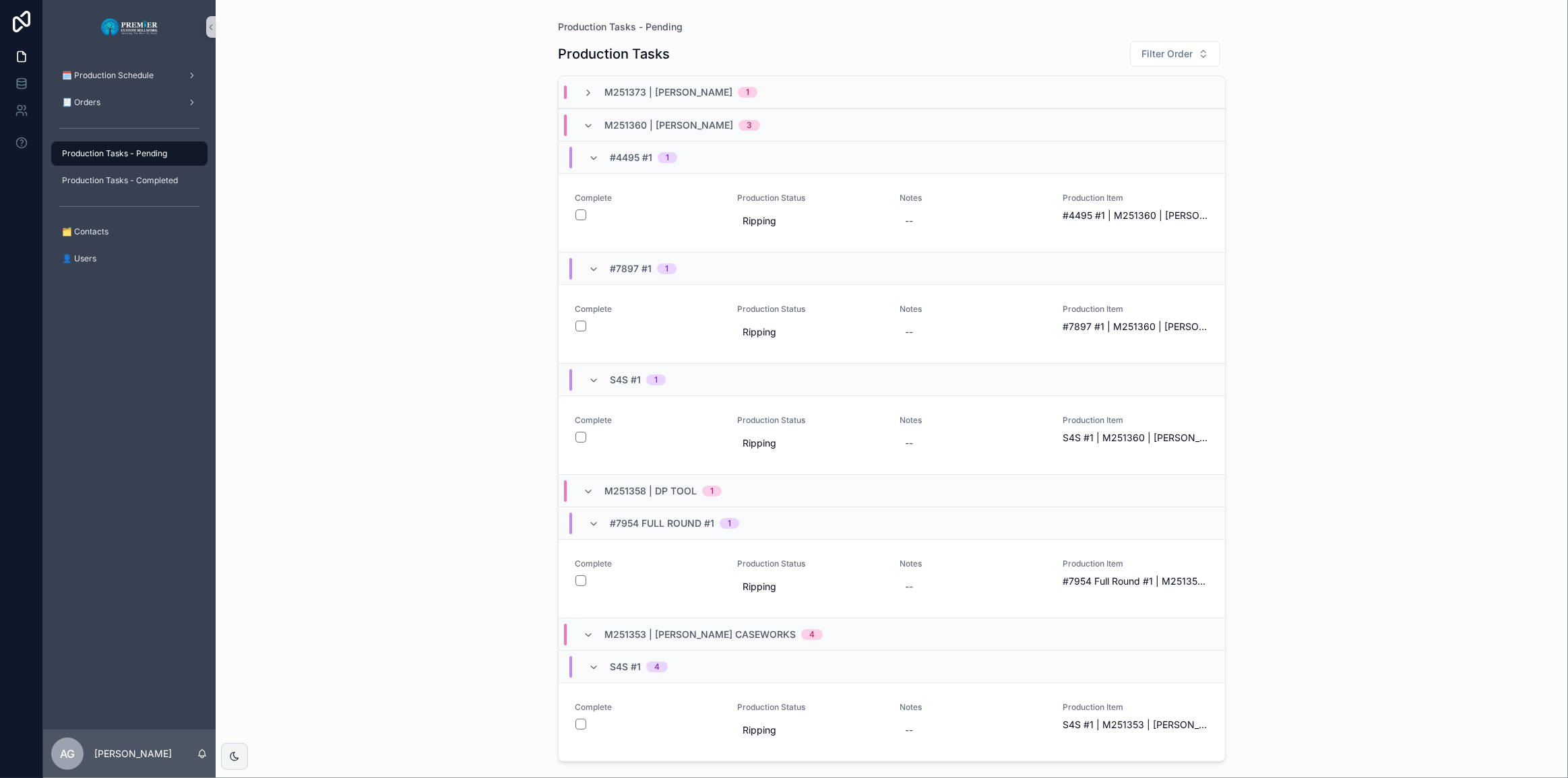
click at [590, 122] on icon "scrollable content" at bounding box center [588, 126] width 11 height 11
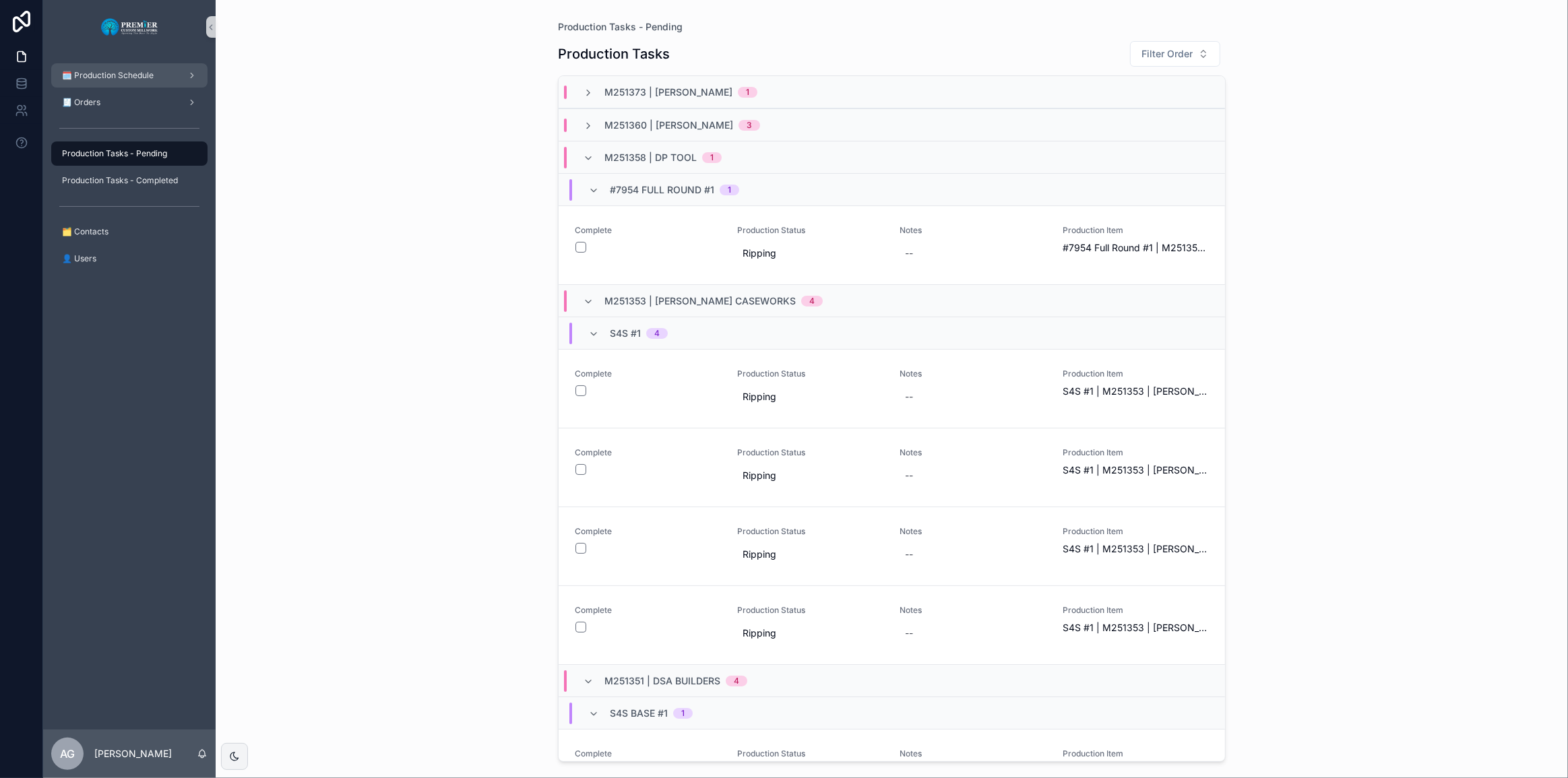
click at [174, 83] on div "🗓️ Production Schedule" at bounding box center [129, 75] width 141 height 21
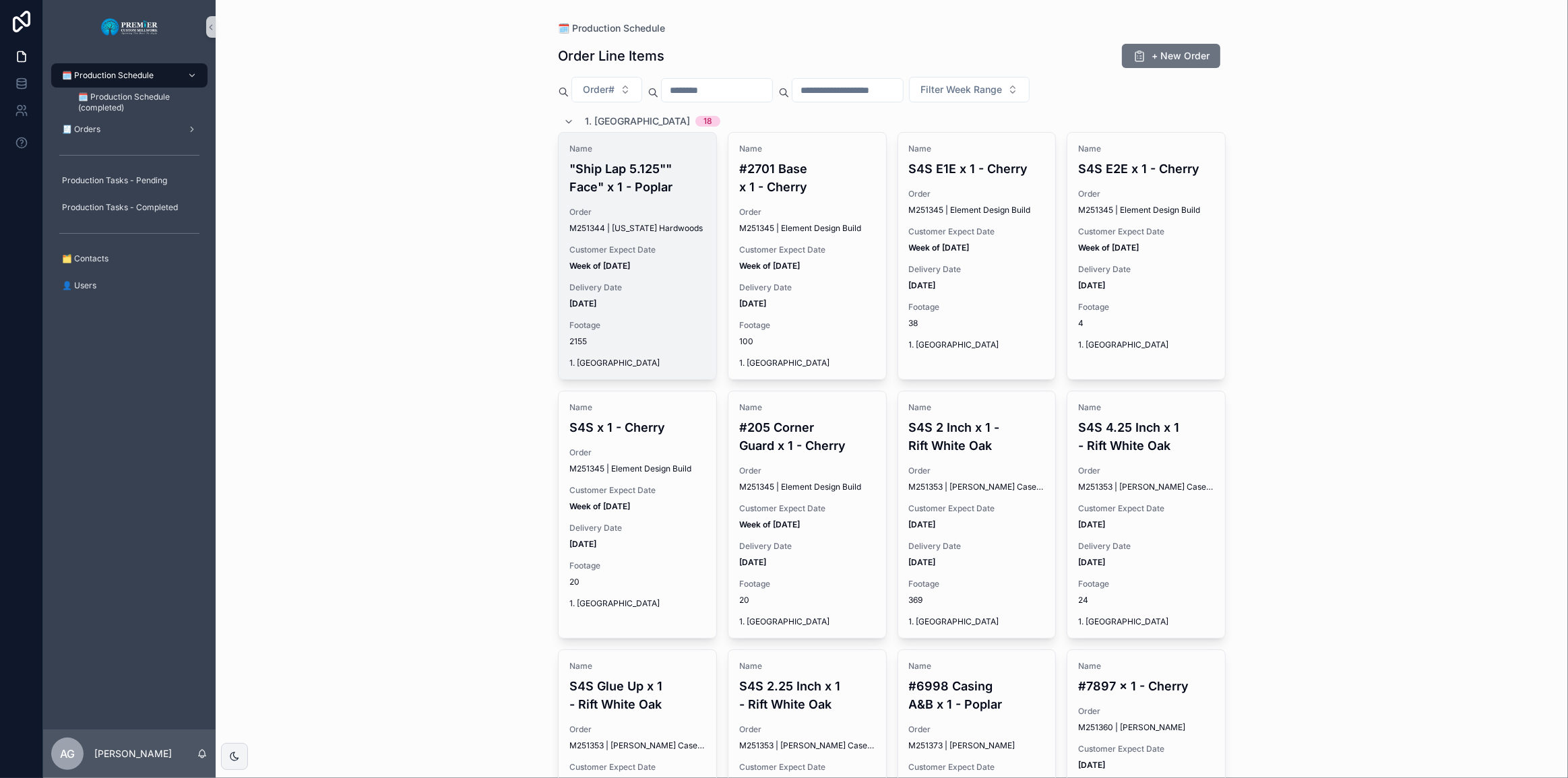
click at [592, 248] on span "Customer Expect Date" at bounding box center [637, 249] width 136 height 11
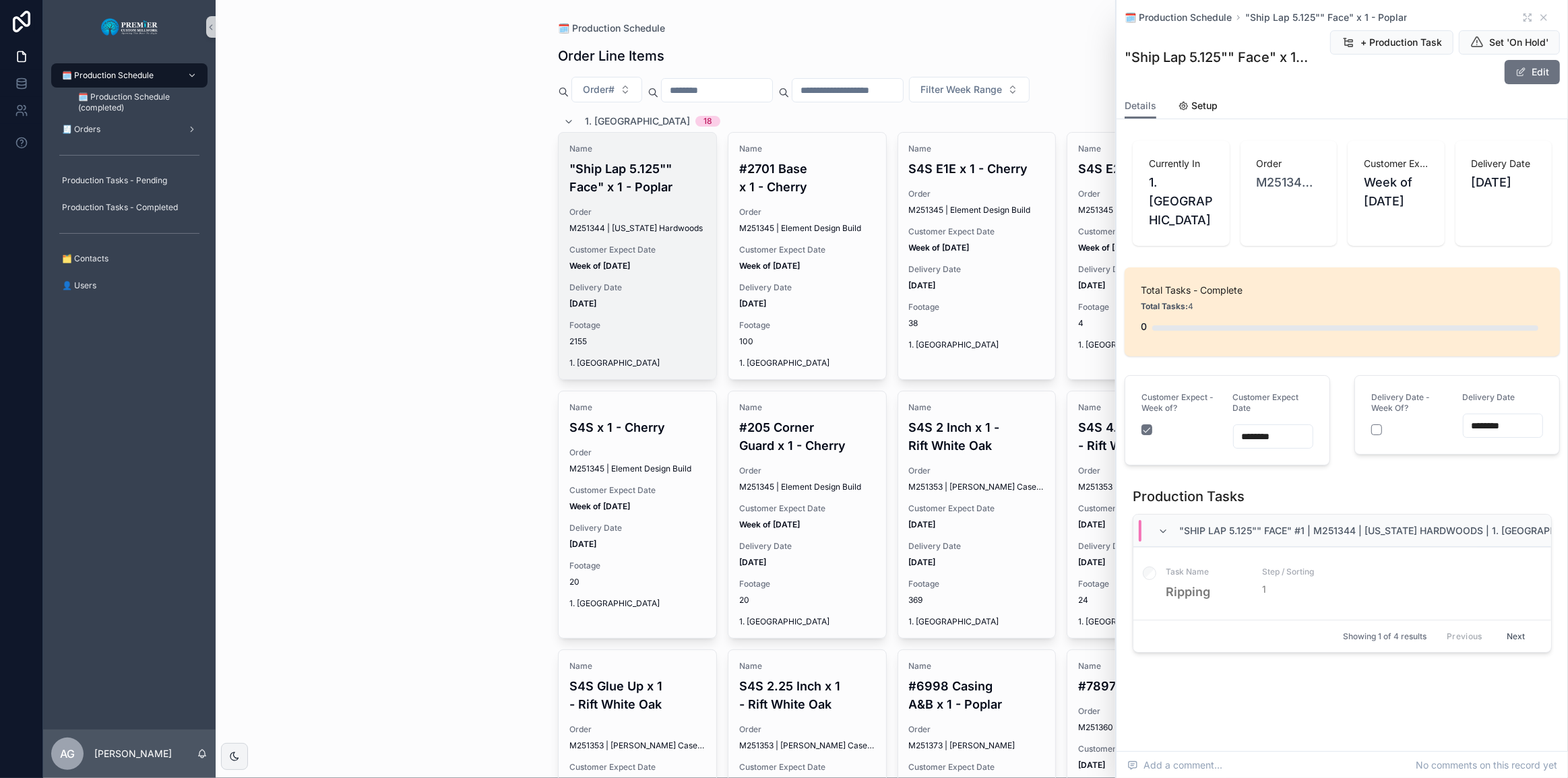
click at [831, 635] on button "Next" at bounding box center [1517, 637] width 38 height 21
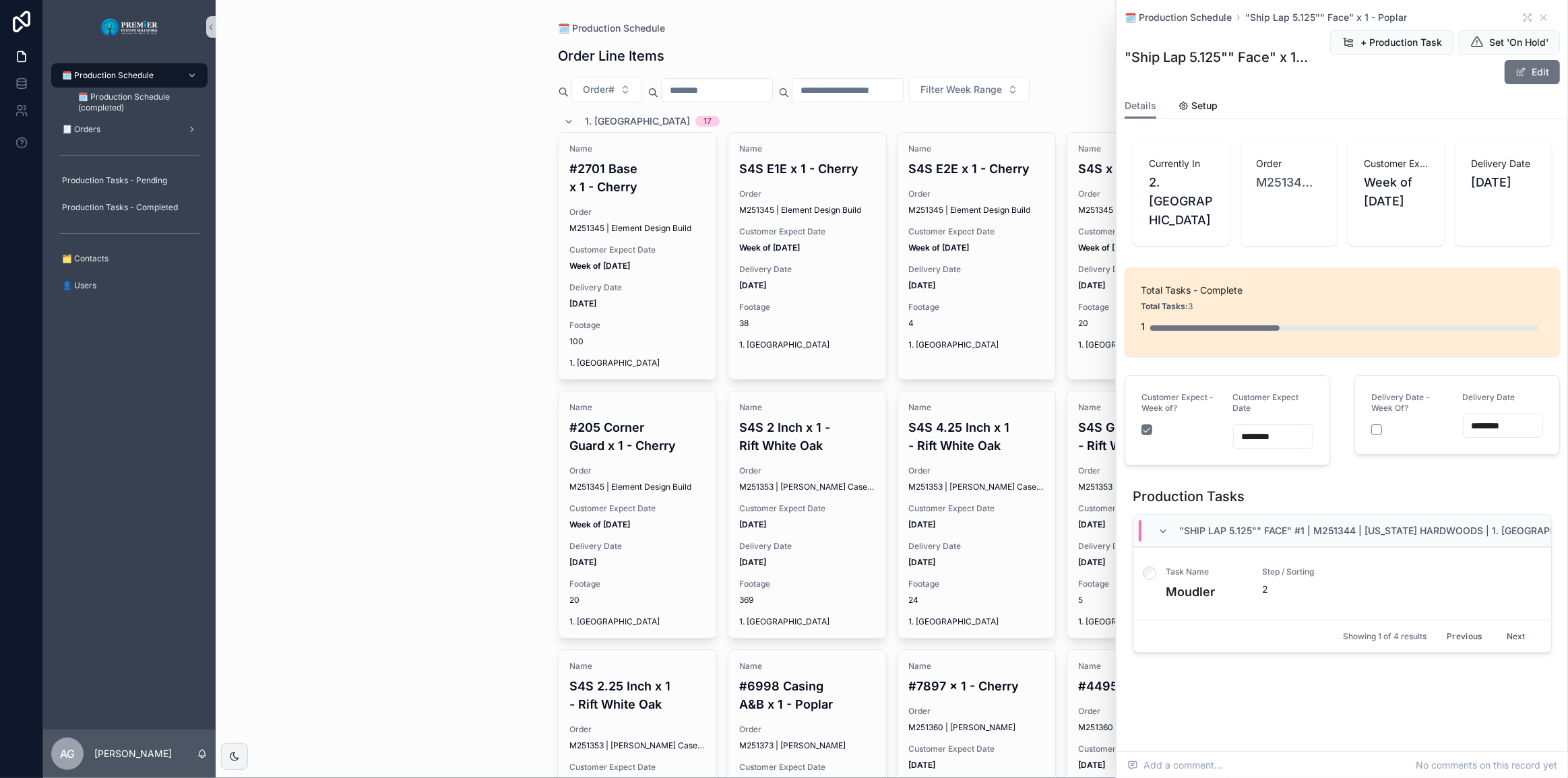
click at [831, 641] on button "Previous" at bounding box center [1464, 637] width 54 height 21
click at [831, 632] on button "Next" at bounding box center [1517, 637] width 38 height 21
click at [380, 183] on div "🗓️ Production Schedule Order Line Items + New Order Order# Filter Week Range 1.…" at bounding box center [892, 389] width 1352 height 778
click at [623, 122] on span "1. Ripping" at bounding box center [637, 122] width 105 height 14
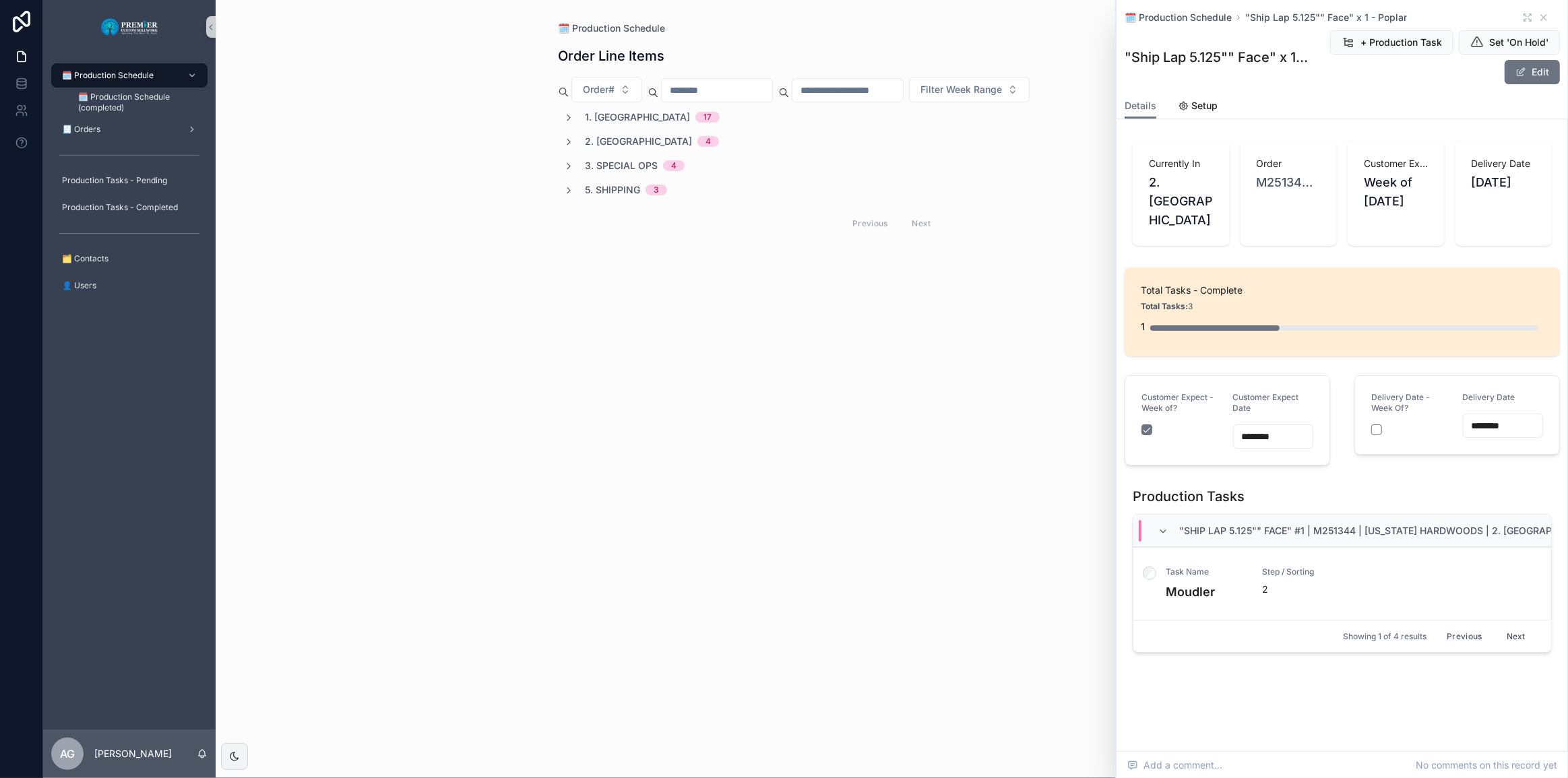
click at [620, 136] on span "2. Moulding" at bounding box center [638, 141] width 107 height 14
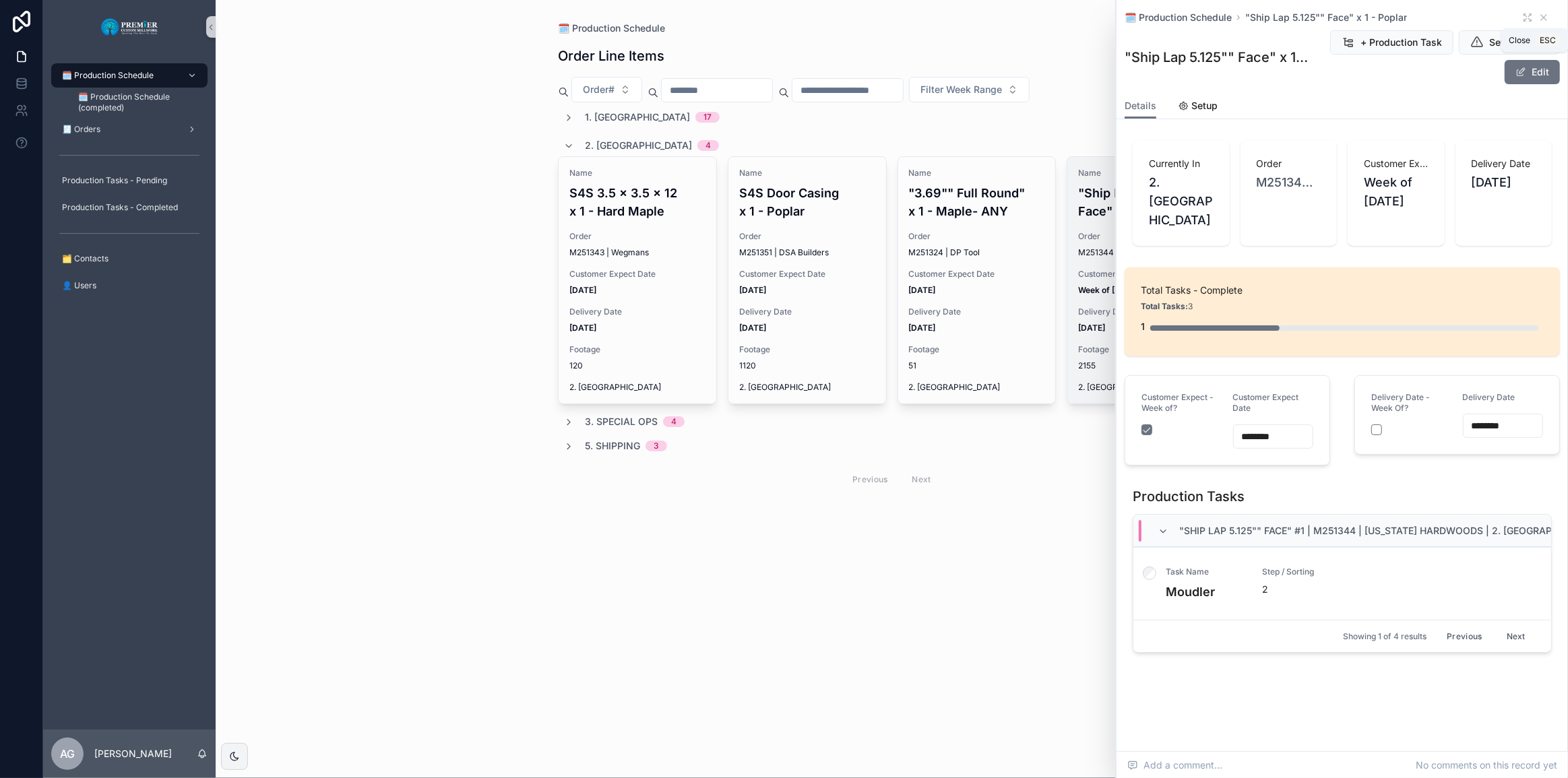
click at [831, 15] on icon "scrollable content" at bounding box center [1543, 17] width 11 height 11
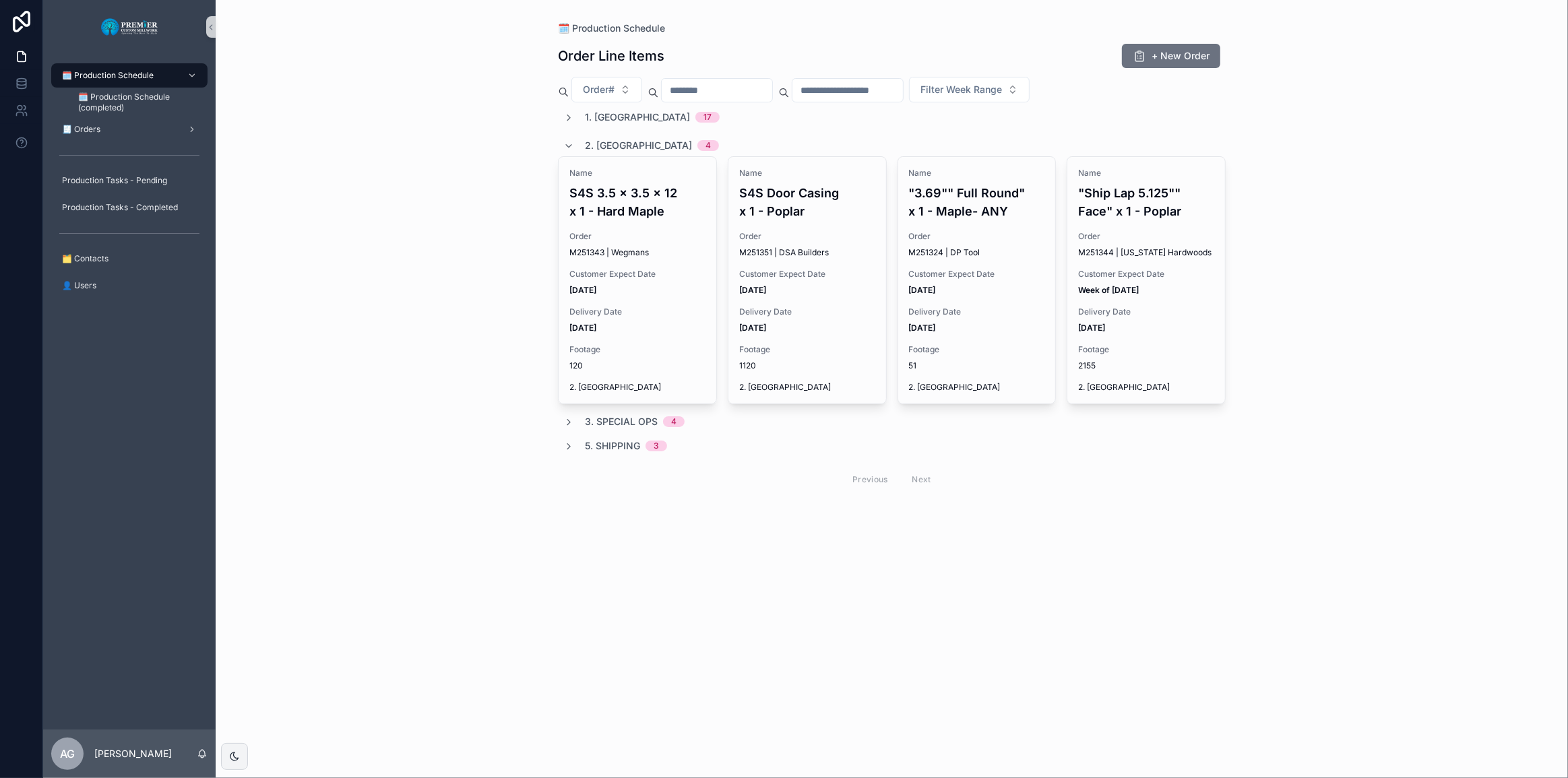
click at [831, 235] on span "Order" at bounding box center [1146, 236] width 136 height 11
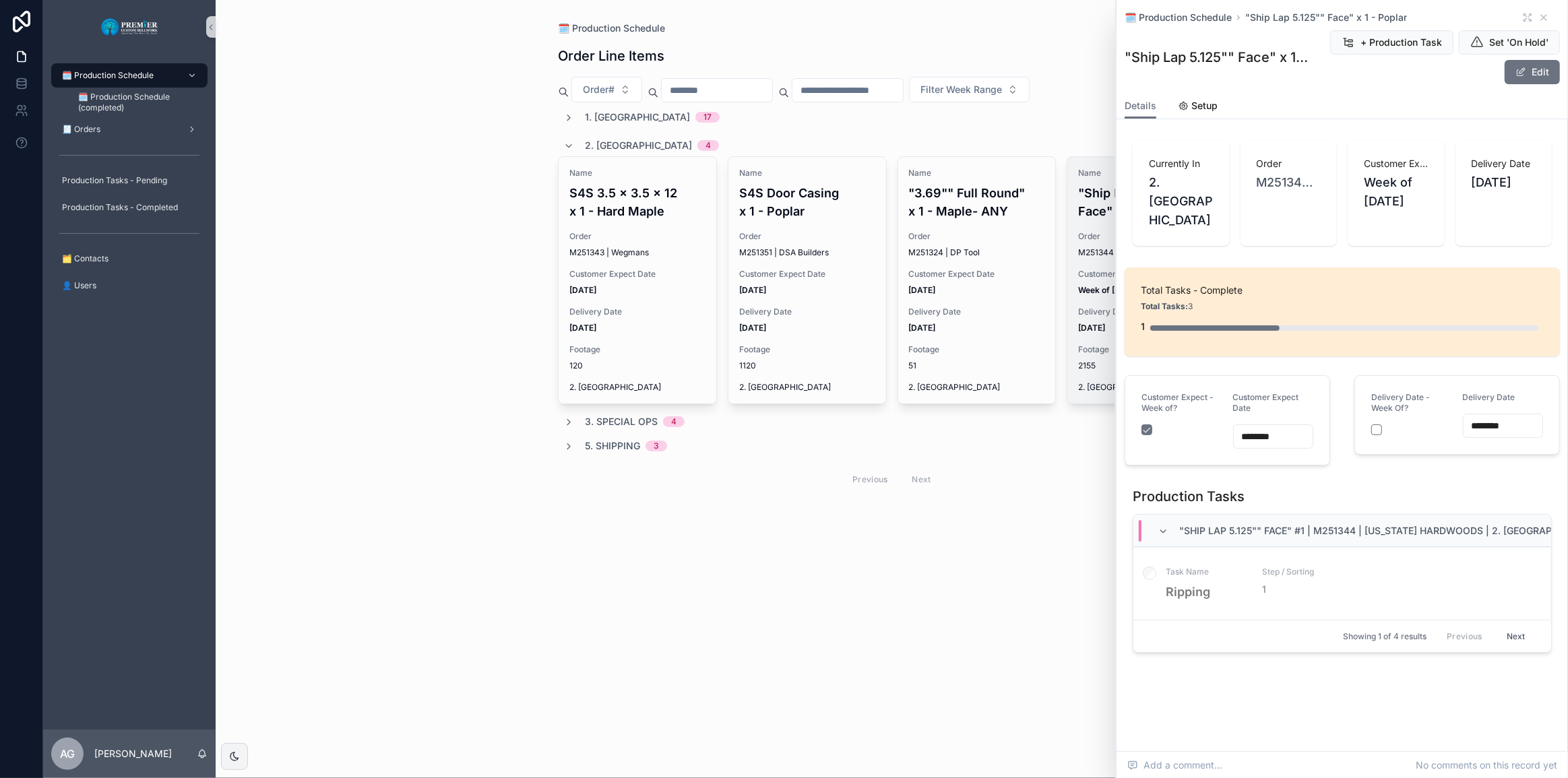
click at [831, 632] on button "Next" at bounding box center [1517, 637] width 38 height 21
click at [831, 627] on button "Previous" at bounding box center [1464, 637] width 54 height 21
click at [831, 632] on button "Previous" at bounding box center [1464, 637] width 54 height 21
click at [831, 686] on div "🗓️ Production Schedule Order Line Items + New Order Order# Filter Week Range 1.…" at bounding box center [892, 389] width 1352 height 778
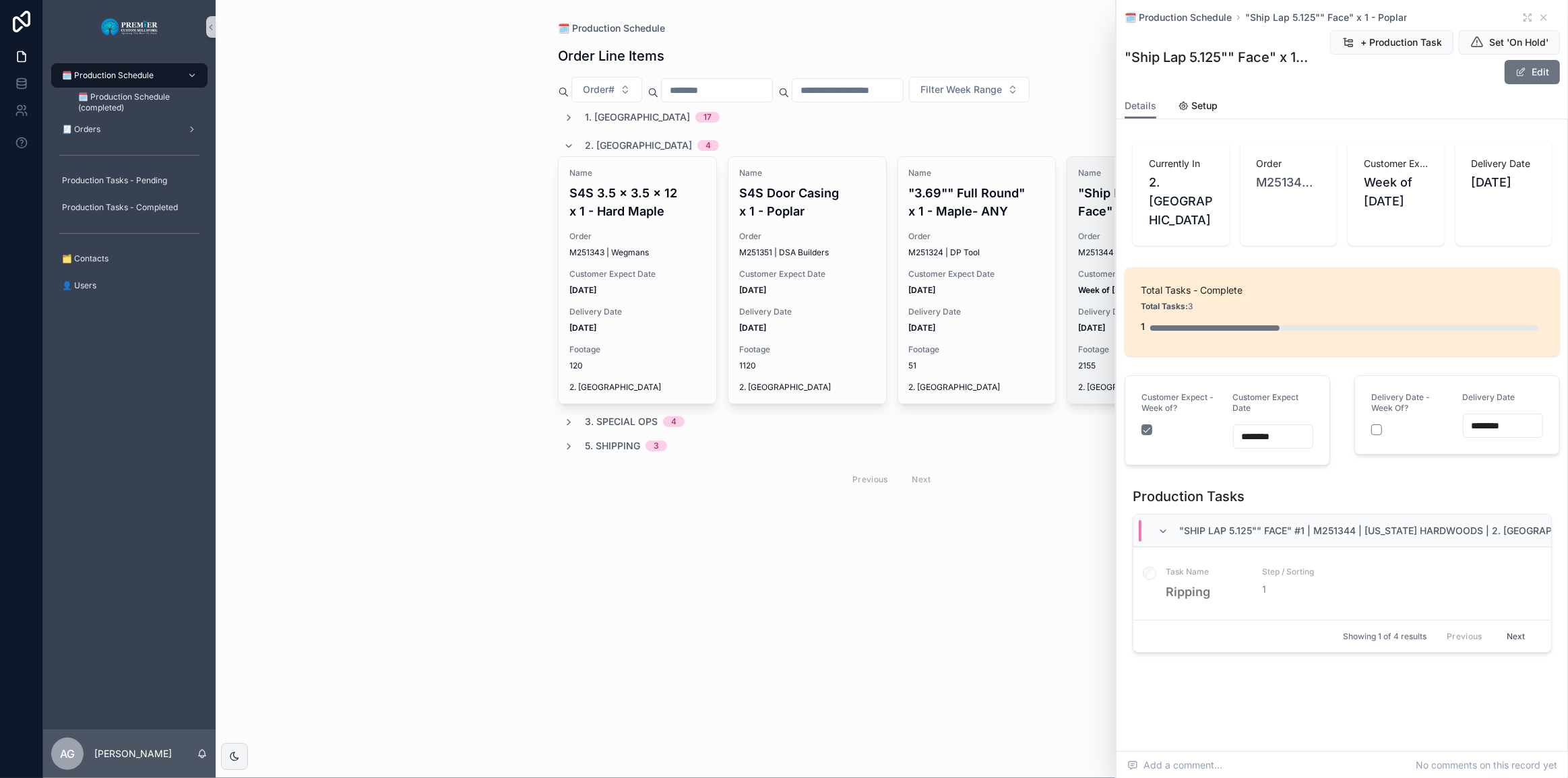
click at [623, 135] on div "2. Moulding 4" at bounding box center [652, 145] width 135 height 21
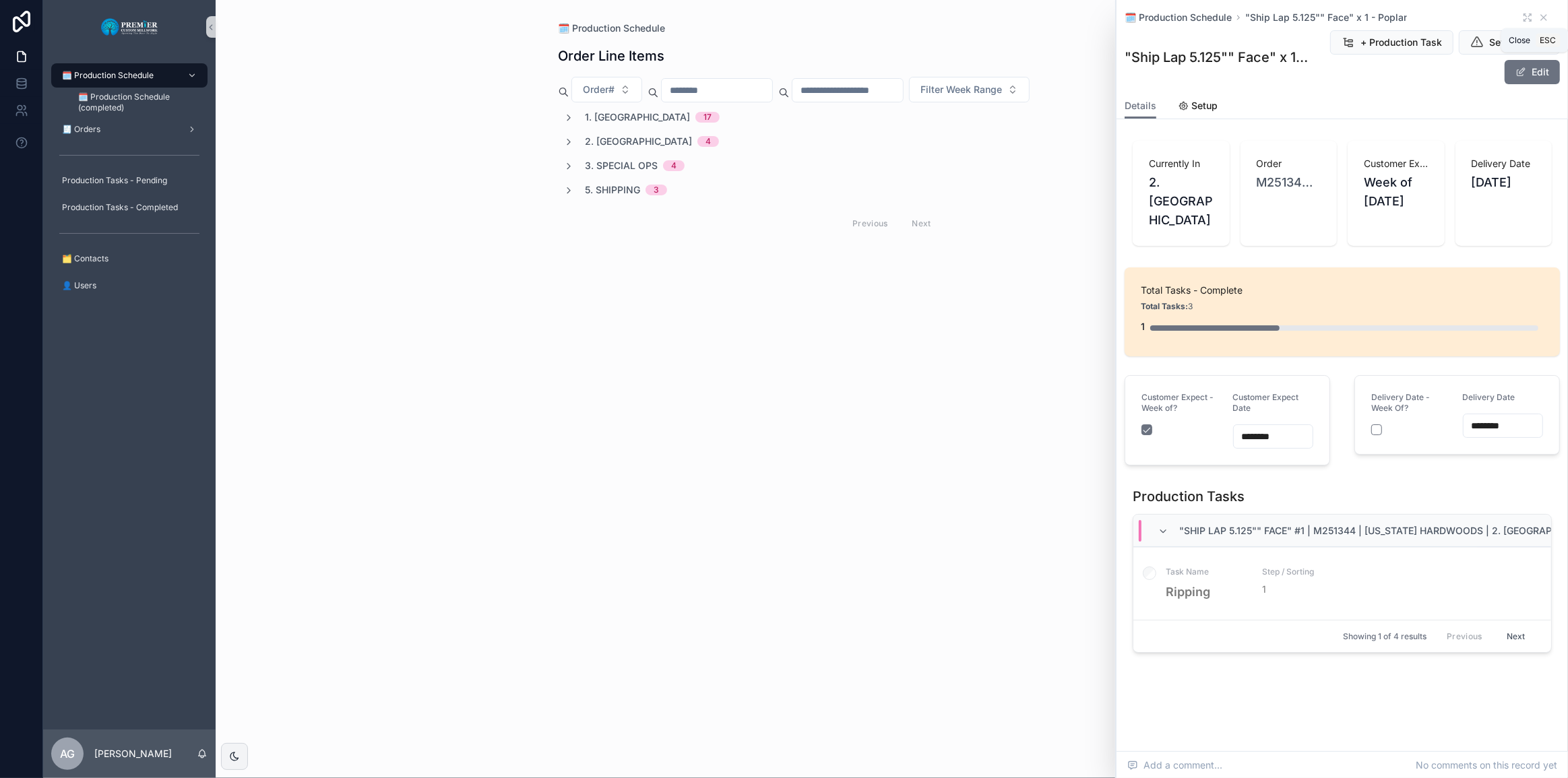
click at [831, 16] on icon "scrollable content" at bounding box center [1544, 17] width 5 height 5
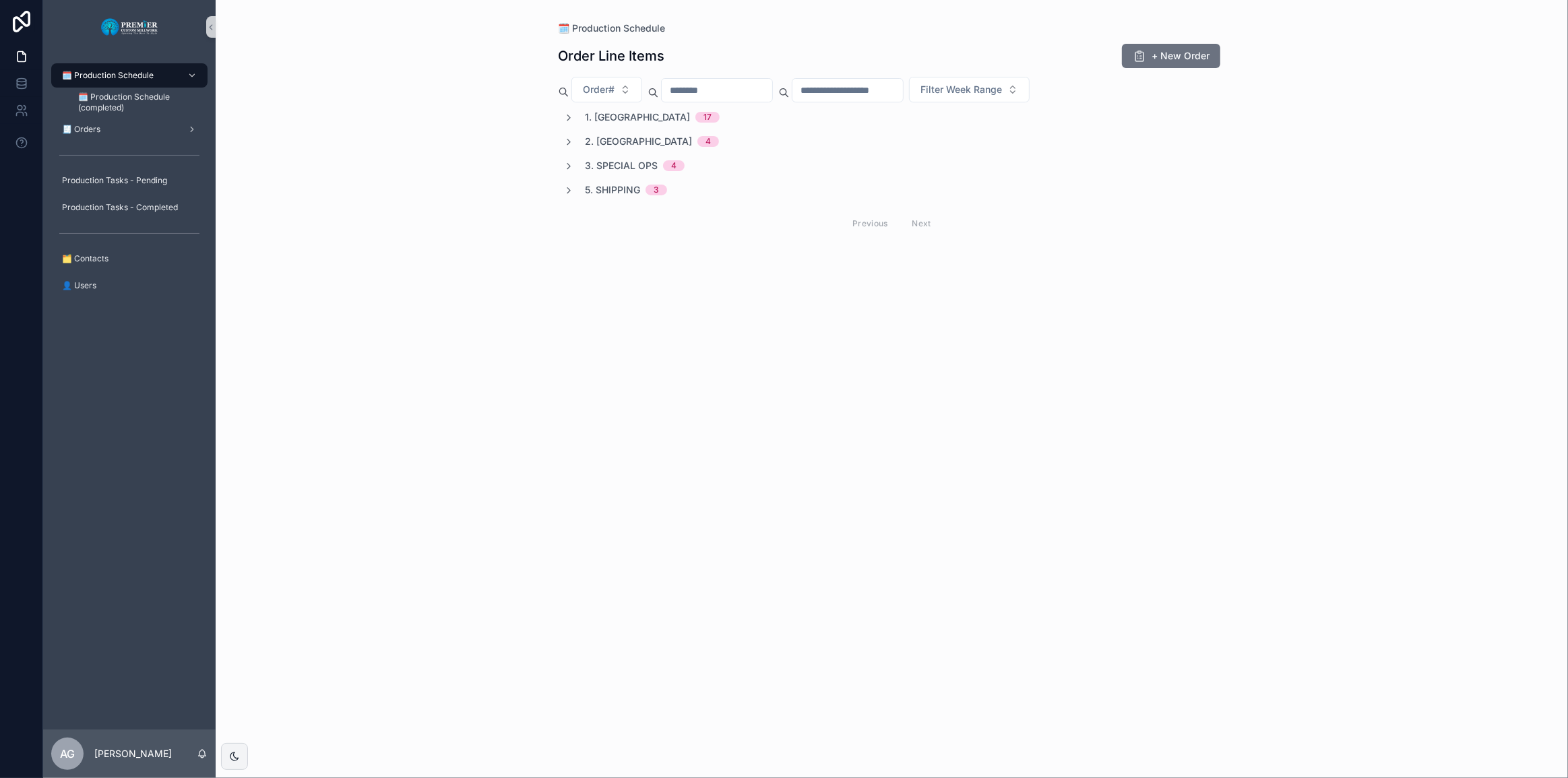
click at [601, 145] on span "2. Moulding" at bounding box center [638, 141] width 107 height 14
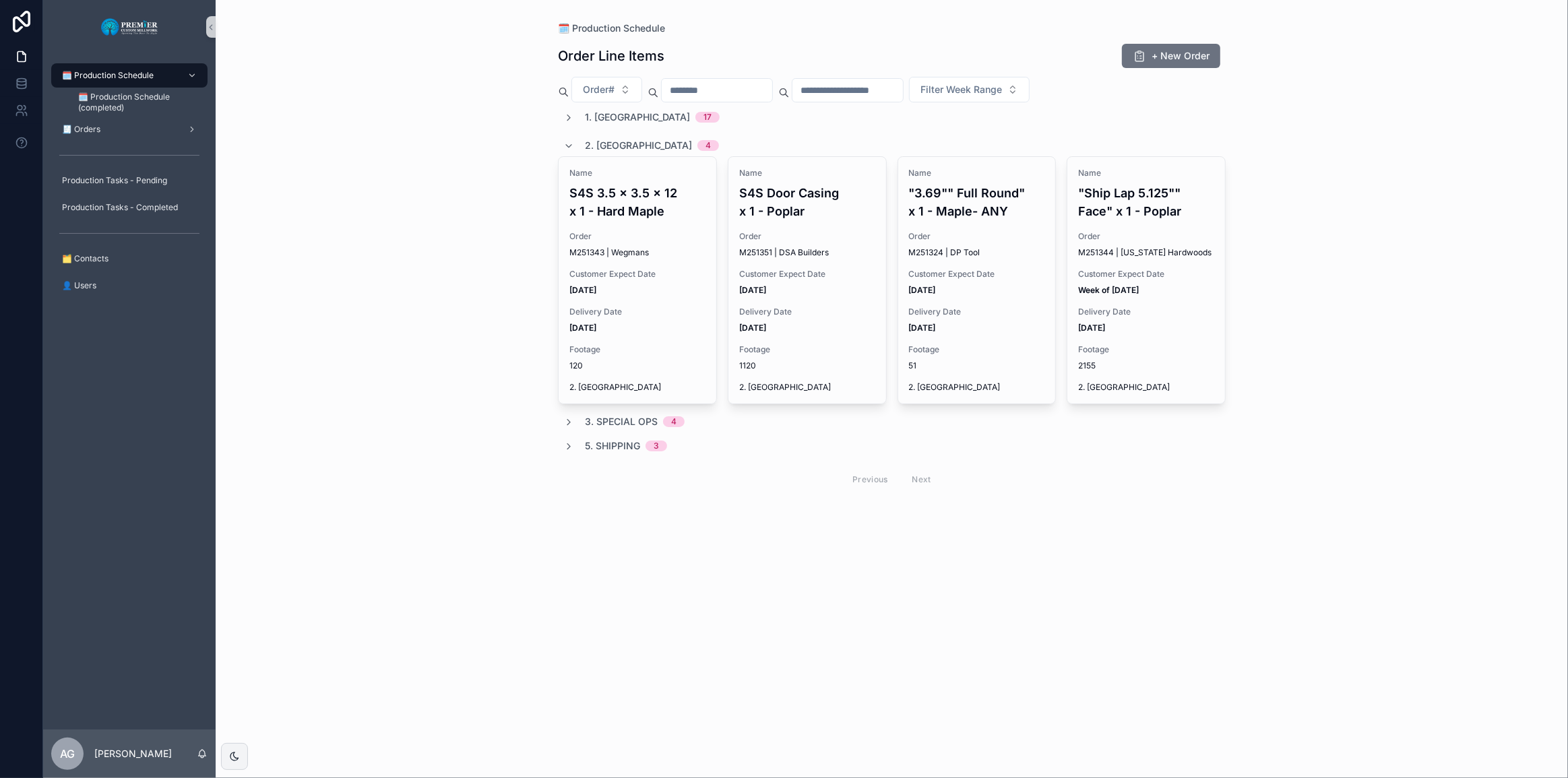
click at [603, 117] on span "1. Ripping" at bounding box center [637, 117] width 105 height 14
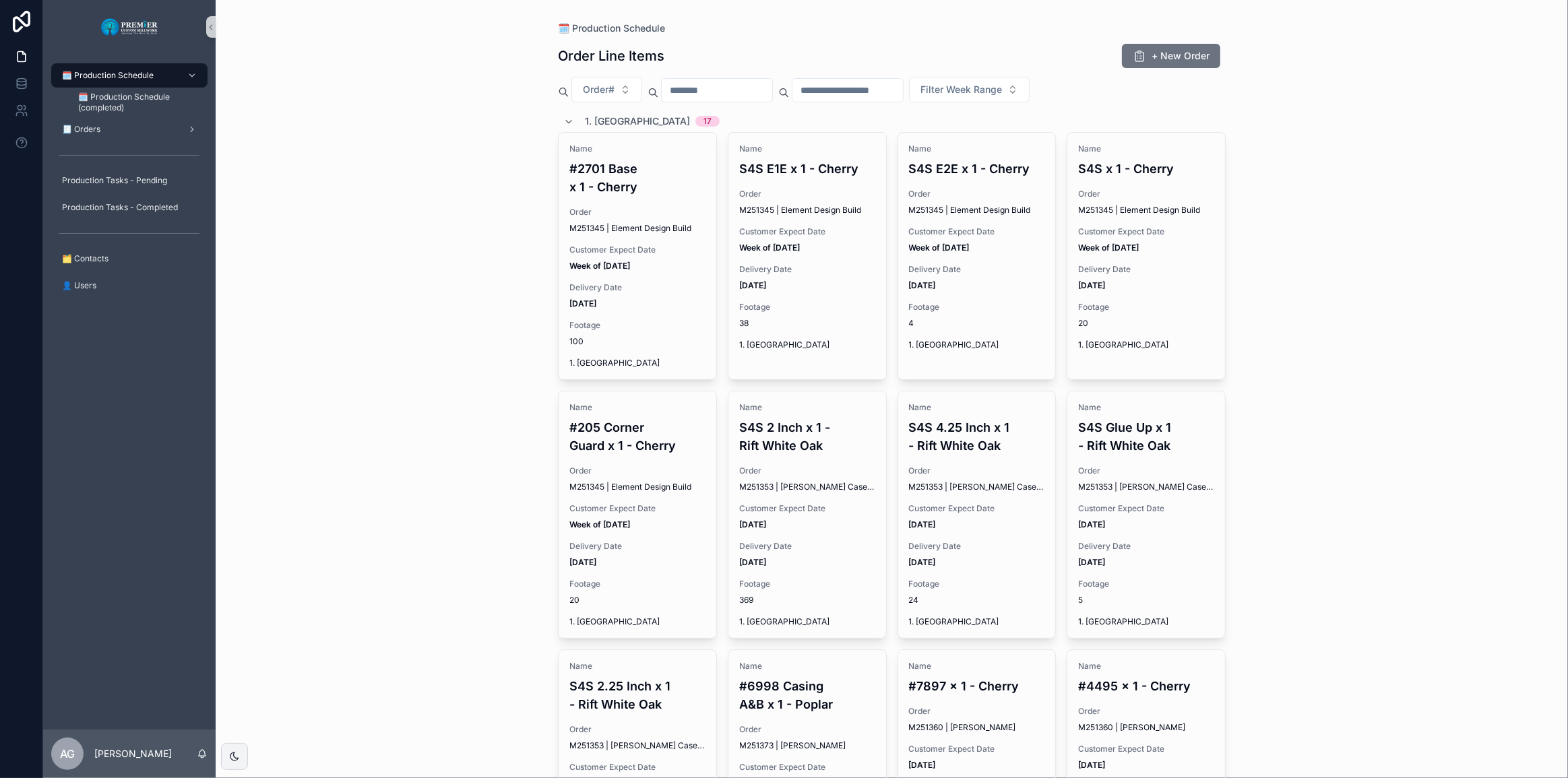
click at [457, 472] on div "🗓️ Production Schedule Order Line Items + New Order Order# Filter Week Range 1.…" at bounding box center [892, 389] width 1352 height 778
click at [128, 102] on span "🗓️ Production Schedule (completed)" at bounding box center [135, 102] width 116 height 21
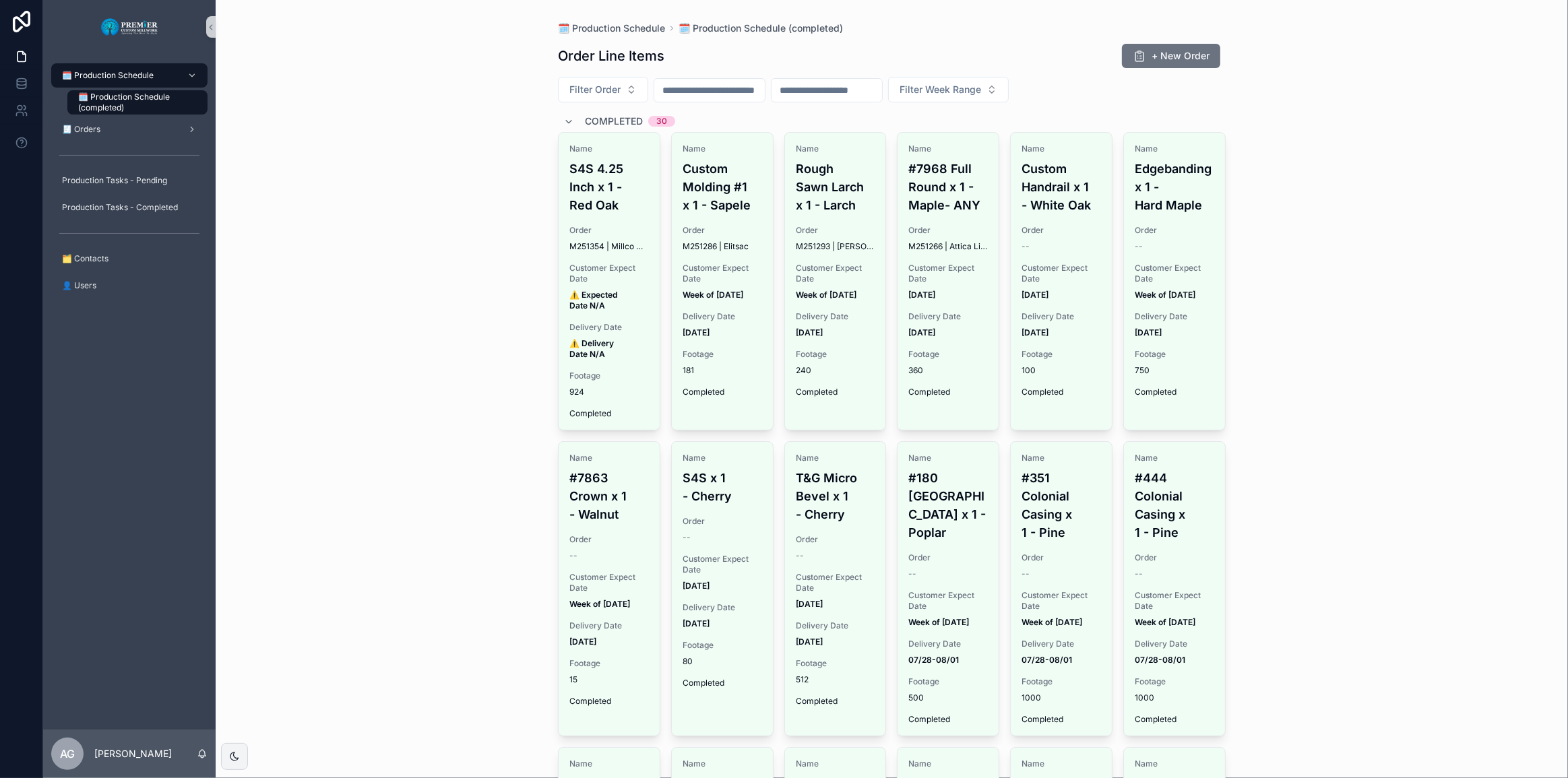
click at [149, 75] on span "🗓️ Production Schedule" at bounding box center [107, 75] width 92 height 11
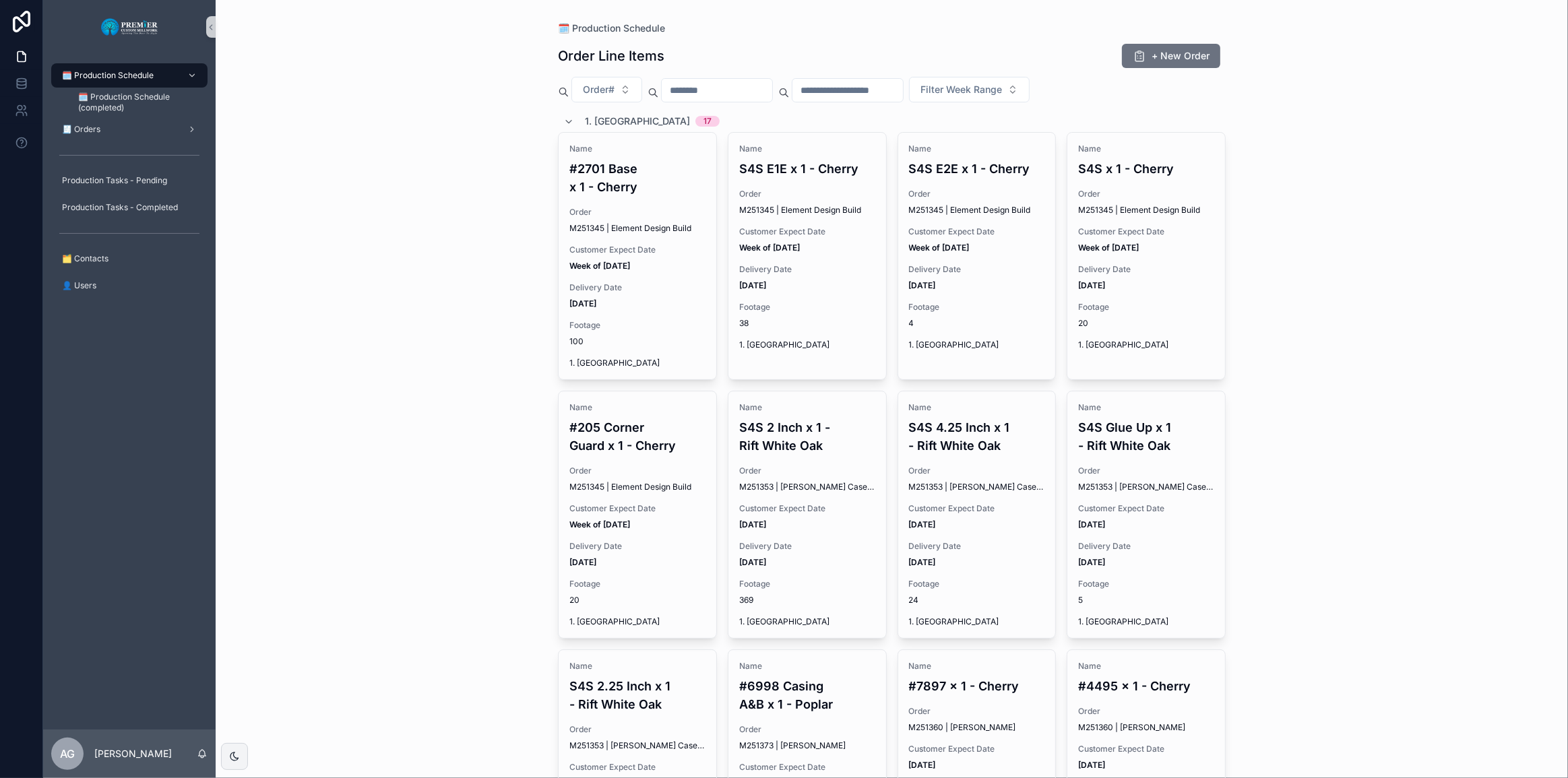
click at [621, 126] on span "1. Ripping" at bounding box center [637, 122] width 105 height 14
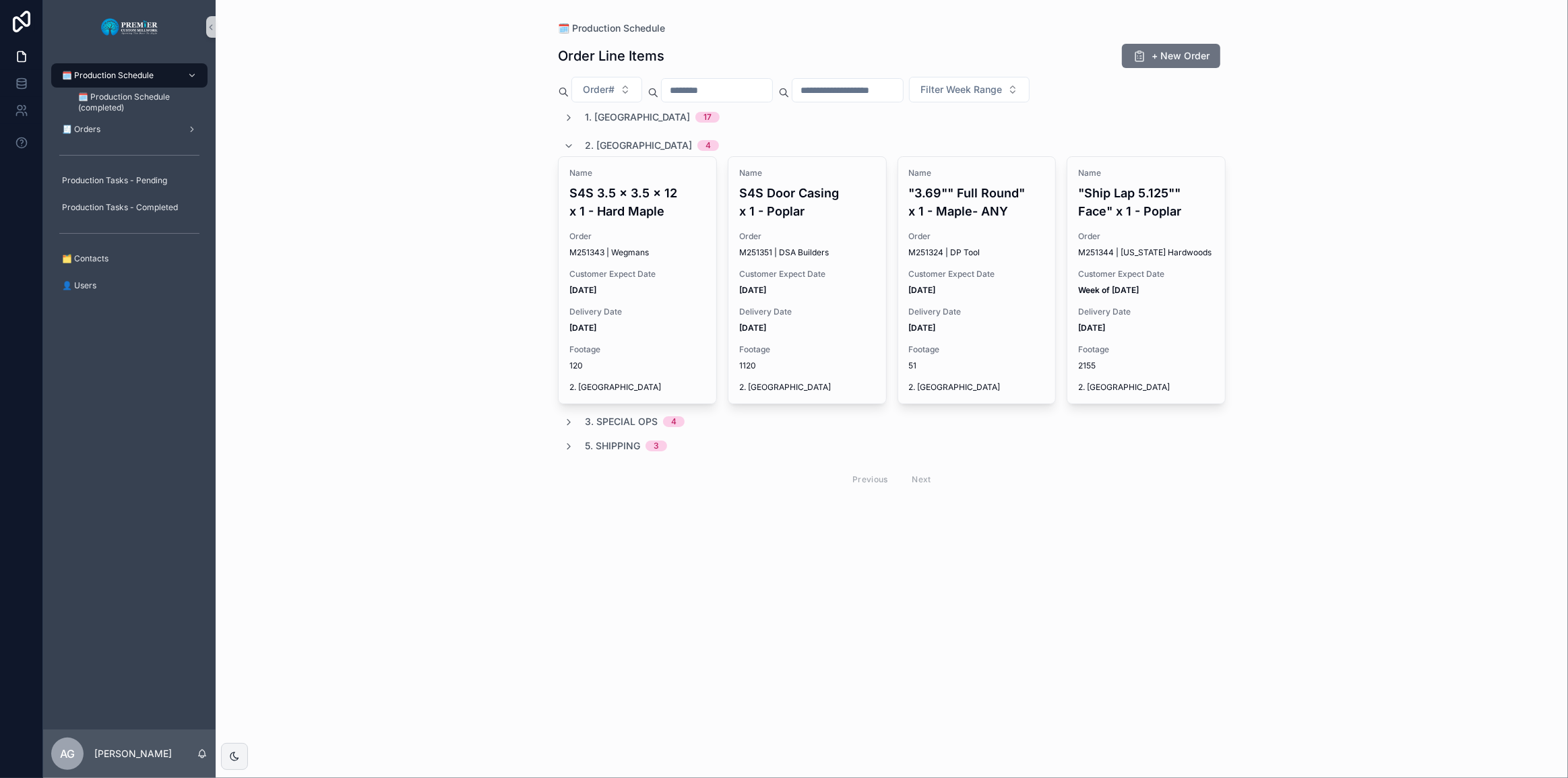
click at [831, 287] on span "Week of [DATE]" at bounding box center [1146, 290] width 136 height 11
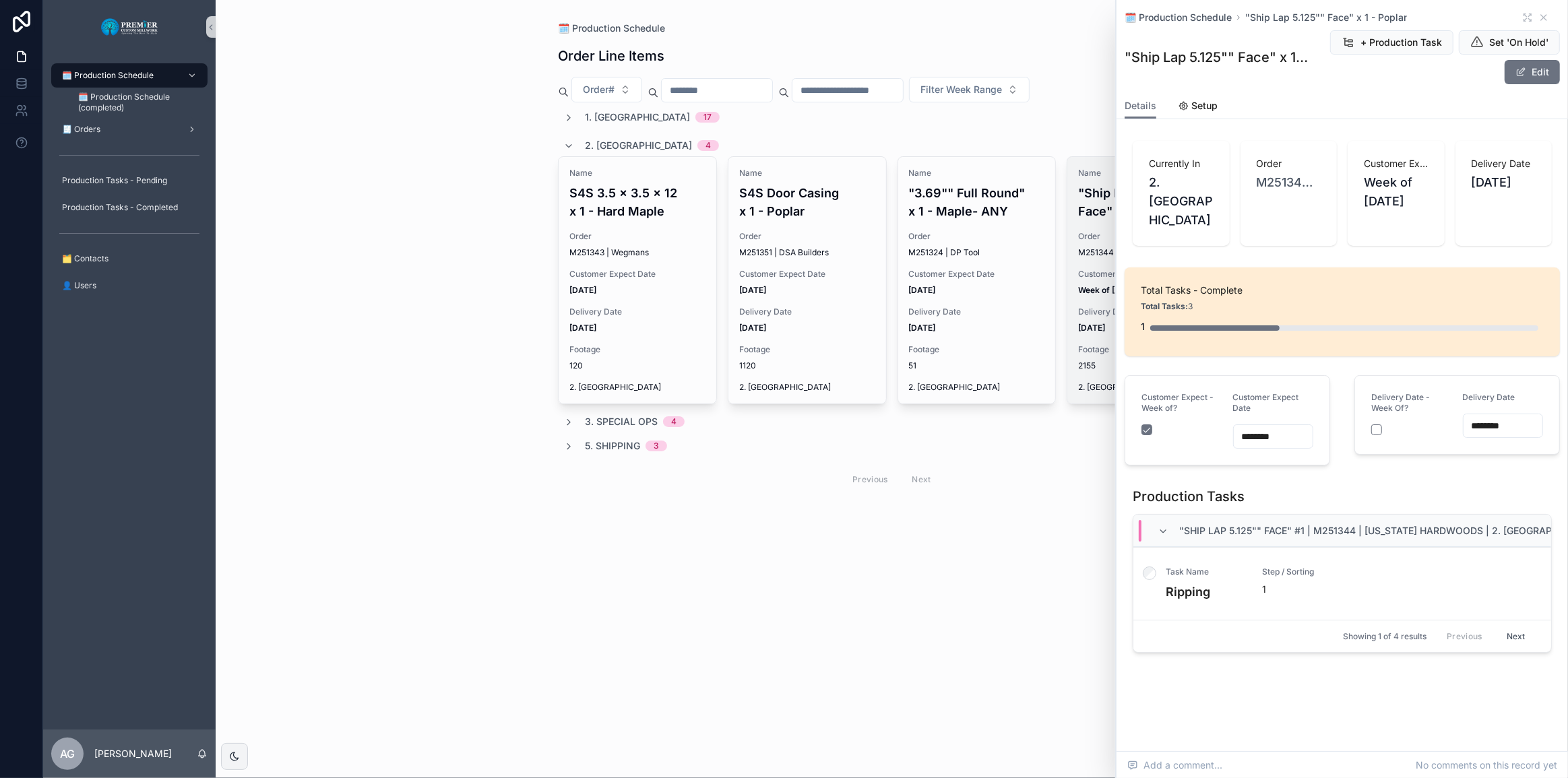
click at [779, 645] on div "🗓️ Production Schedule Order Line Items + New Order Order# Filter Week Range 1.…" at bounding box center [892, 389] width 1352 height 778
drag, startPoint x: 754, startPoint y: 129, endPoint x: 744, endPoint y: 131, distance: 10.2
click at [751, 130] on div "1. Ripping 17 2. Moulding 4 Name S4S 3.5 x 3.5 x 12 x 1 - Hard Maple Order M251…" at bounding box center [891, 302] width 667 height 385
click at [620, 113] on span "1. Ripping" at bounding box center [637, 117] width 105 height 14
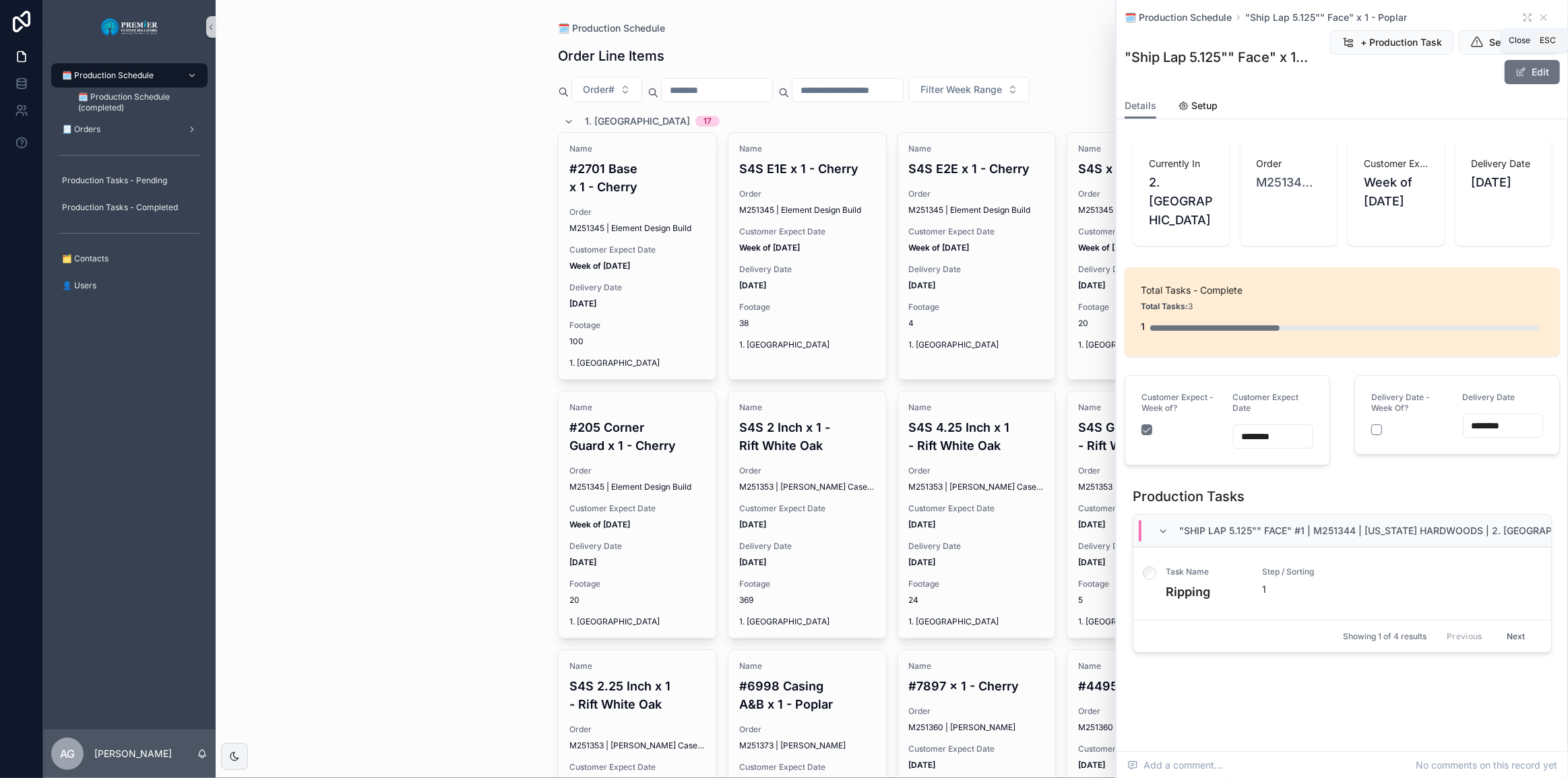
click at [831, 17] on icon "scrollable content" at bounding box center [1544, 17] width 5 height 5
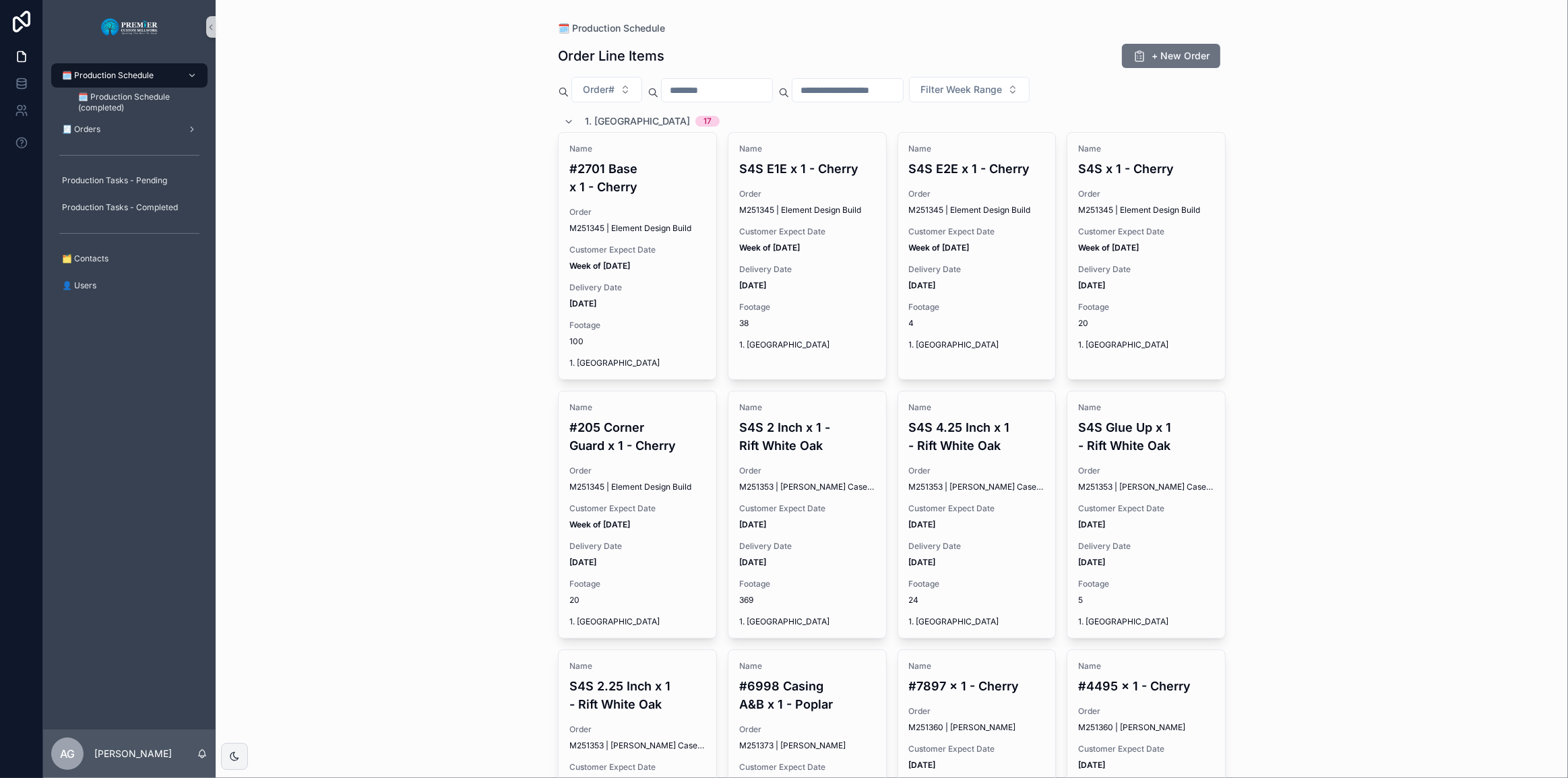
click at [562, 241] on div "Name #2701 Base x 1 - Cherry Order M251345 | Element Design Build Customer Expe…" at bounding box center [637, 256] width 158 height 247
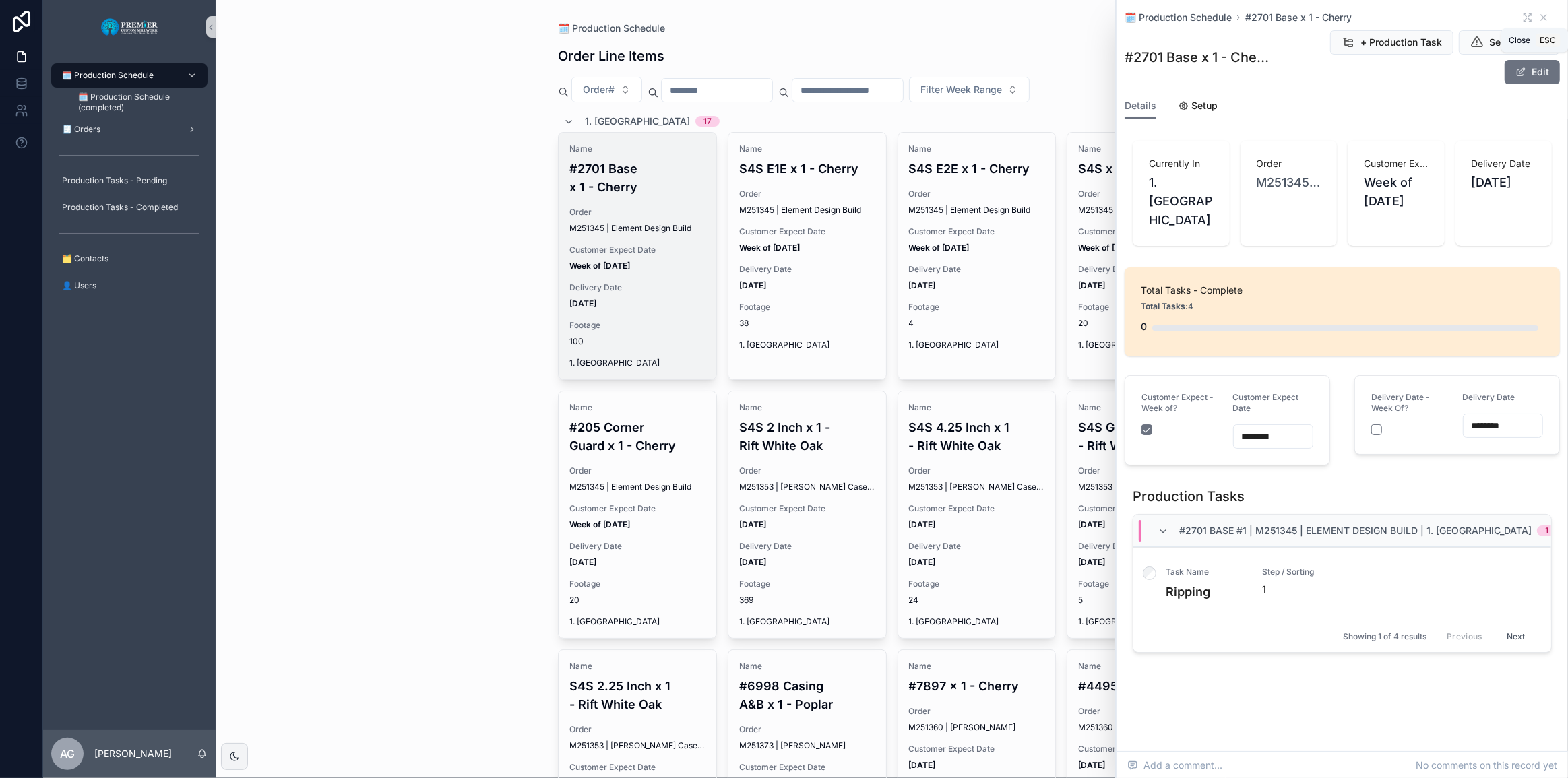
click at [831, 18] on icon "scrollable content" at bounding box center [1544, 17] width 5 height 5
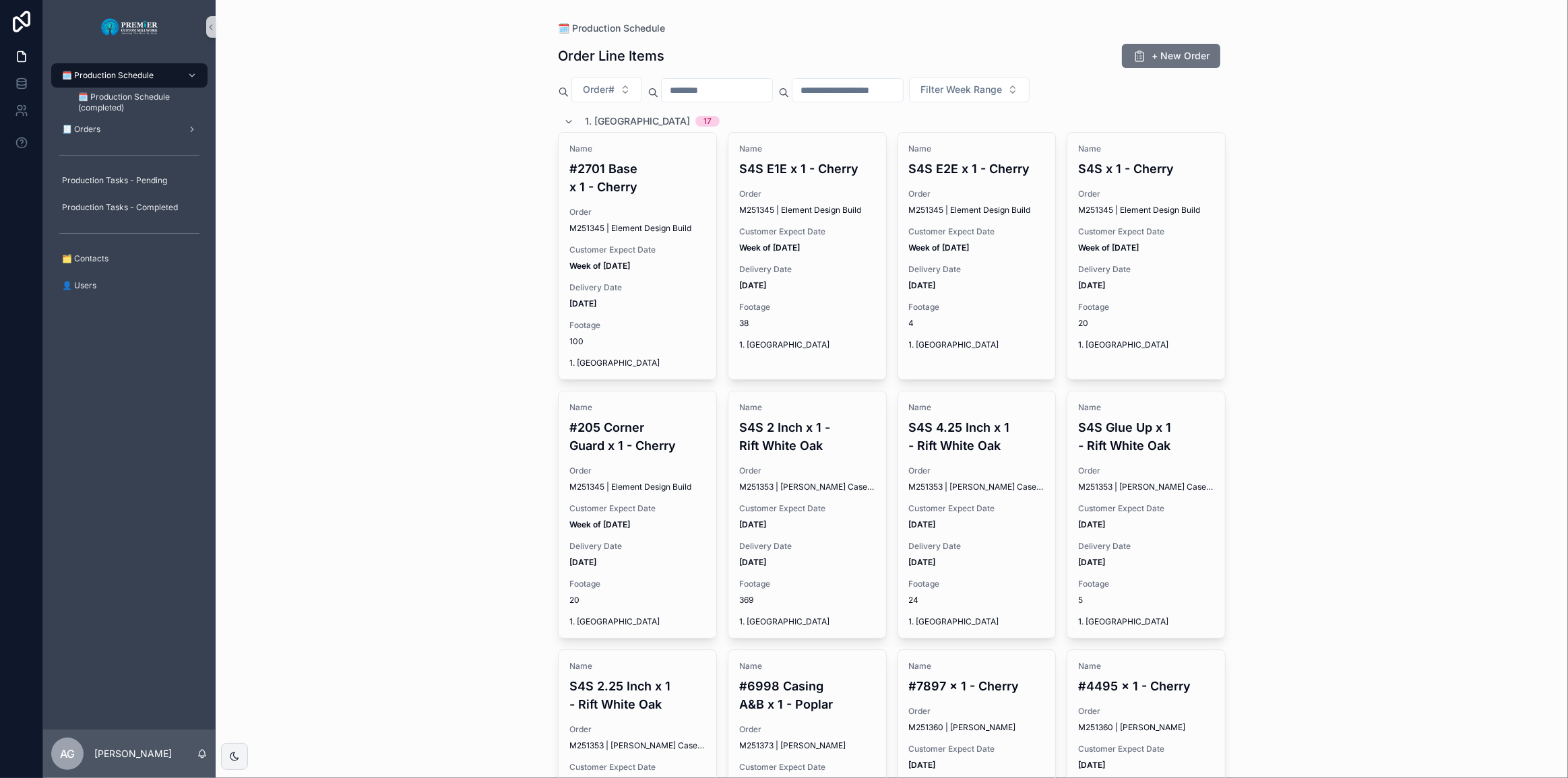
click at [308, 102] on div "🗓️ Production Schedule Order Line Items + New Order Order# Filter Week Range 1.…" at bounding box center [892, 389] width 1352 height 778
click at [585, 115] on span "1. Ripping" at bounding box center [637, 122] width 105 height 14
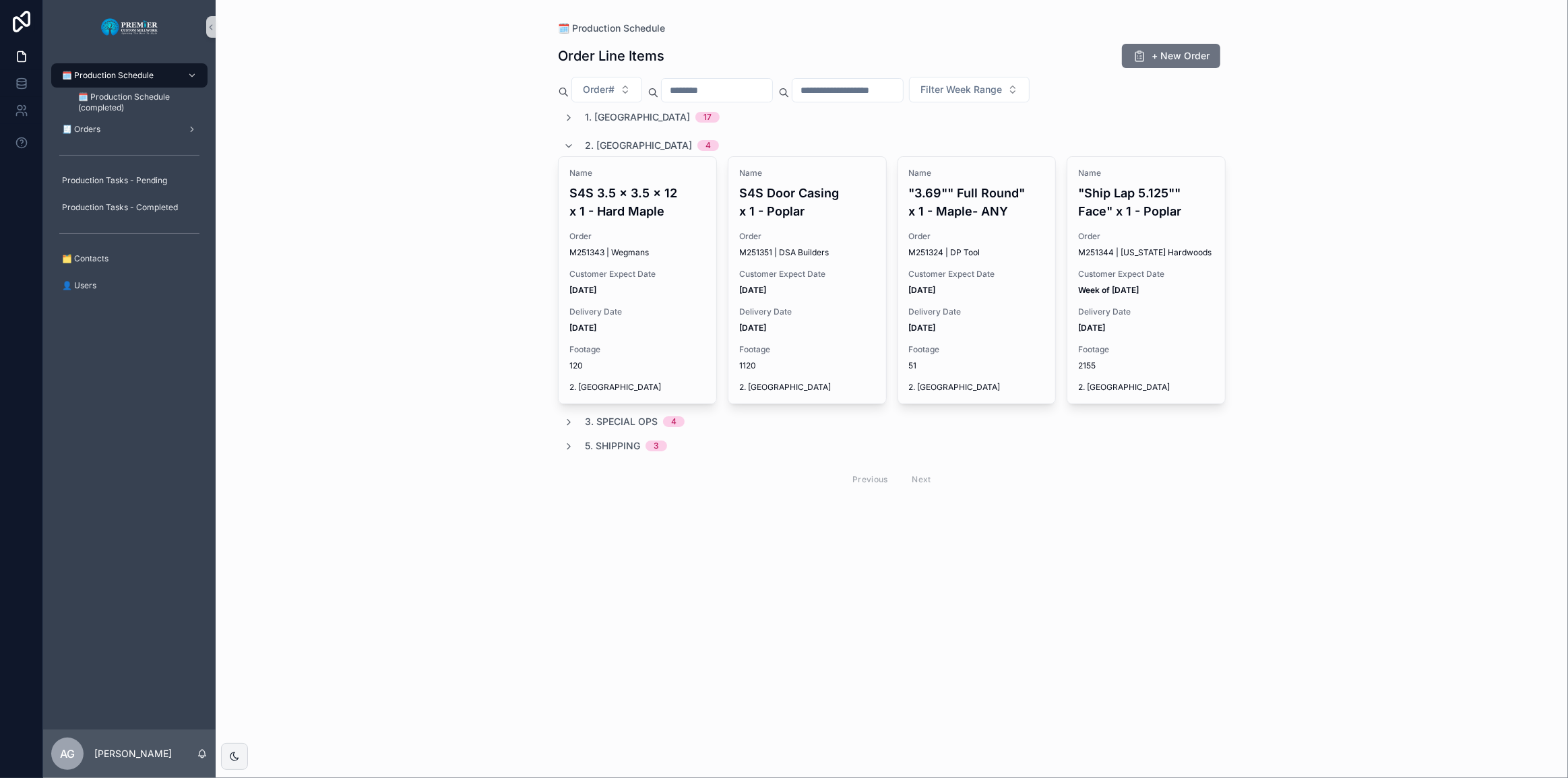
click at [1112, 286] on strong "Week of [DATE]" at bounding box center [1108, 290] width 61 height 10
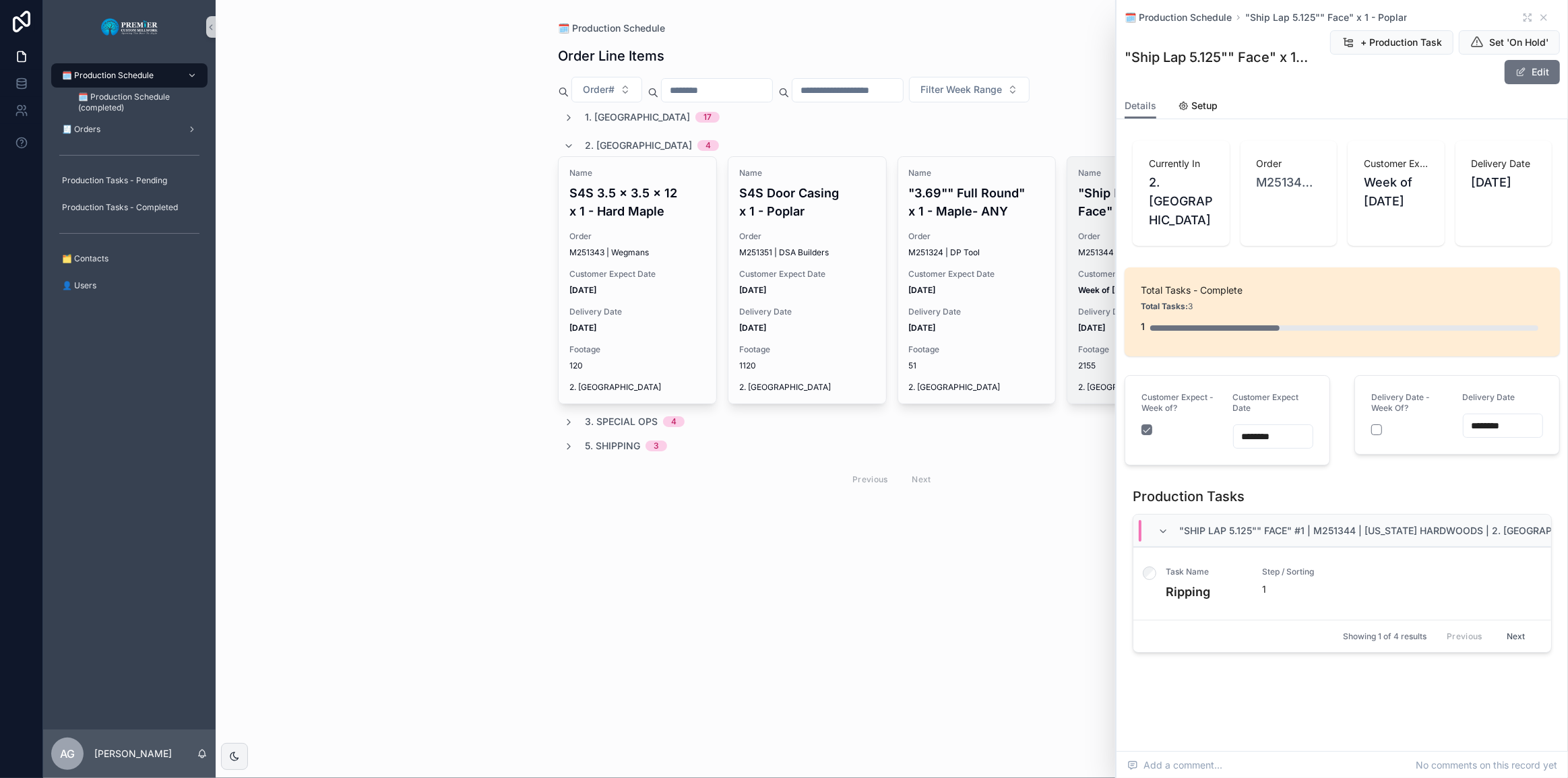
click at [947, 535] on div "Order Line Items + New Order Order# Filter Week Range 1. Ripping 17 2. Moulding…" at bounding box center [891, 286] width 667 height 503
click at [973, 538] on div "🗓️ Production Schedule Order Line Items + New Order Order# Filter Week Range 1.…" at bounding box center [892, 389] width 1352 height 778
click at [1010, 530] on div "Order Line Items + New Order Order# Filter Week Range 1. Ripping 17 2. Moulding…" at bounding box center [891, 286] width 667 height 503
drag, startPoint x: 823, startPoint y: 122, endPoint x: 664, endPoint y: 120, distance: 159.0
click at [799, 122] on div "1. Ripping 17" at bounding box center [891, 117] width 667 height 14
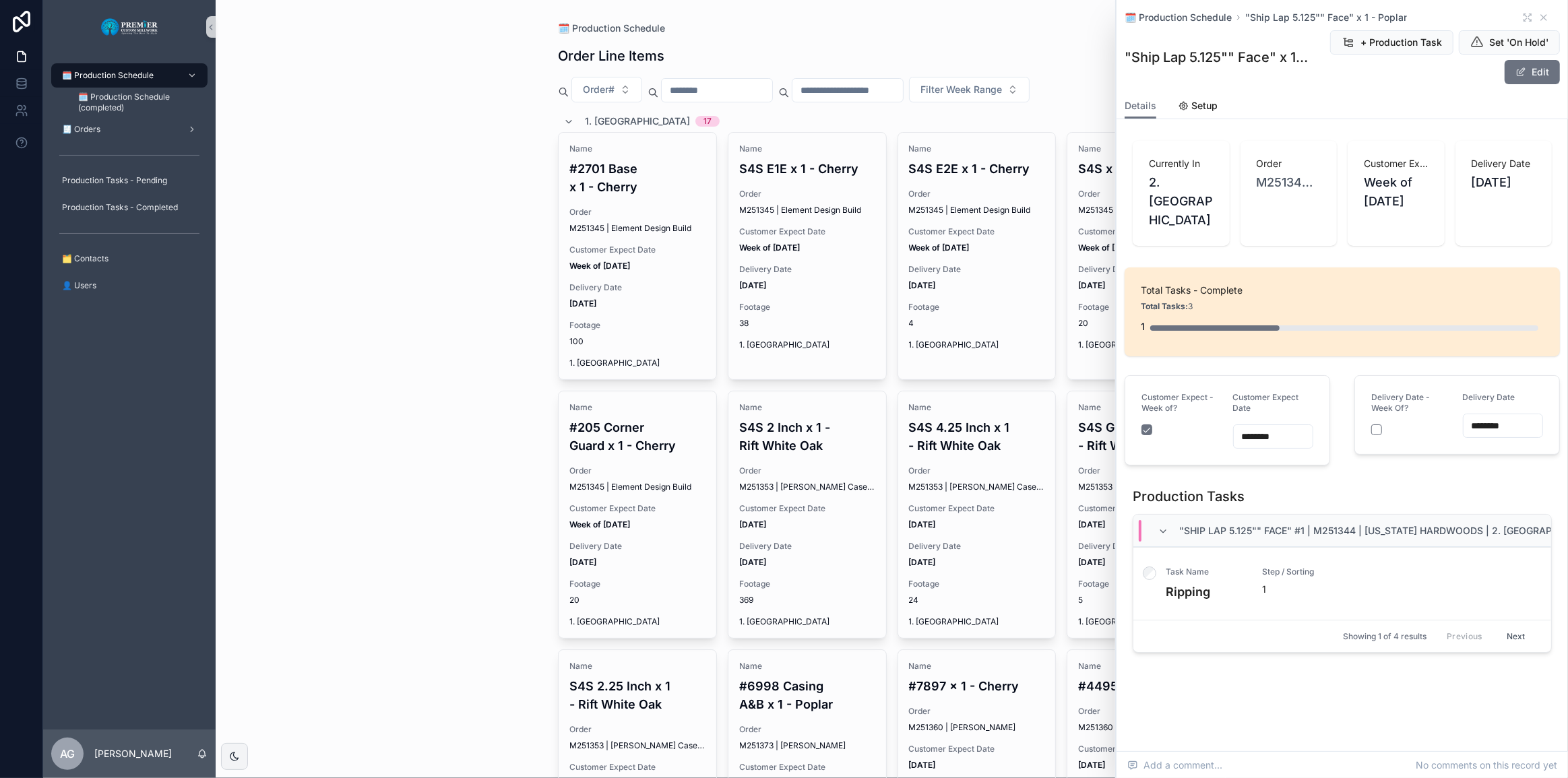
click at [617, 118] on span "1. Ripping" at bounding box center [637, 122] width 105 height 14
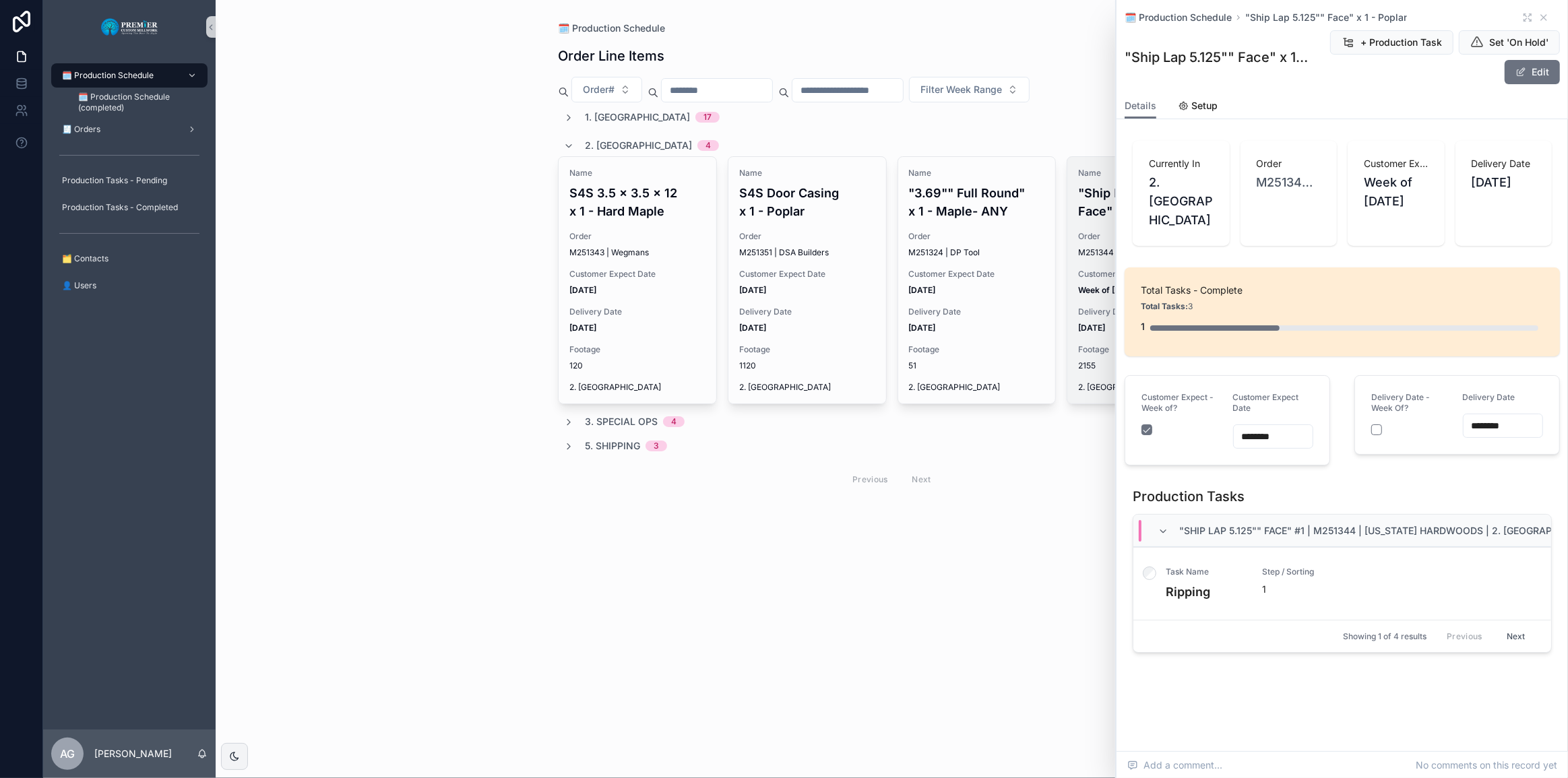
drag, startPoint x: 628, startPoint y: 118, endPoint x: 831, endPoint y: 118, distance: 203.0
click at [629, 118] on span "1. Ripping" at bounding box center [637, 117] width 105 height 14
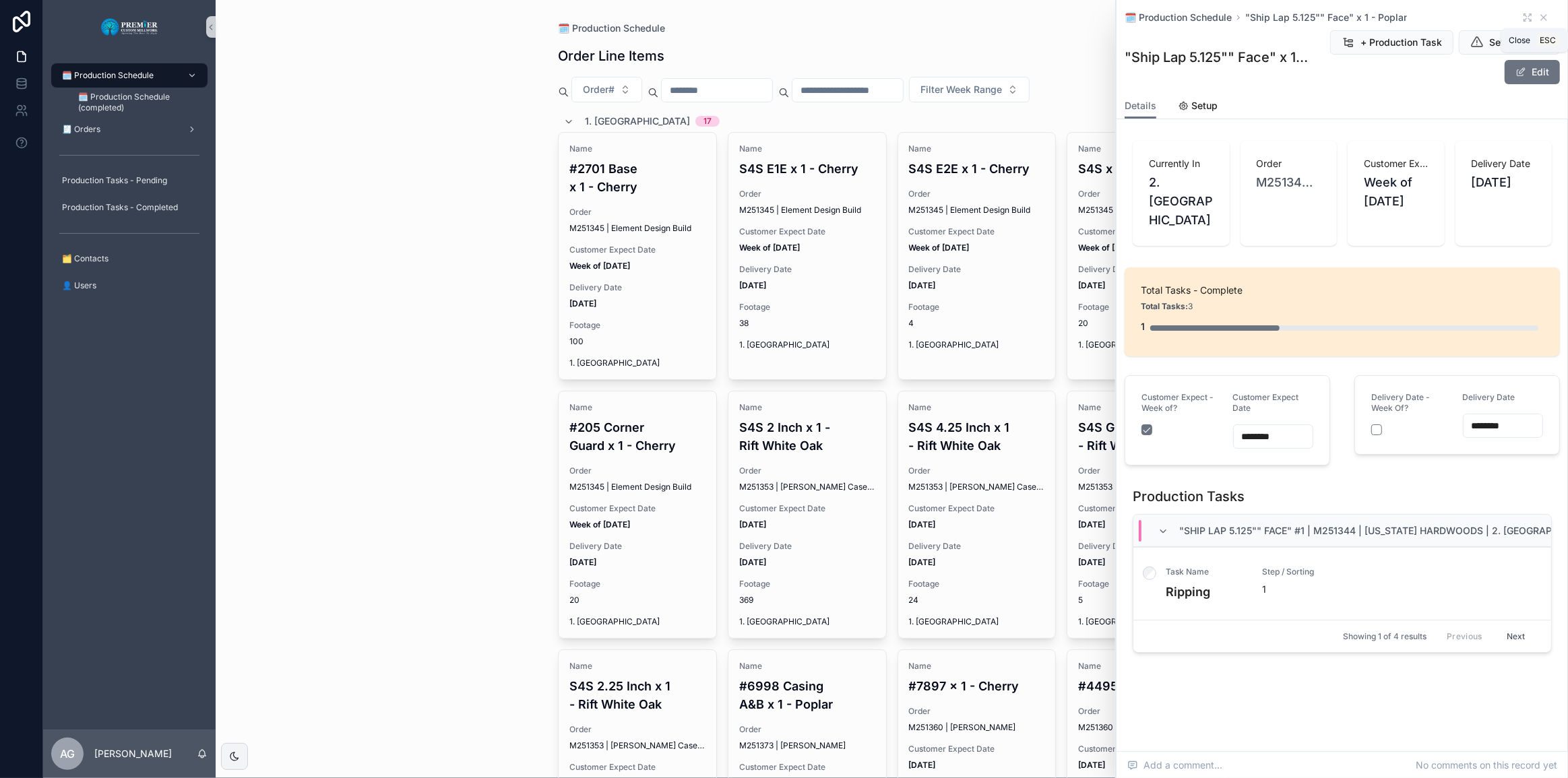
click at [1543, 17] on icon "scrollable content" at bounding box center [1544, 17] width 5 height 5
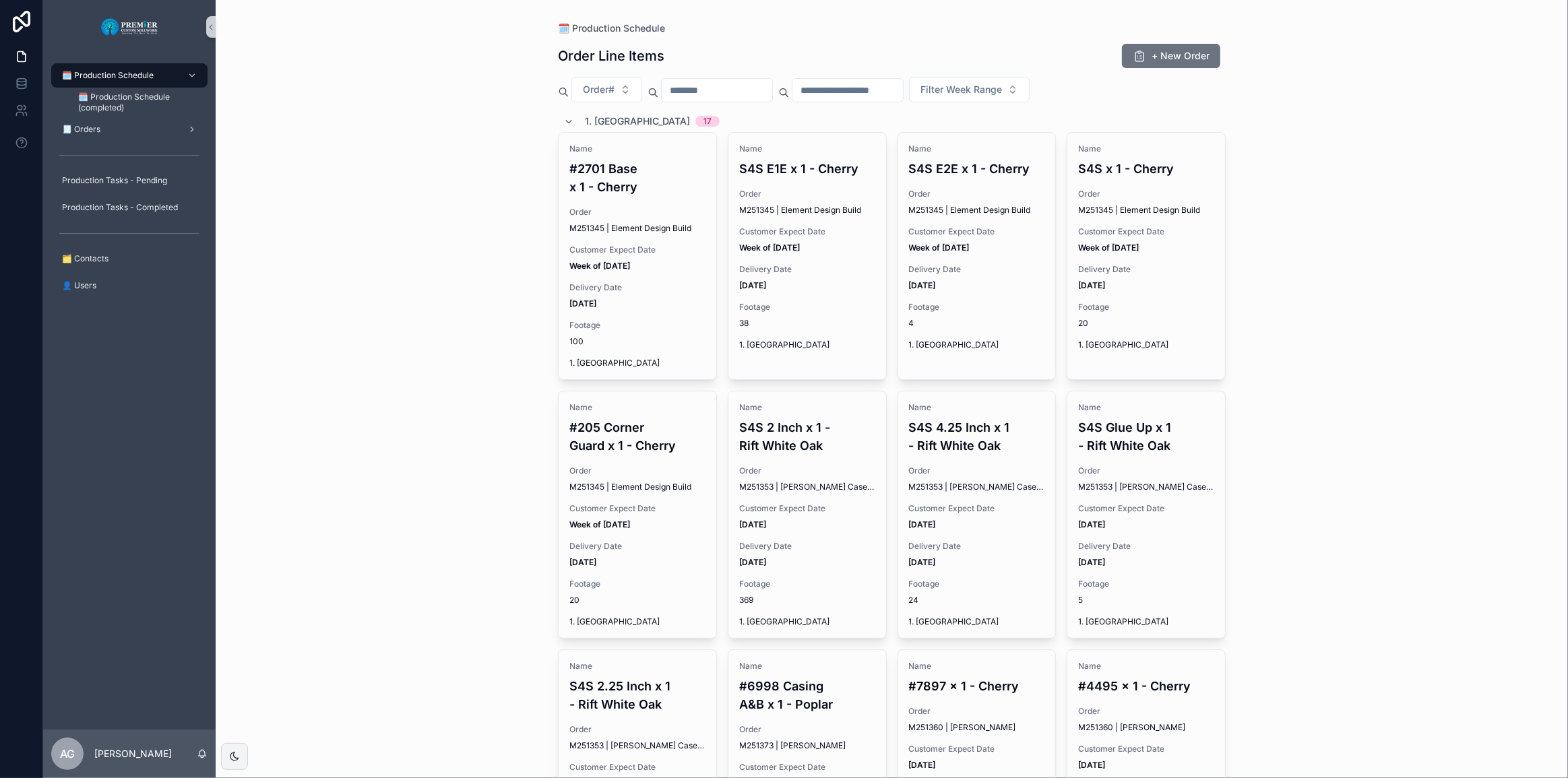
click at [595, 114] on div "1. Ripping 17" at bounding box center [652, 121] width 135 height 21
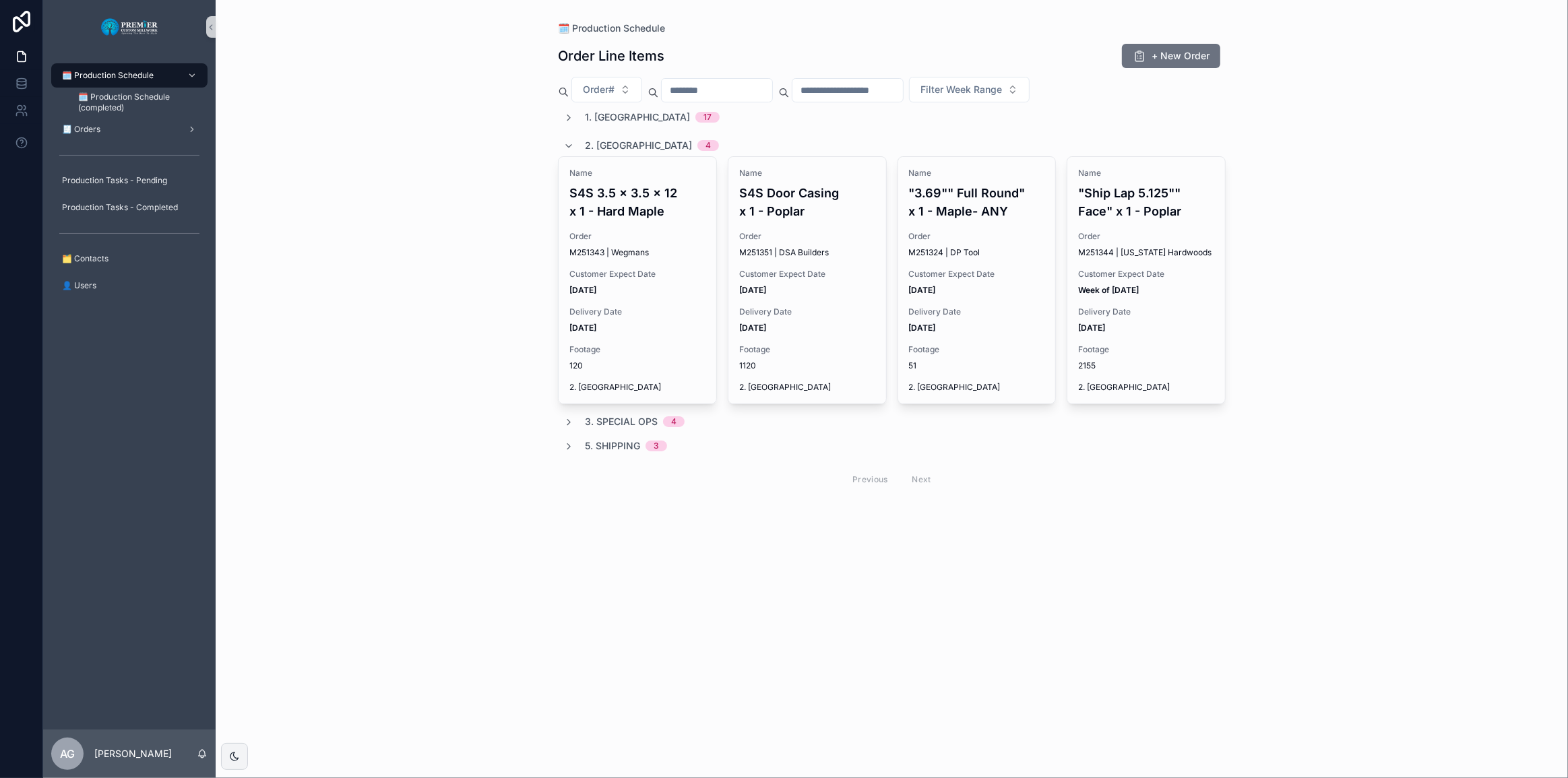
click at [607, 139] on span "2. Moulding" at bounding box center [638, 146] width 107 height 14
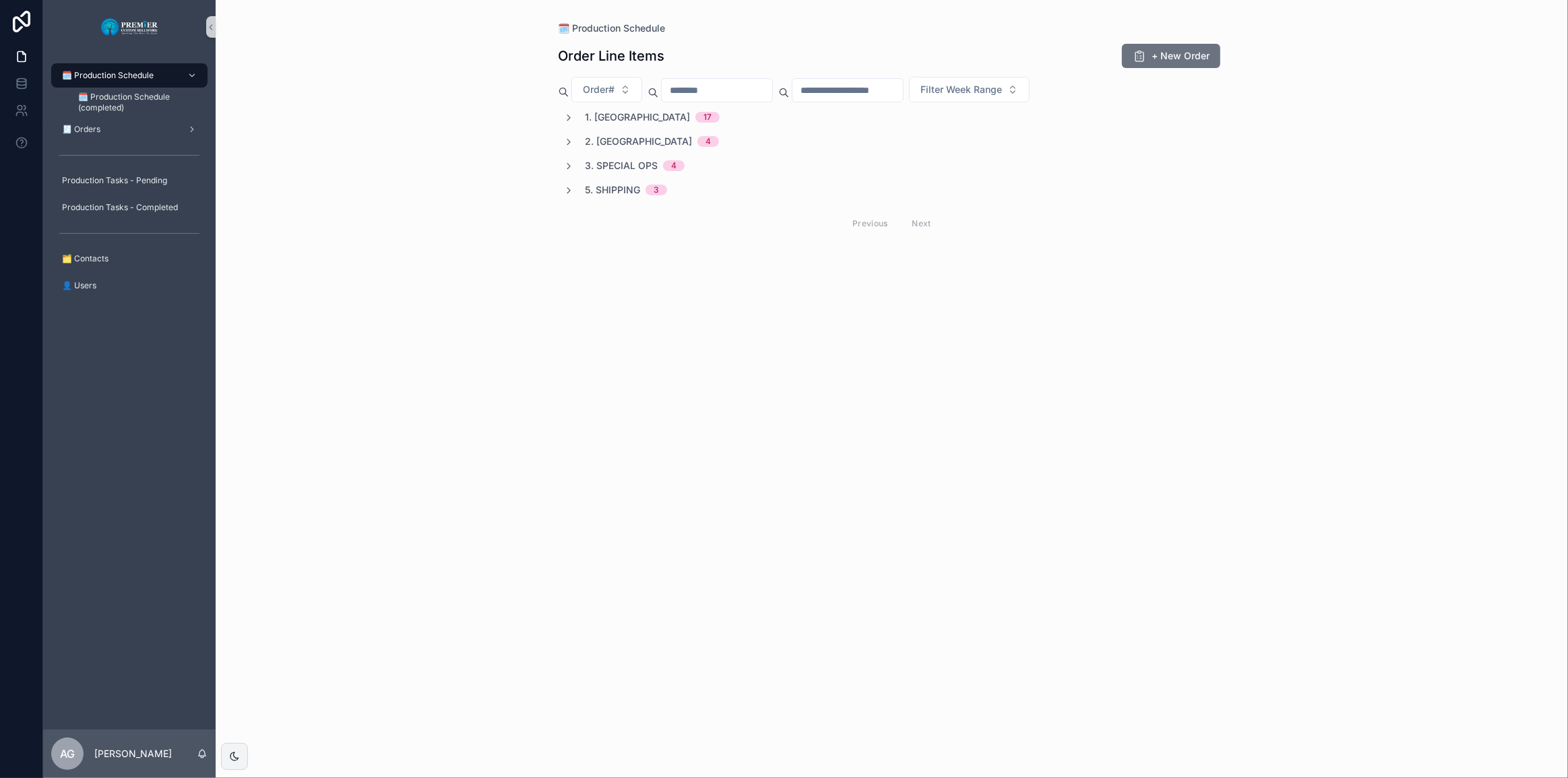
click at [494, 197] on div "🗓️ Production Schedule Order Line Items + New Order Order# Filter Week Range 1.…" at bounding box center [892, 389] width 1352 height 778
click at [601, 122] on span "1. Ripping" at bounding box center [637, 117] width 105 height 14
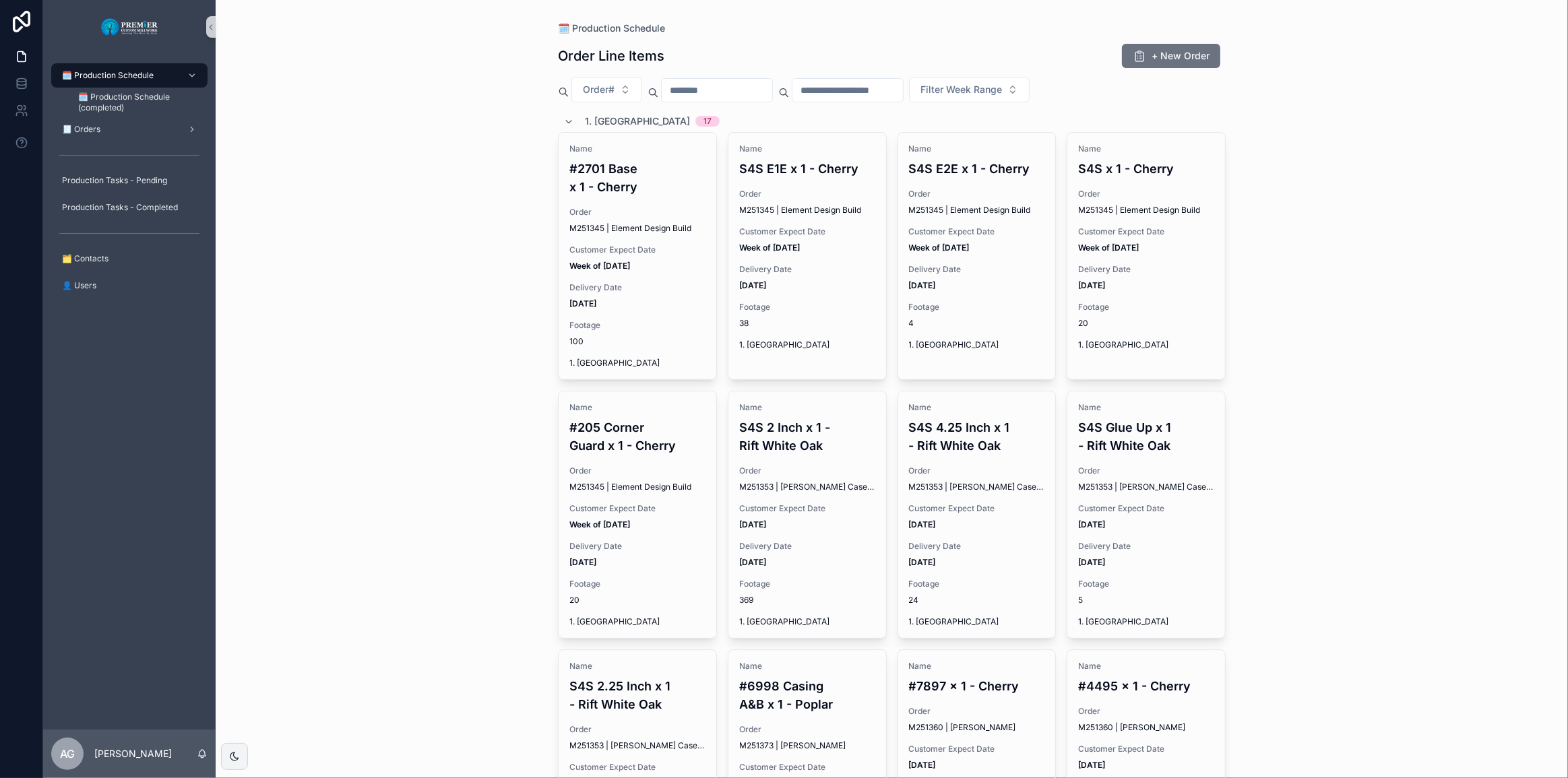
click at [1024, 98] on button "Filter Week Range" at bounding box center [969, 90] width 121 height 26
click at [1011, 232] on div "09/01-09/05" at bounding box center [1024, 230] width 162 height 21
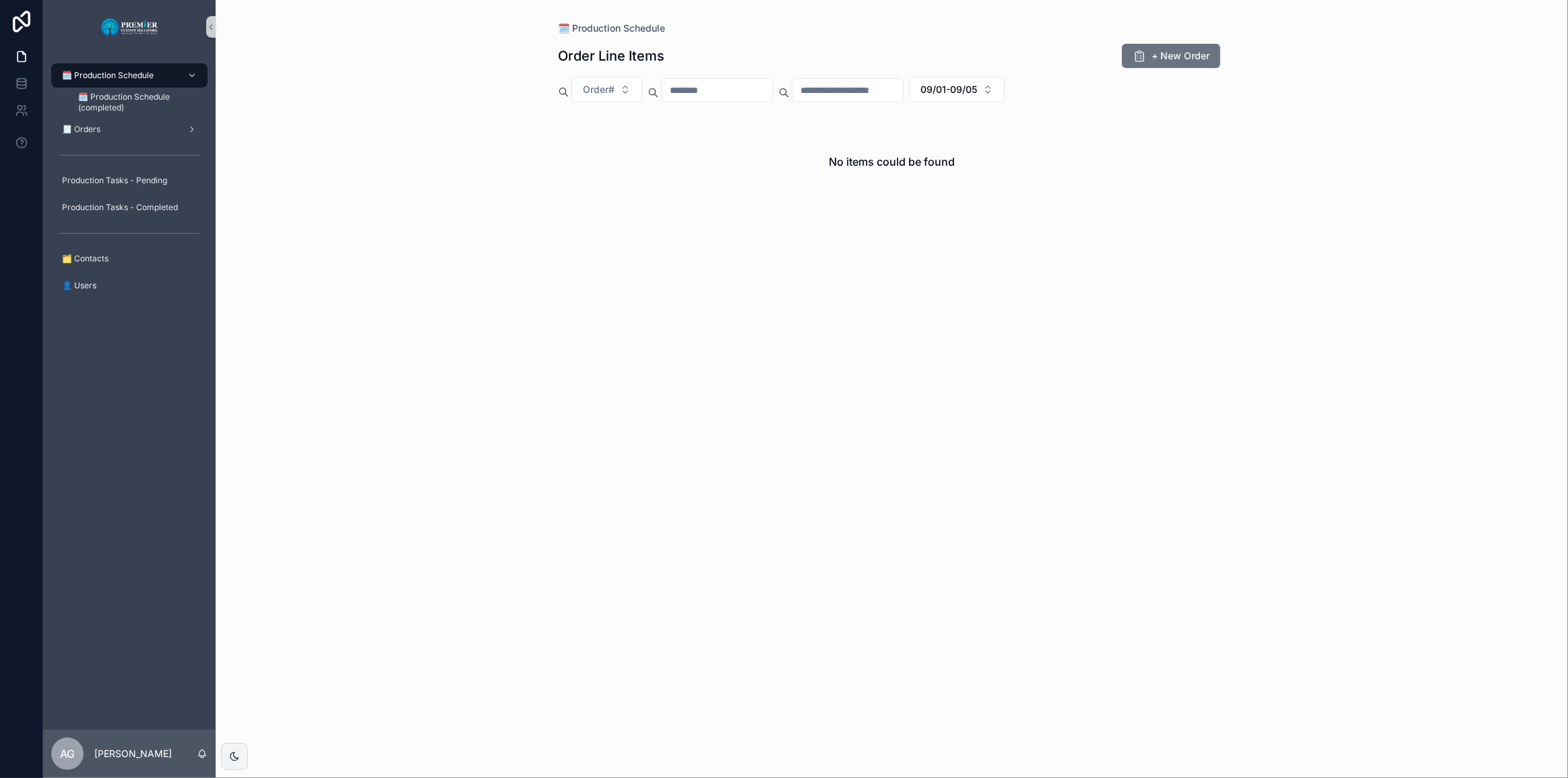
click at [977, 87] on span "09/01-09/05" at bounding box center [949, 90] width 57 height 14
click at [629, 175] on div "No items could be found" at bounding box center [891, 162] width 667 height 103
drag, startPoint x: 1073, startPoint y: 61, endPoint x: 1066, endPoint y: 72, distance: 13.0
click at [1068, 69] on div "Order Line Items + New Order Order# 09/01-09/05 No items could be found" at bounding box center [891, 146] width 667 height 221
click at [1005, 84] on button "09/01-09/05" at bounding box center [957, 90] width 96 height 26
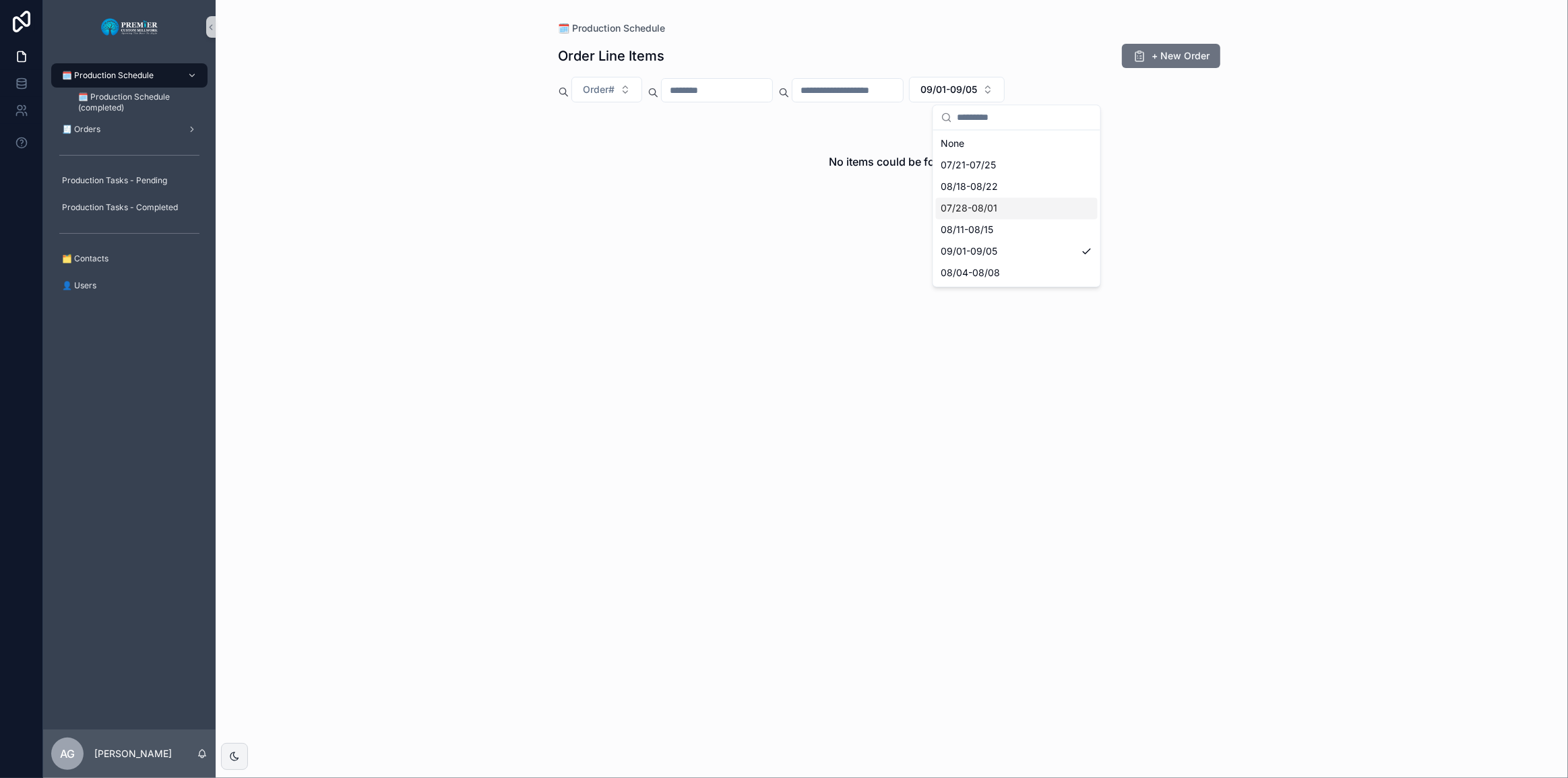
click at [1016, 211] on div "07/28-08/01" at bounding box center [1016, 207] width 162 height 21
click at [1005, 99] on button "07/28-08/01" at bounding box center [957, 90] width 96 height 26
click at [1014, 247] on div "09/01-09/05" at bounding box center [1016, 251] width 162 height 21
click at [977, 84] on span "09/01-09/05" at bounding box center [949, 90] width 57 height 14
click at [1032, 279] on div "08/04-08/08" at bounding box center [1016, 272] width 162 height 21
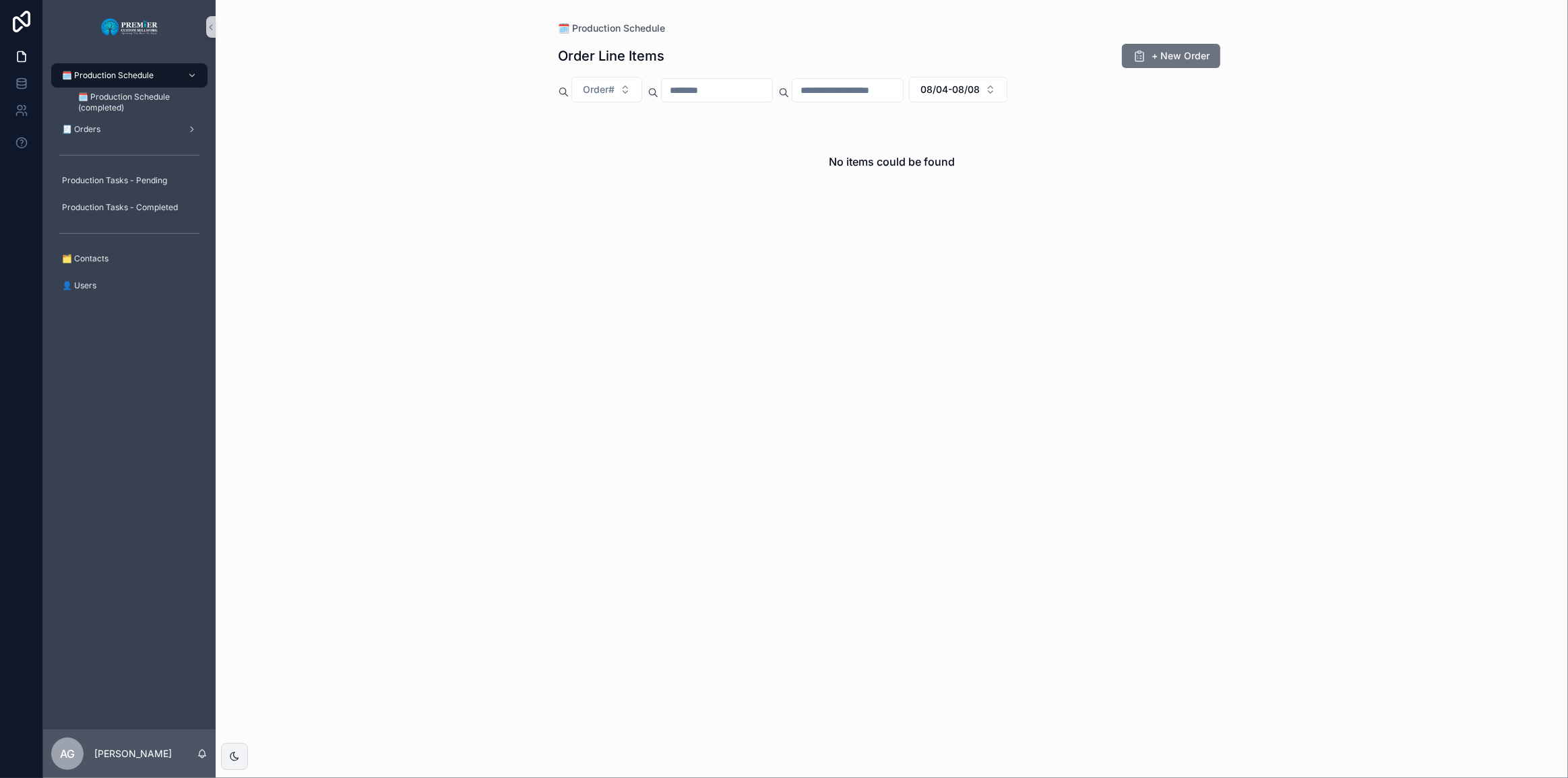
click at [128, 77] on span "🗓️ Production Schedule" at bounding box center [107, 75] width 92 height 11
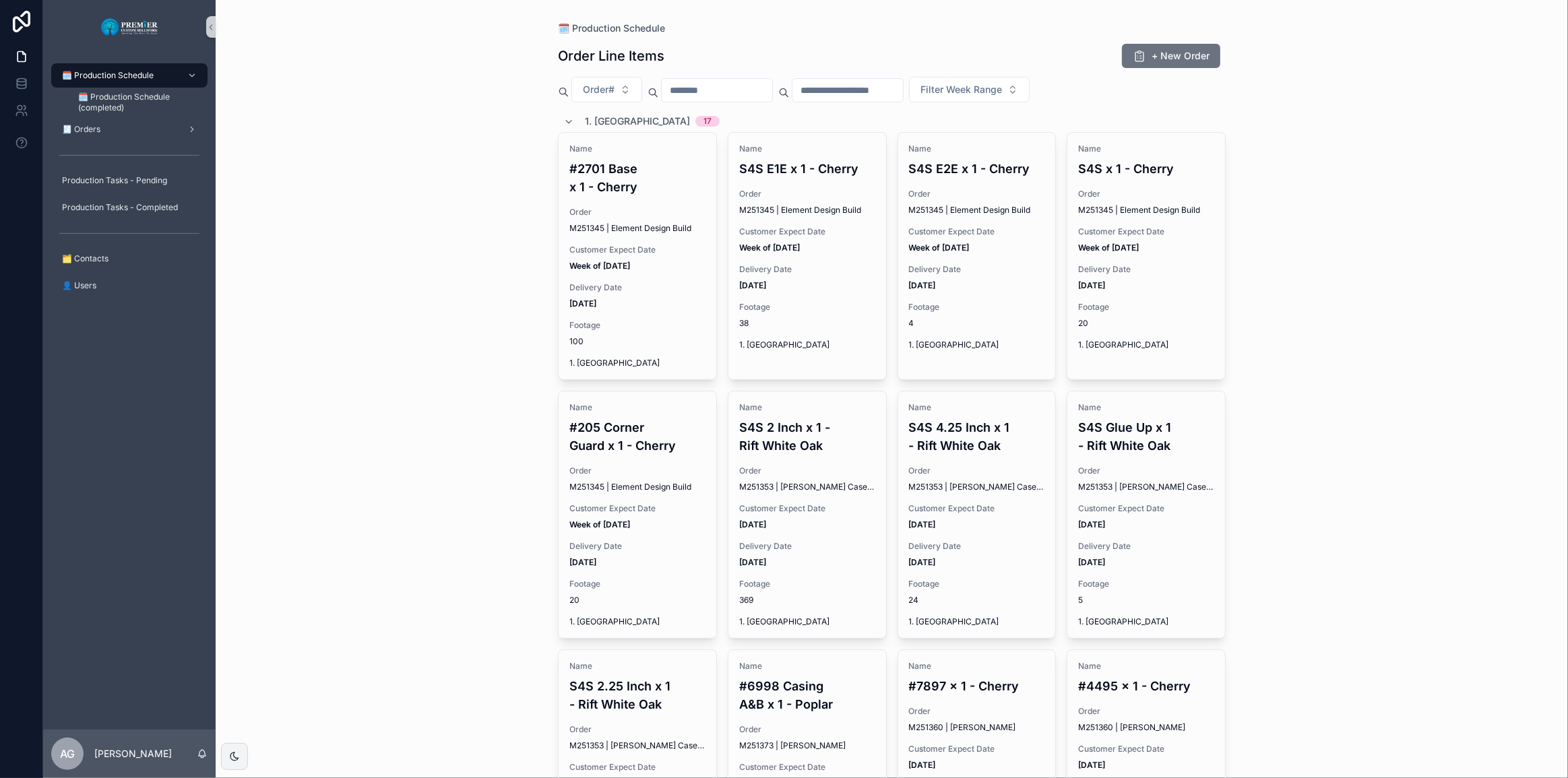
click at [901, 90] on input "scrollable content" at bounding box center [847, 90] width 111 height 19
click at [955, 122] on button "scrollable content" at bounding box center [961, 123] width 24 height 24
click at [936, 200] on button "5" at bounding box center [937, 202] width 24 height 24
type input "**********"
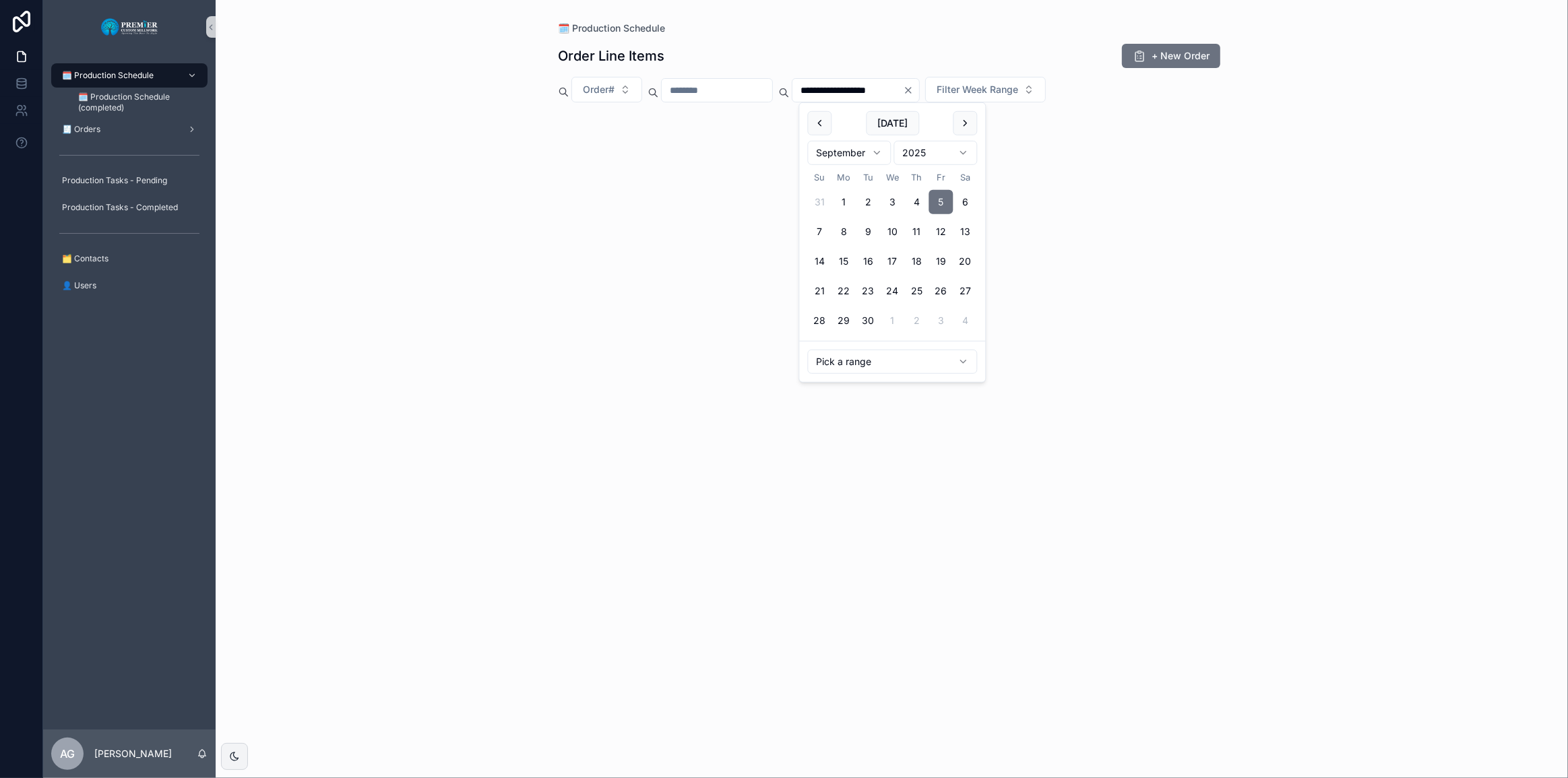
click at [1260, 127] on div "**********" at bounding box center [892, 389] width 1352 height 778
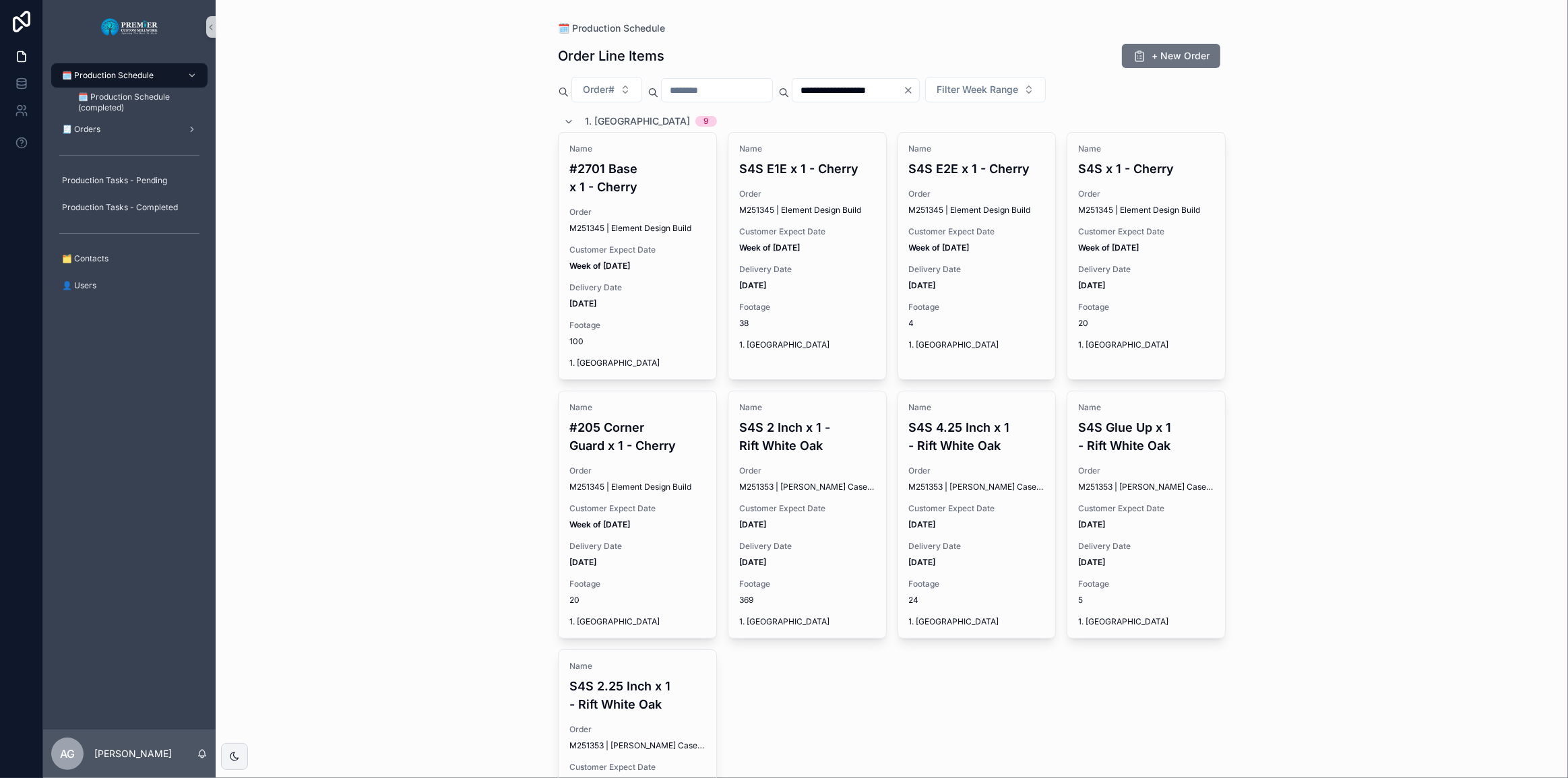
click at [1135, 99] on div "**********" at bounding box center [891, 90] width 667 height 26
click at [903, 95] on input "**********" at bounding box center [847, 90] width 111 height 19
click at [740, 93] on input "scrollable content" at bounding box center [716, 90] width 111 height 19
click at [1018, 93] on span "Filter Week Range" at bounding box center [977, 90] width 81 height 14
click at [1048, 231] on div "09/01-09/05" at bounding box center [1040, 230] width 162 height 21
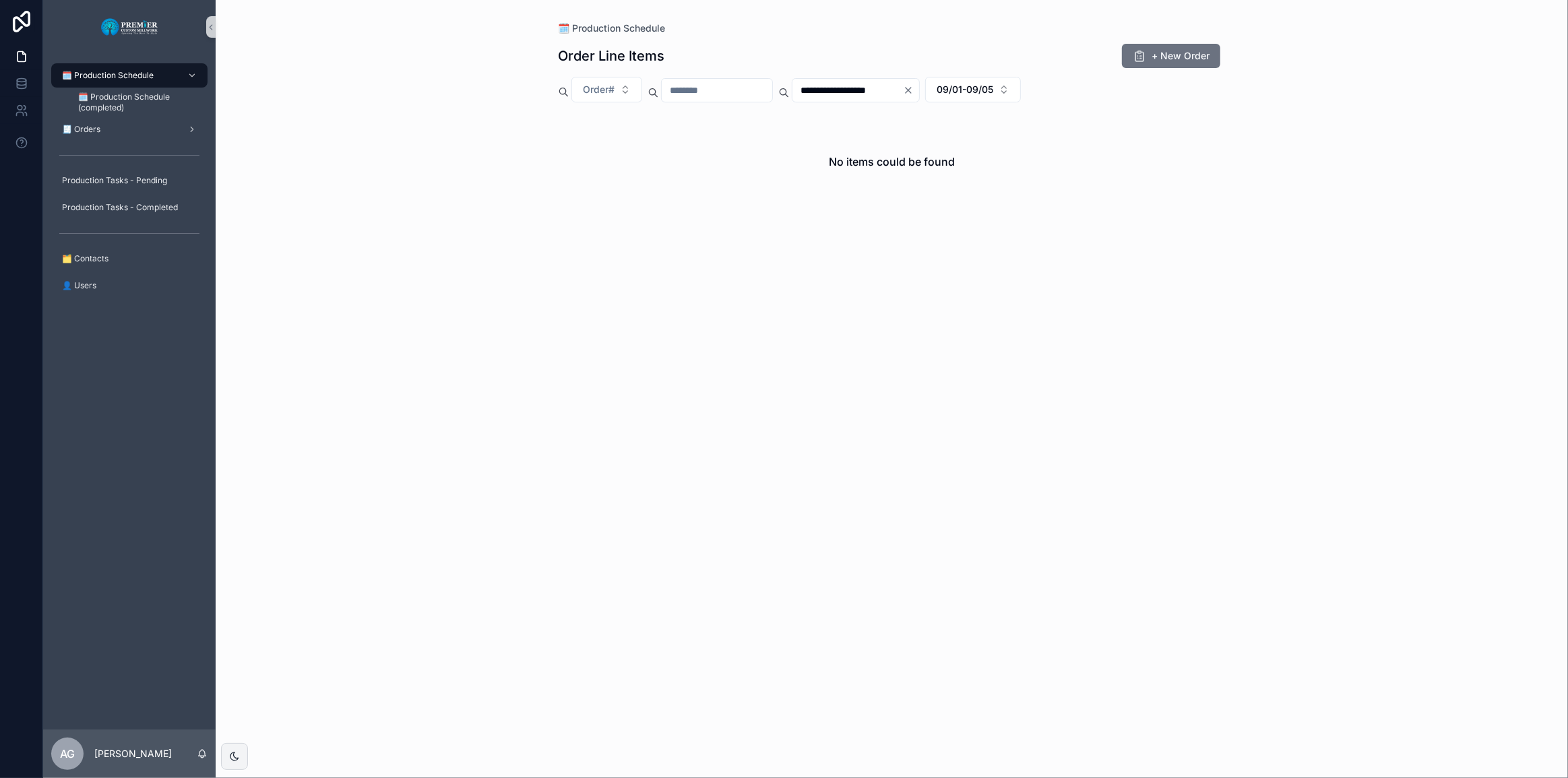
click at [903, 89] on input "**********" at bounding box center [847, 90] width 111 height 19
click at [992, 87] on button "09/01-09/05" at bounding box center [973, 90] width 96 height 26
click at [911, 87] on icon "Clear" at bounding box center [908, 90] width 5 height 5
click at [977, 87] on span "09/01-09/05" at bounding box center [949, 90] width 57 height 14
click at [986, 141] on div "None" at bounding box center [1016, 143] width 162 height 21
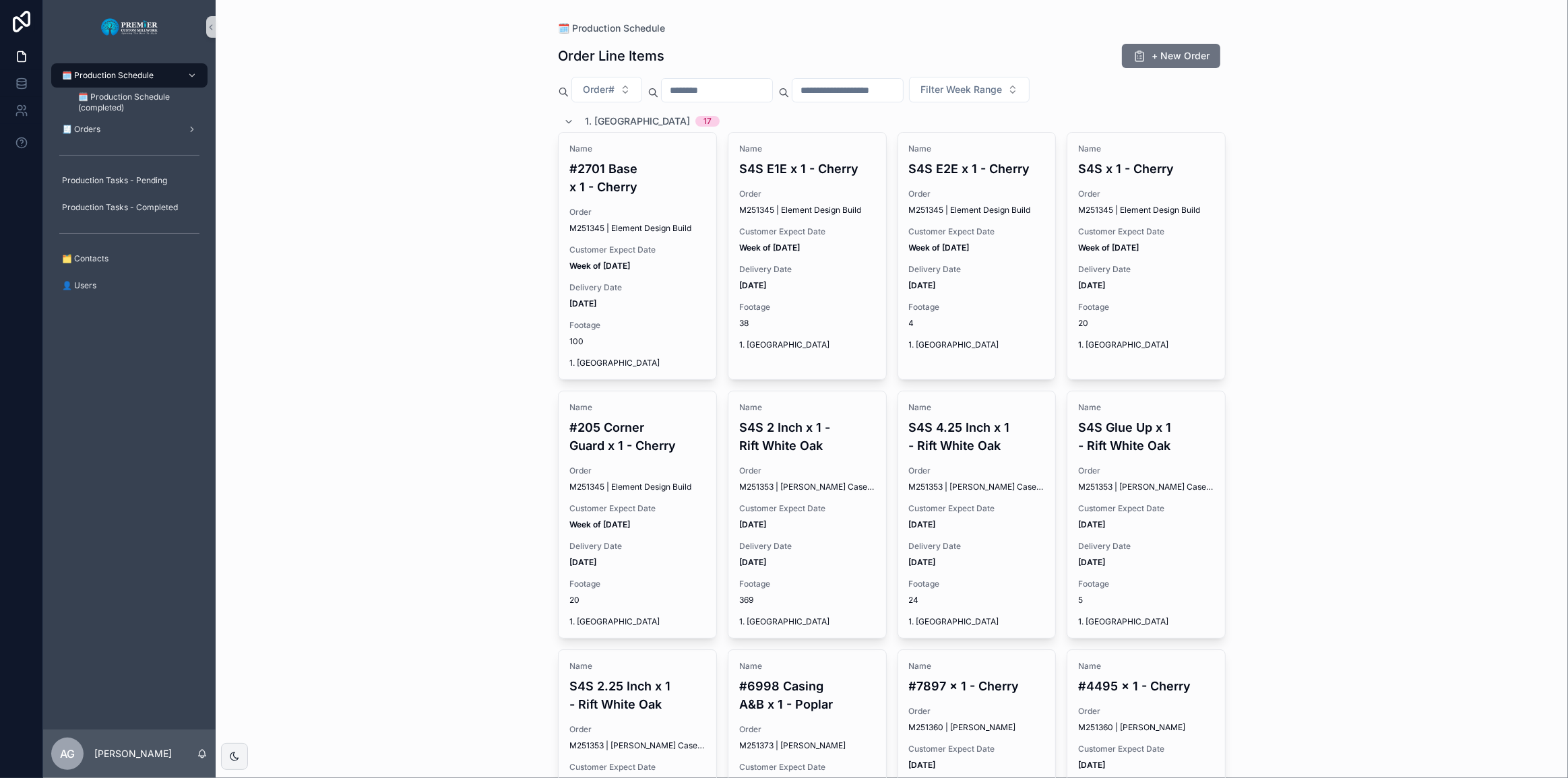
click at [398, 193] on div "🗓️ Production Schedule Order Line Items + New Order Order# Filter Week Range 1.…" at bounding box center [892, 389] width 1352 height 778
click at [792, 115] on div "1. Ripping 17" at bounding box center [891, 121] width 667 height 21
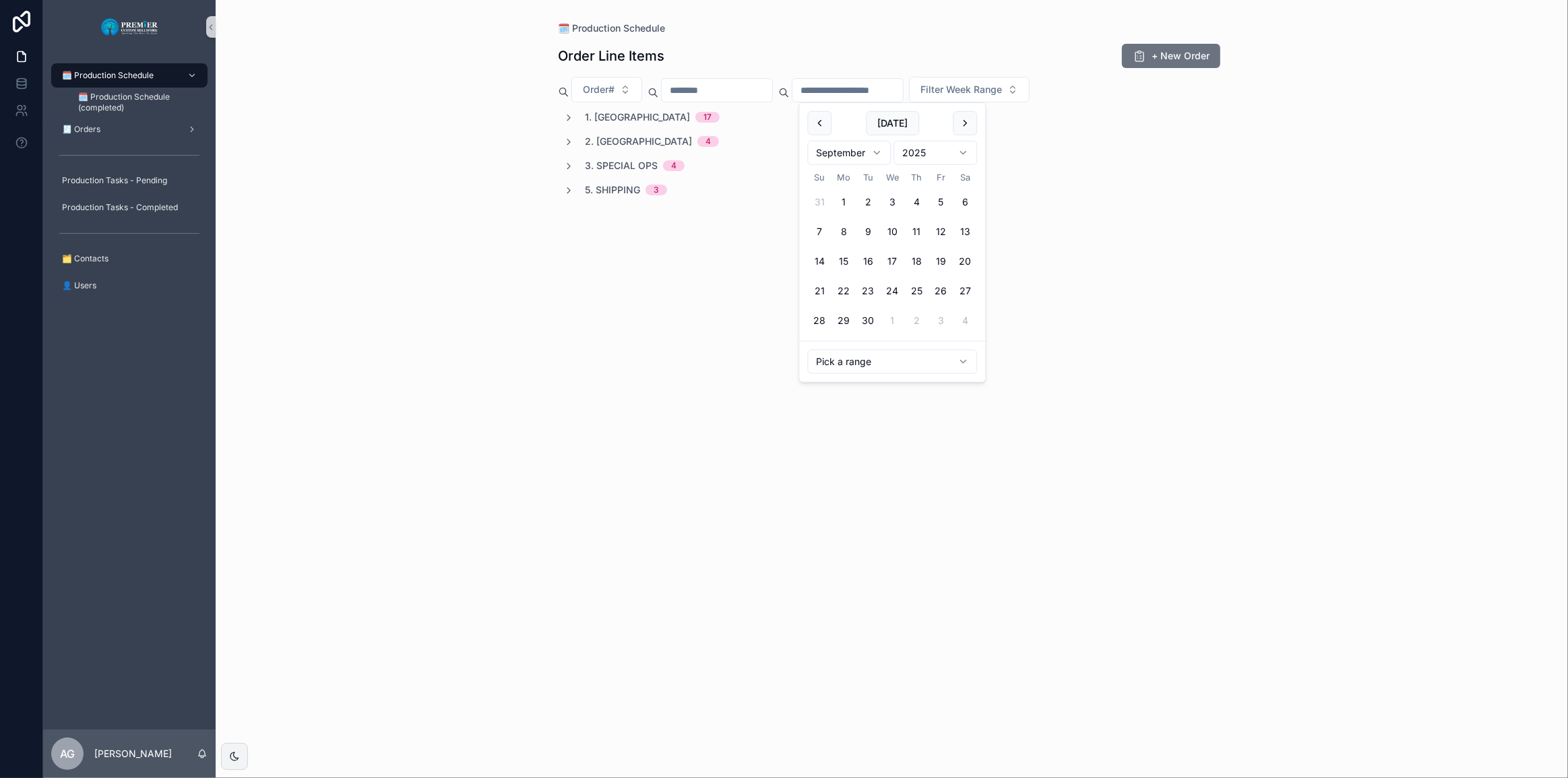
click at [855, 92] on input "scrollable content" at bounding box center [847, 90] width 111 height 19
click at [935, 203] on button "5" at bounding box center [941, 202] width 24 height 24
click at [449, 253] on div "**********" at bounding box center [892, 389] width 1352 height 778
click at [613, 143] on span "2. Moulding" at bounding box center [638, 141] width 107 height 14
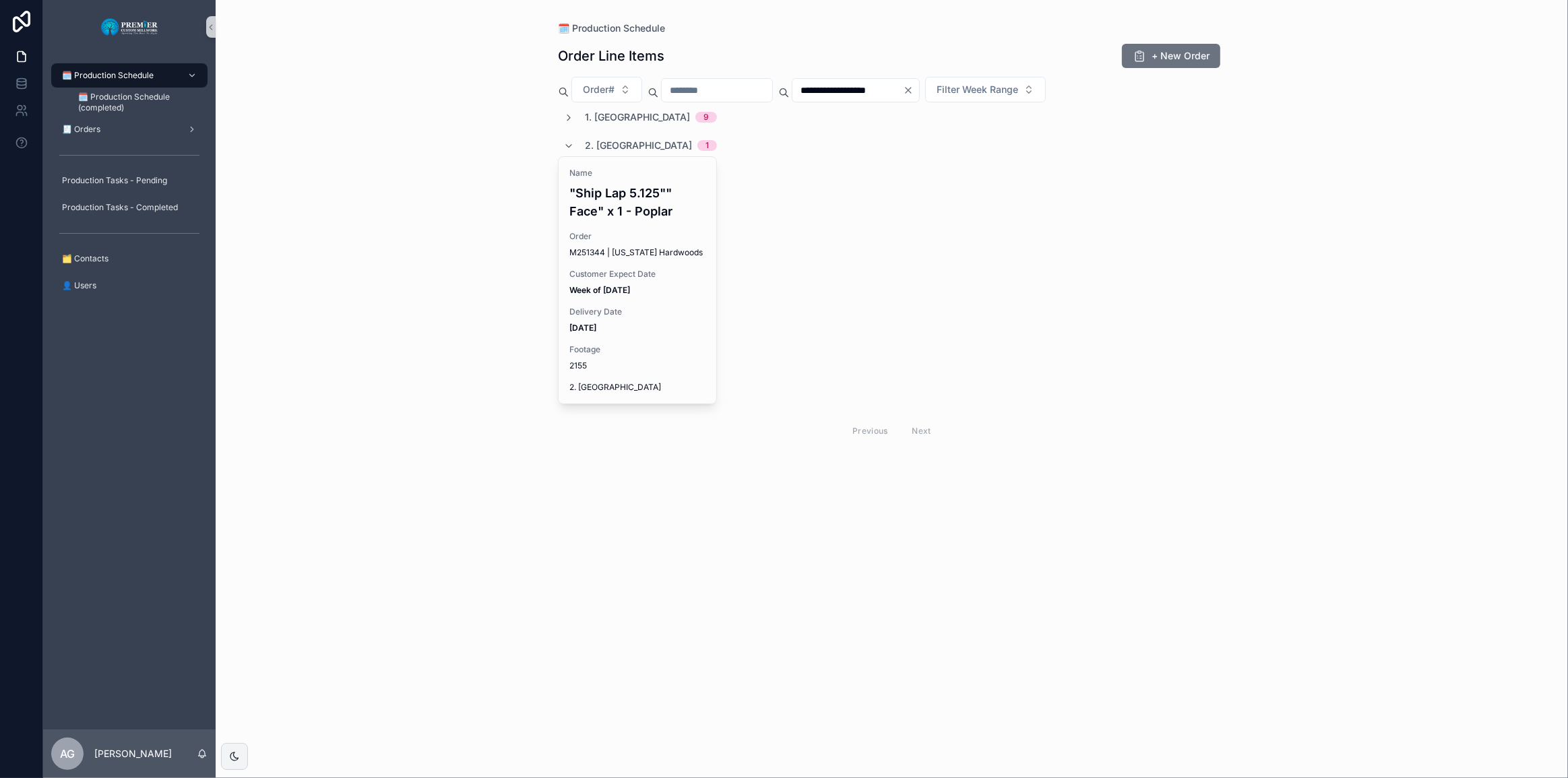
click at [613, 143] on span "2. Moulding" at bounding box center [638, 146] width 107 height 14
click at [615, 118] on span "1. Ripping" at bounding box center [637, 117] width 105 height 14
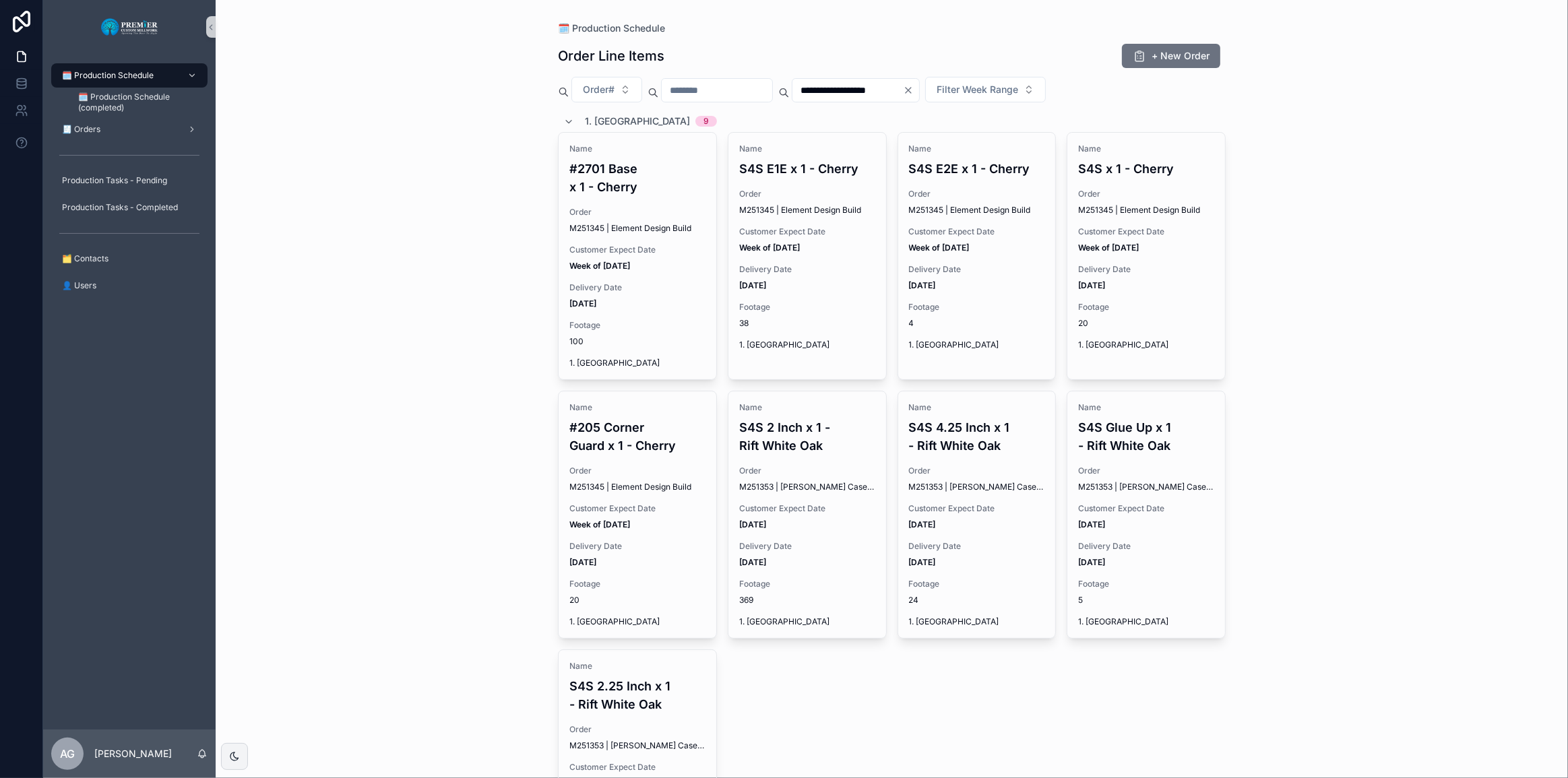
click at [615, 118] on span "1. Ripping" at bounding box center [637, 122] width 105 height 14
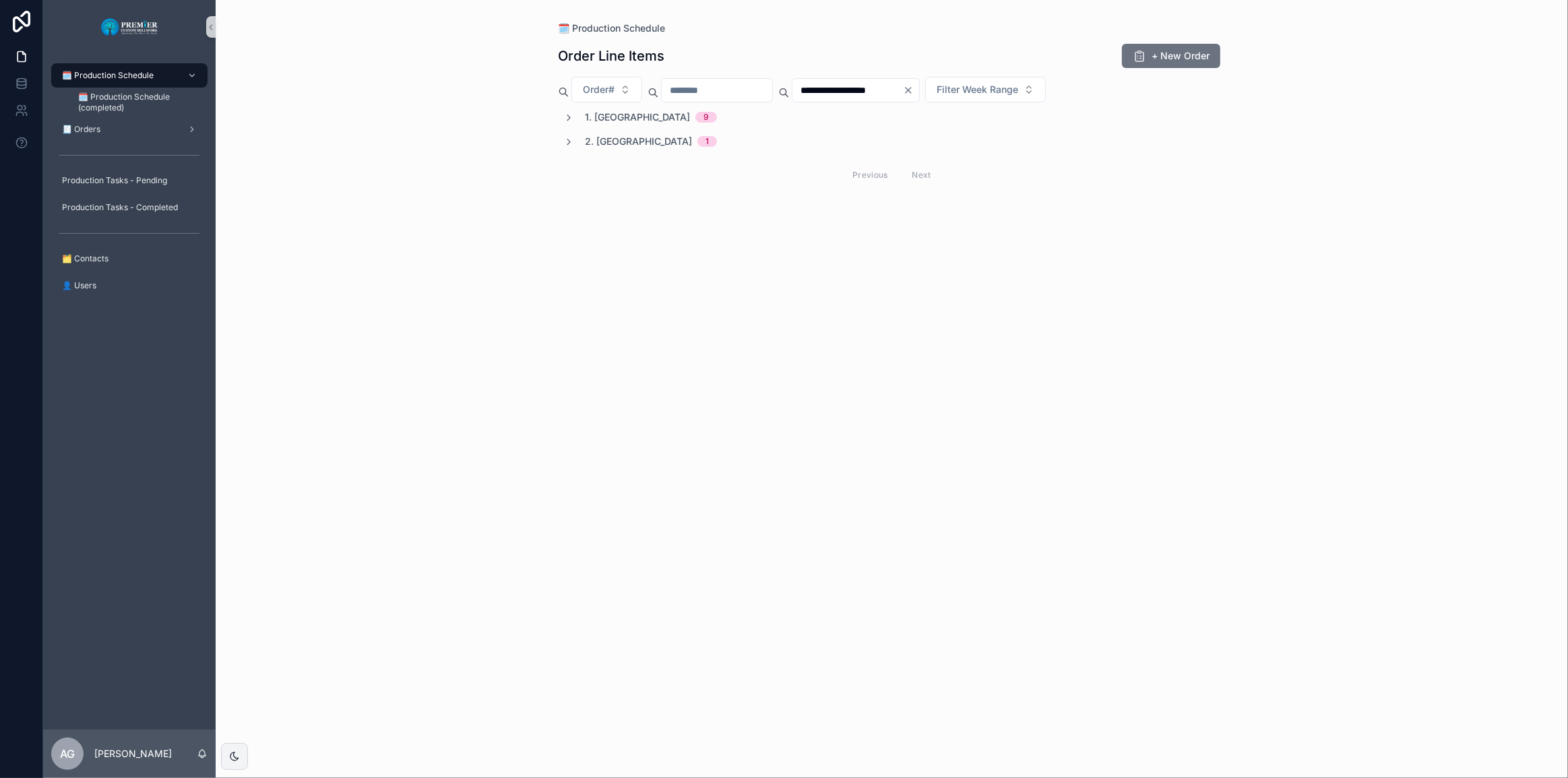
click at [903, 88] on input "**********" at bounding box center [847, 90] width 111 height 19
click at [876, 357] on html "**********" at bounding box center [784, 389] width 1568 height 778
click at [848, 205] on html "**********" at bounding box center [784, 389] width 1568 height 778
click at [904, 100] on div "**********" at bounding box center [855, 90] width 128 height 24
click at [903, 96] on input "**********" at bounding box center [847, 90] width 111 height 19
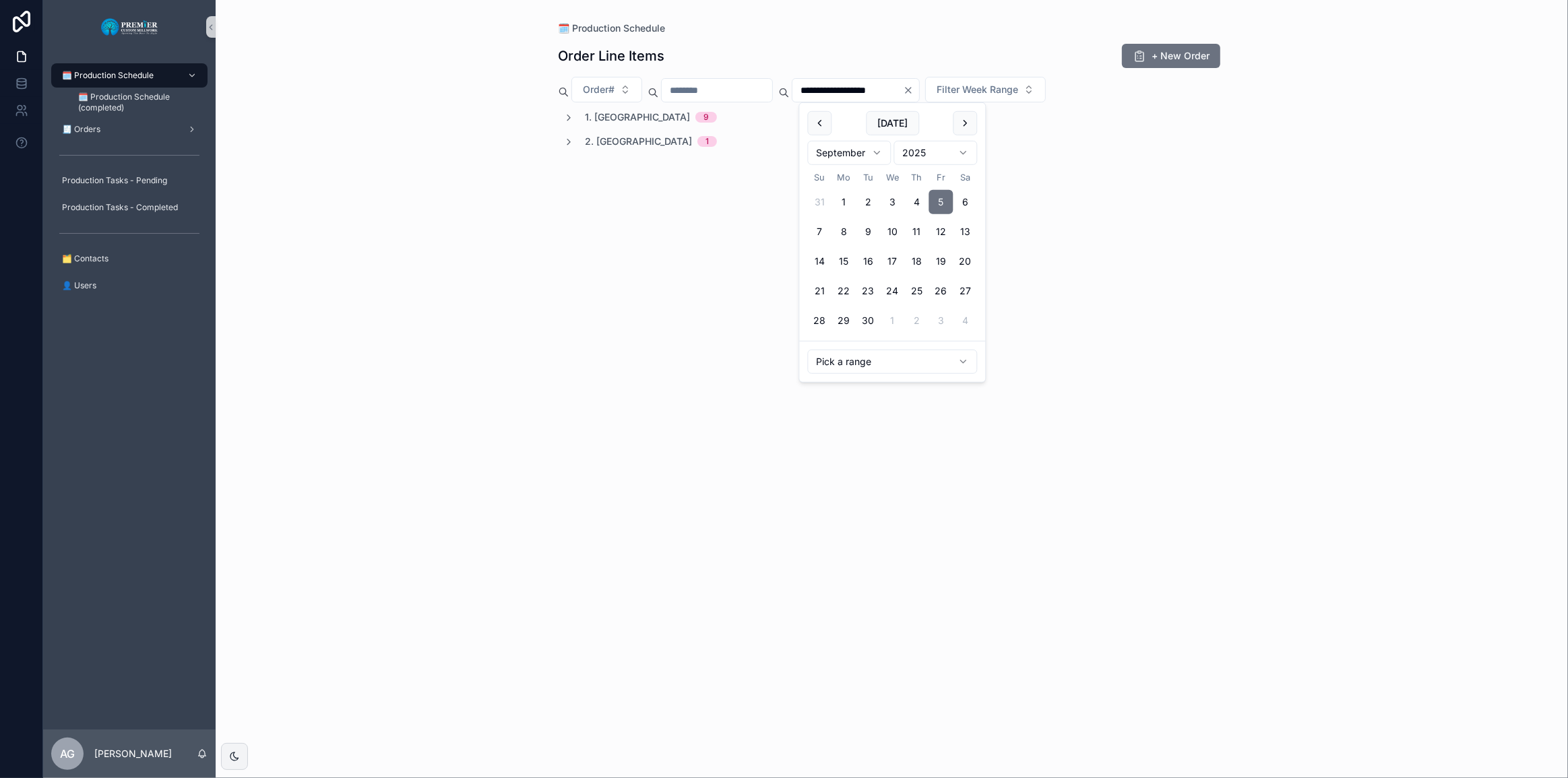
click at [843, 91] on input "**********" at bounding box center [847, 90] width 111 height 19
click at [841, 93] on input "**********" at bounding box center [847, 90] width 111 height 19
type input "**********"
click at [1126, 204] on div "No items could be found" at bounding box center [891, 162] width 667 height 103
click at [643, 169] on div "5. Shipping 3" at bounding box center [626, 166] width 82 height 14
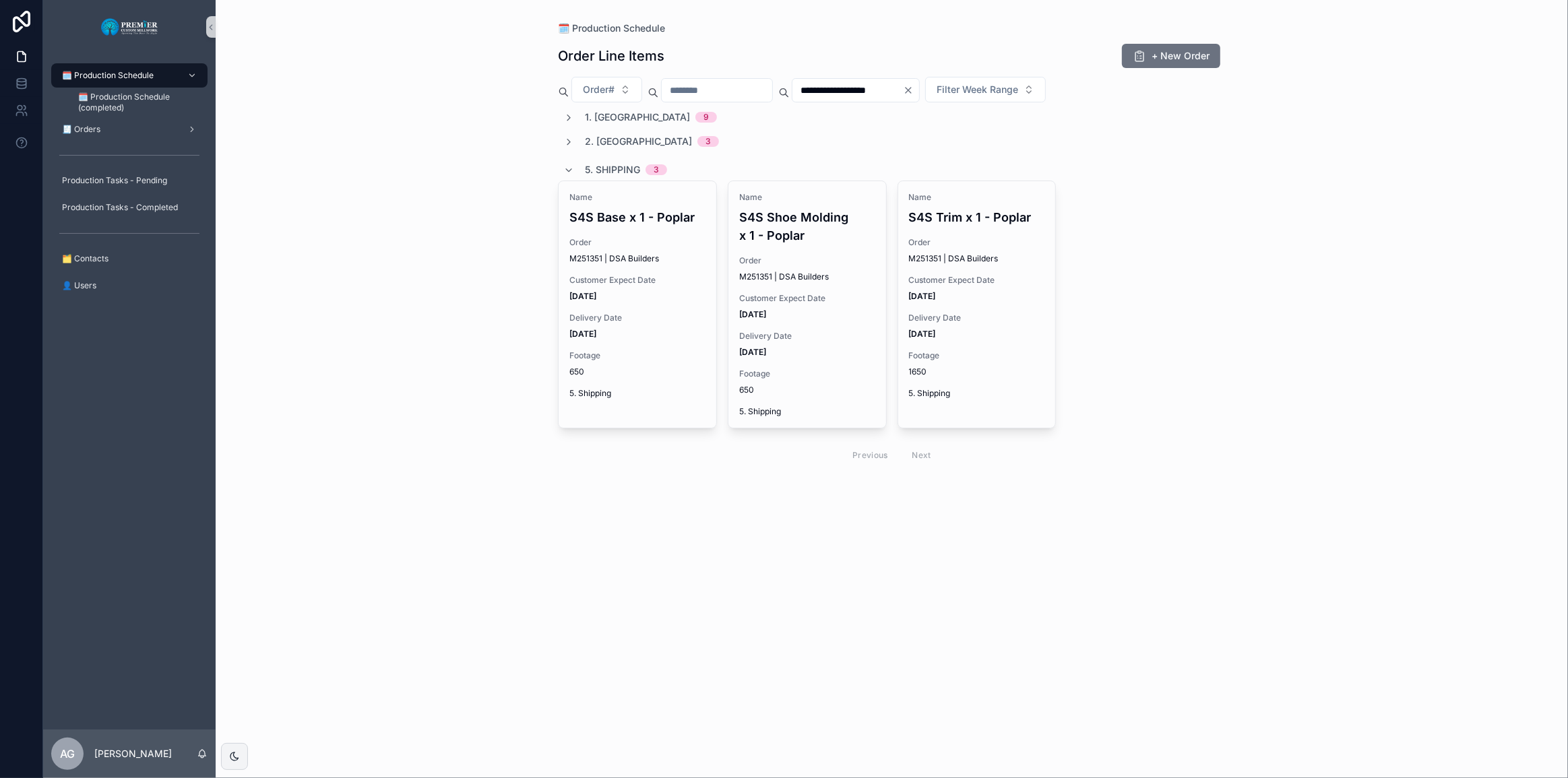
click at [636, 147] on span "2. Moulding" at bounding box center [638, 141] width 107 height 14
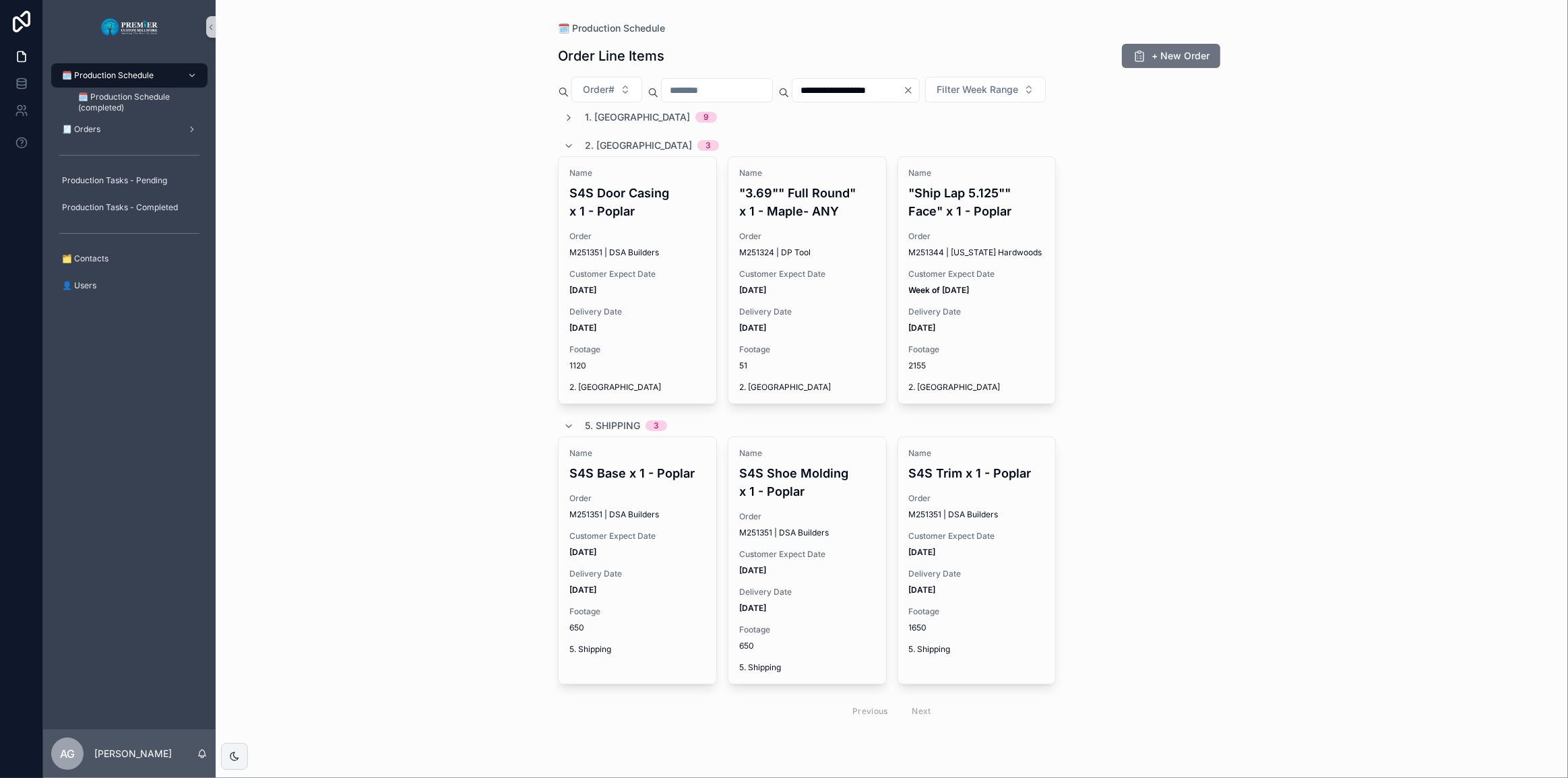
click at [622, 122] on span "1. Ripping" at bounding box center [637, 117] width 105 height 14
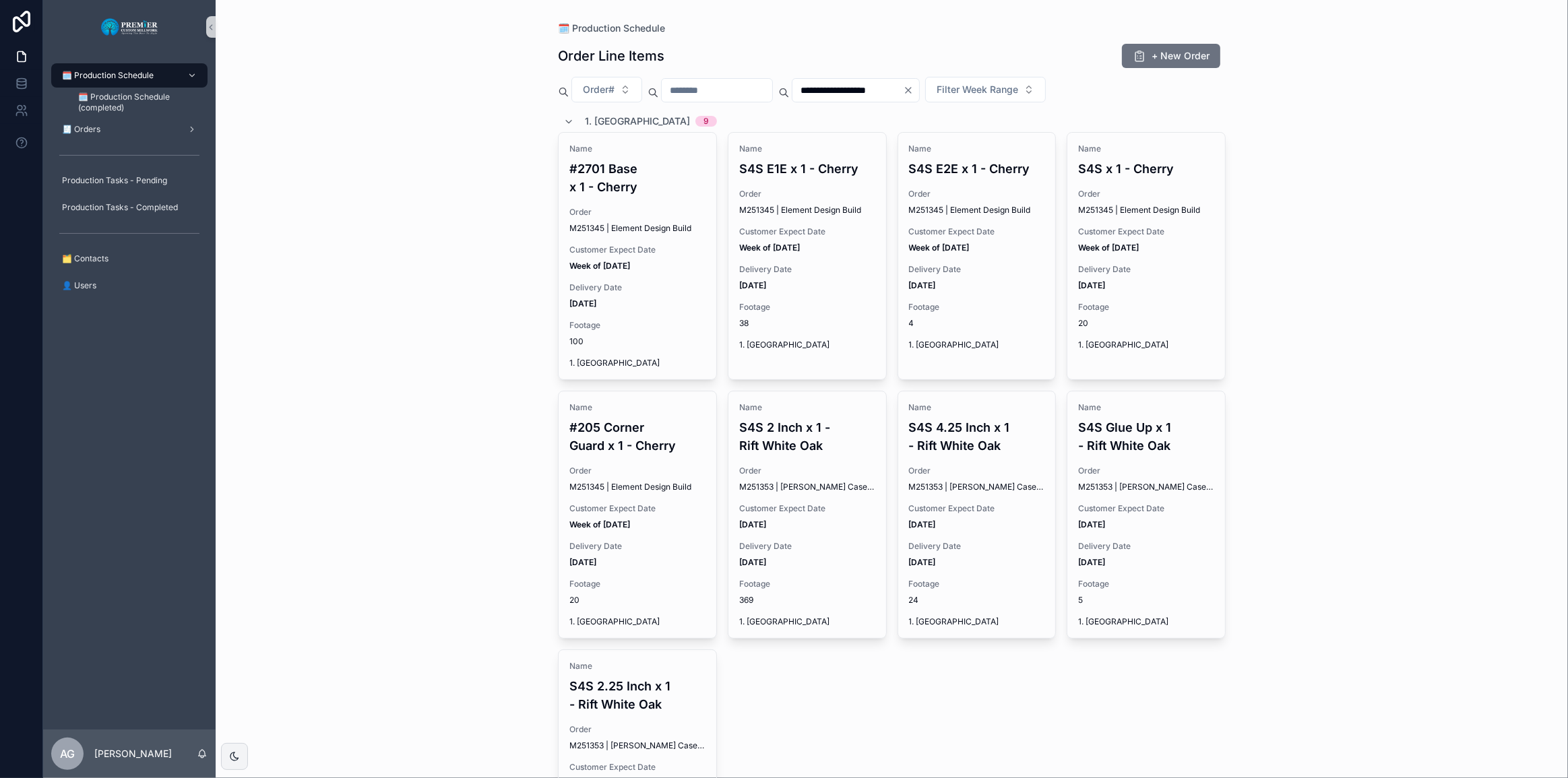
click at [622, 122] on span "1. Ripping" at bounding box center [637, 122] width 105 height 14
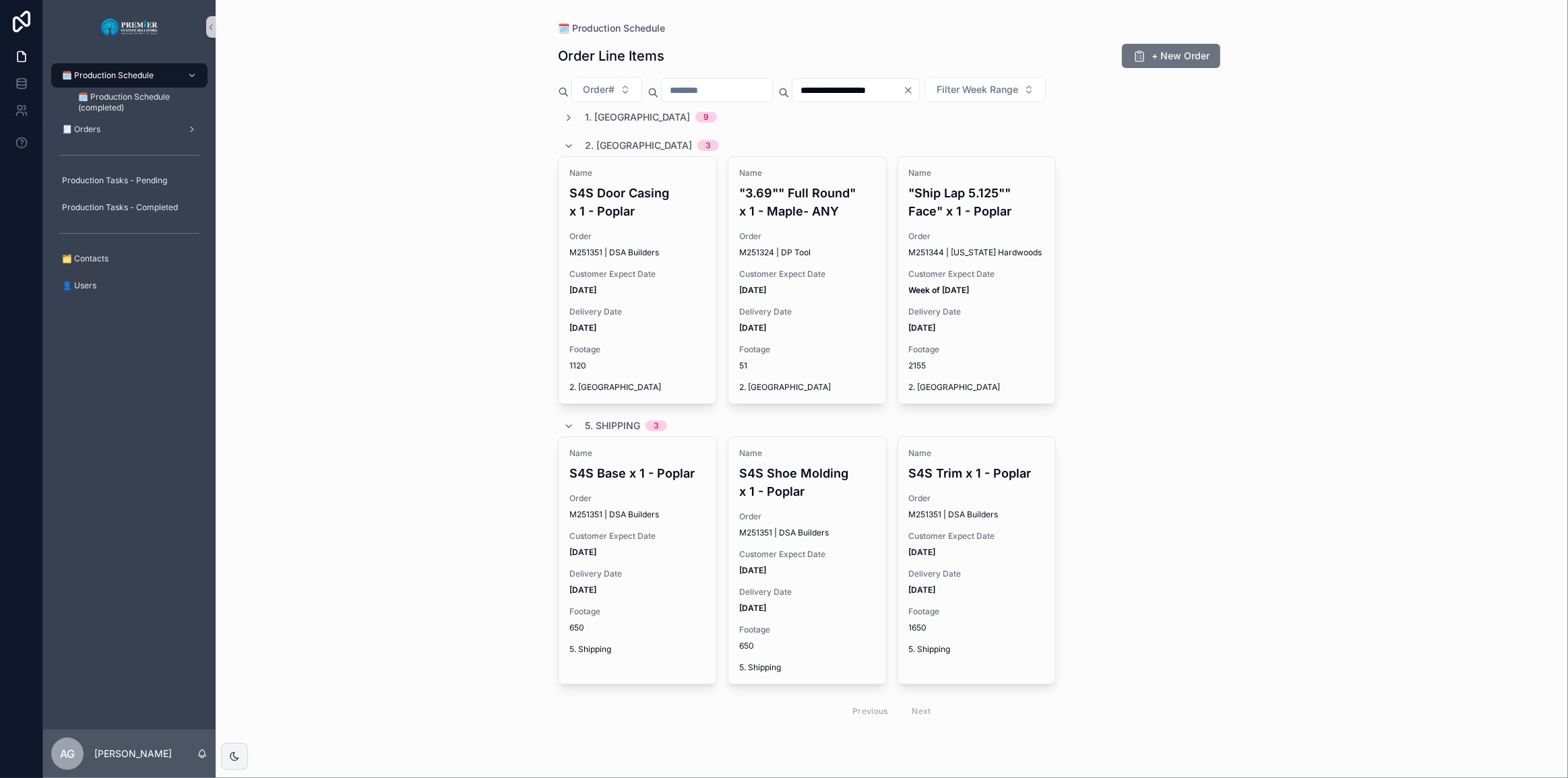
click at [609, 148] on span "2. Moulding" at bounding box center [638, 146] width 107 height 14
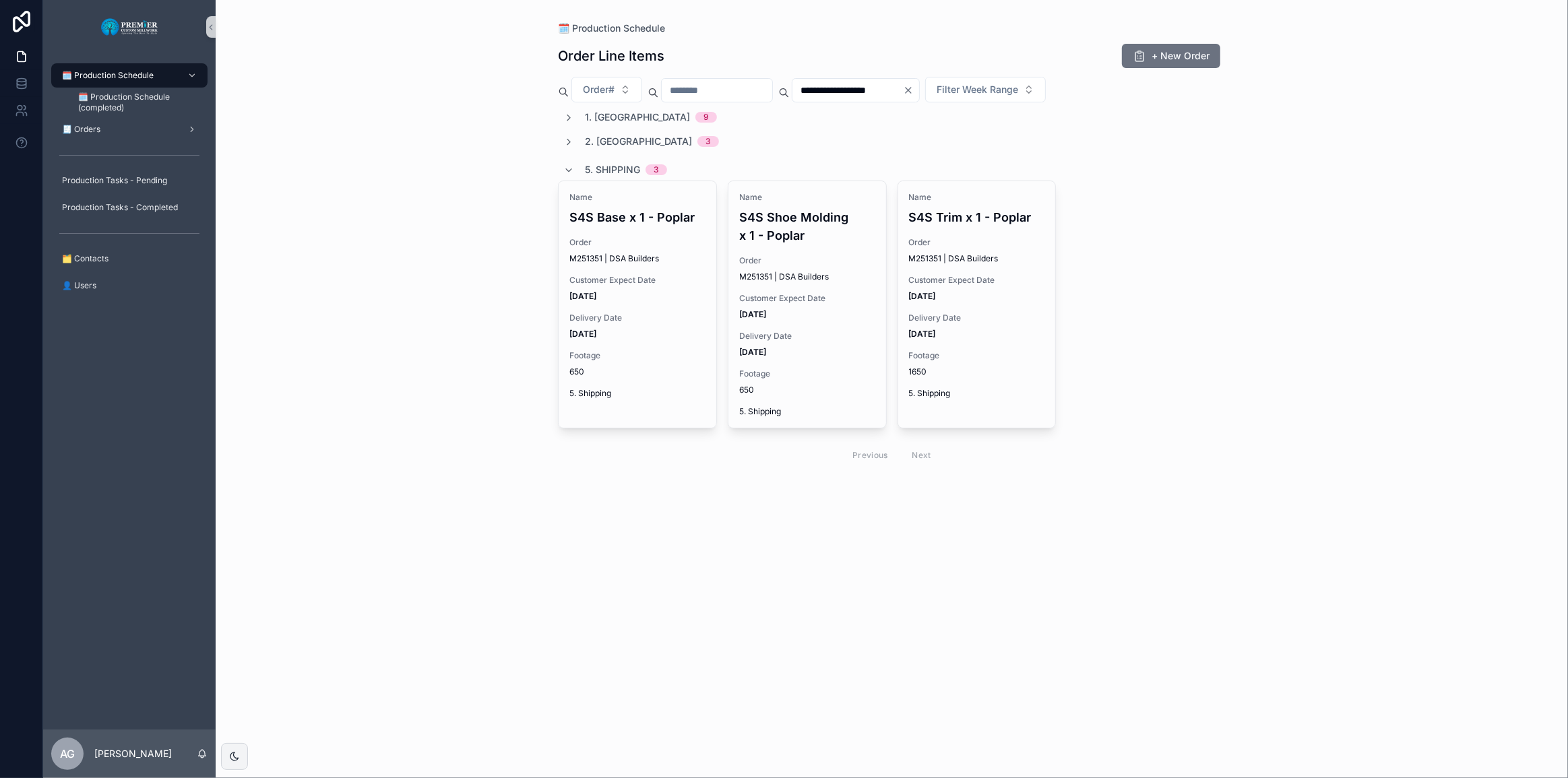
click at [601, 168] on span "5. Shipping" at bounding box center [613, 170] width 55 height 14
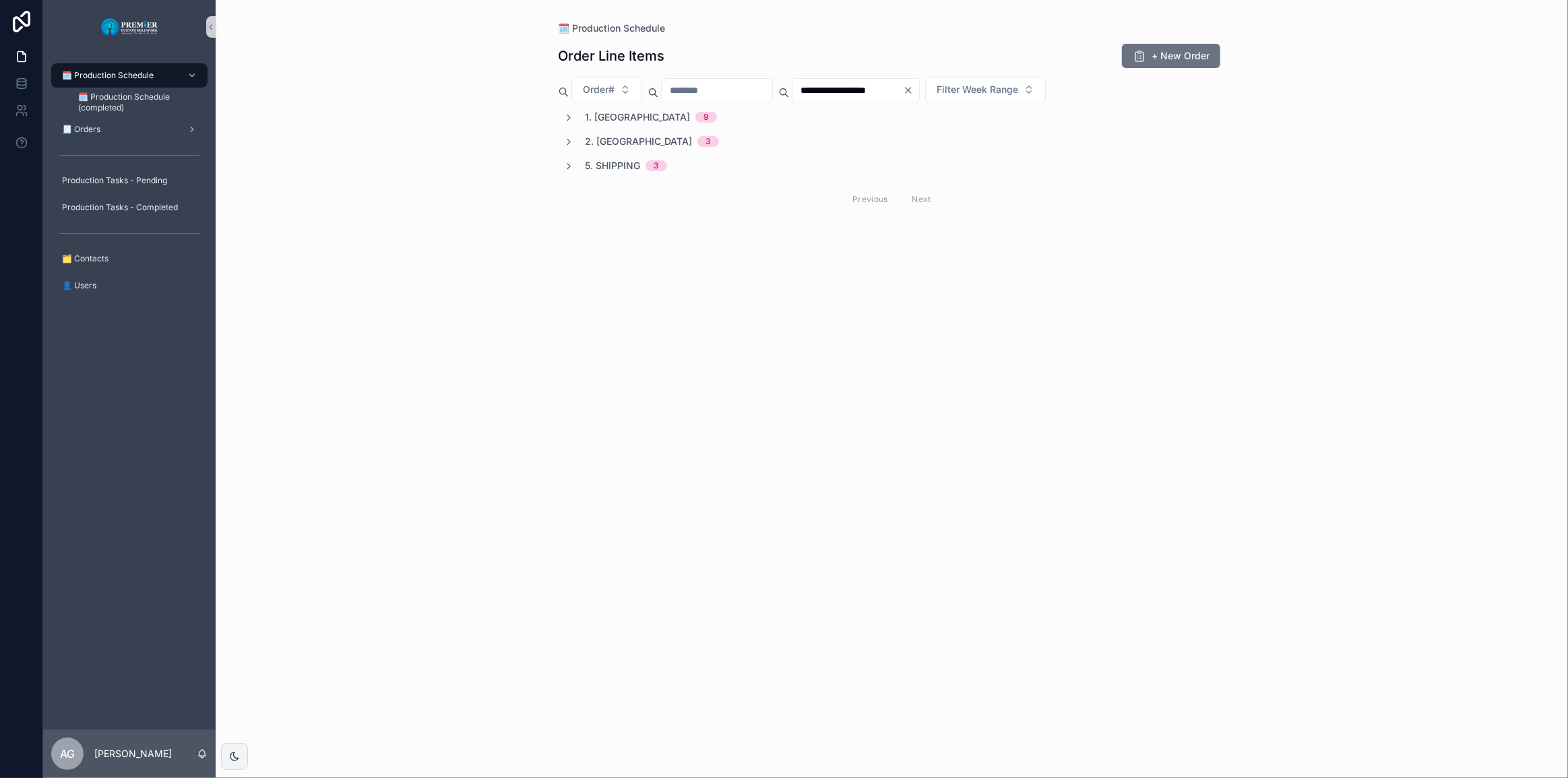
click at [919, 120] on div "1. Ripping 9" at bounding box center [891, 117] width 667 height 14
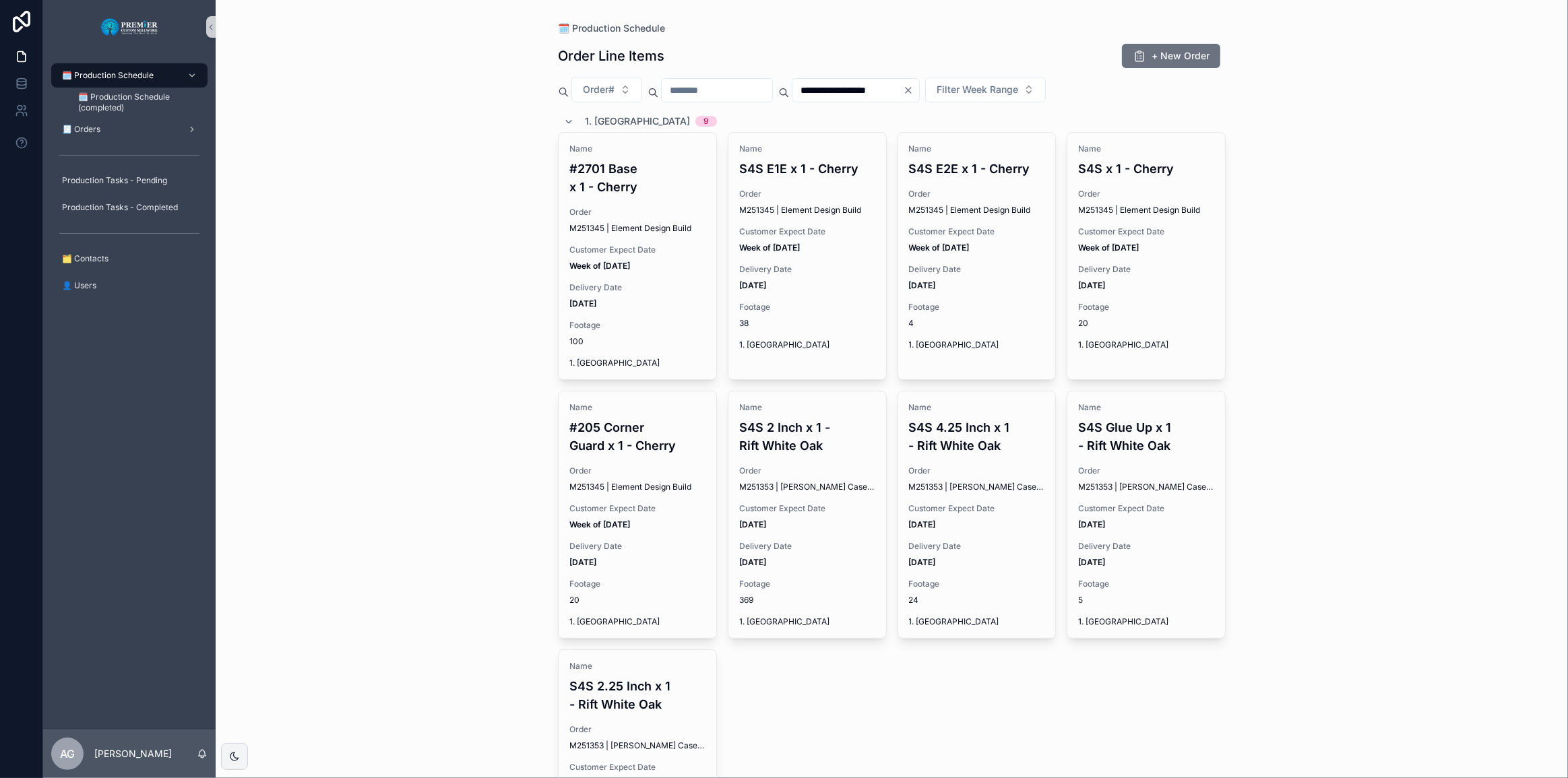
click at [595, 115] on span "1. Ripping" at bounding box center [637, 122] width 105 height 14
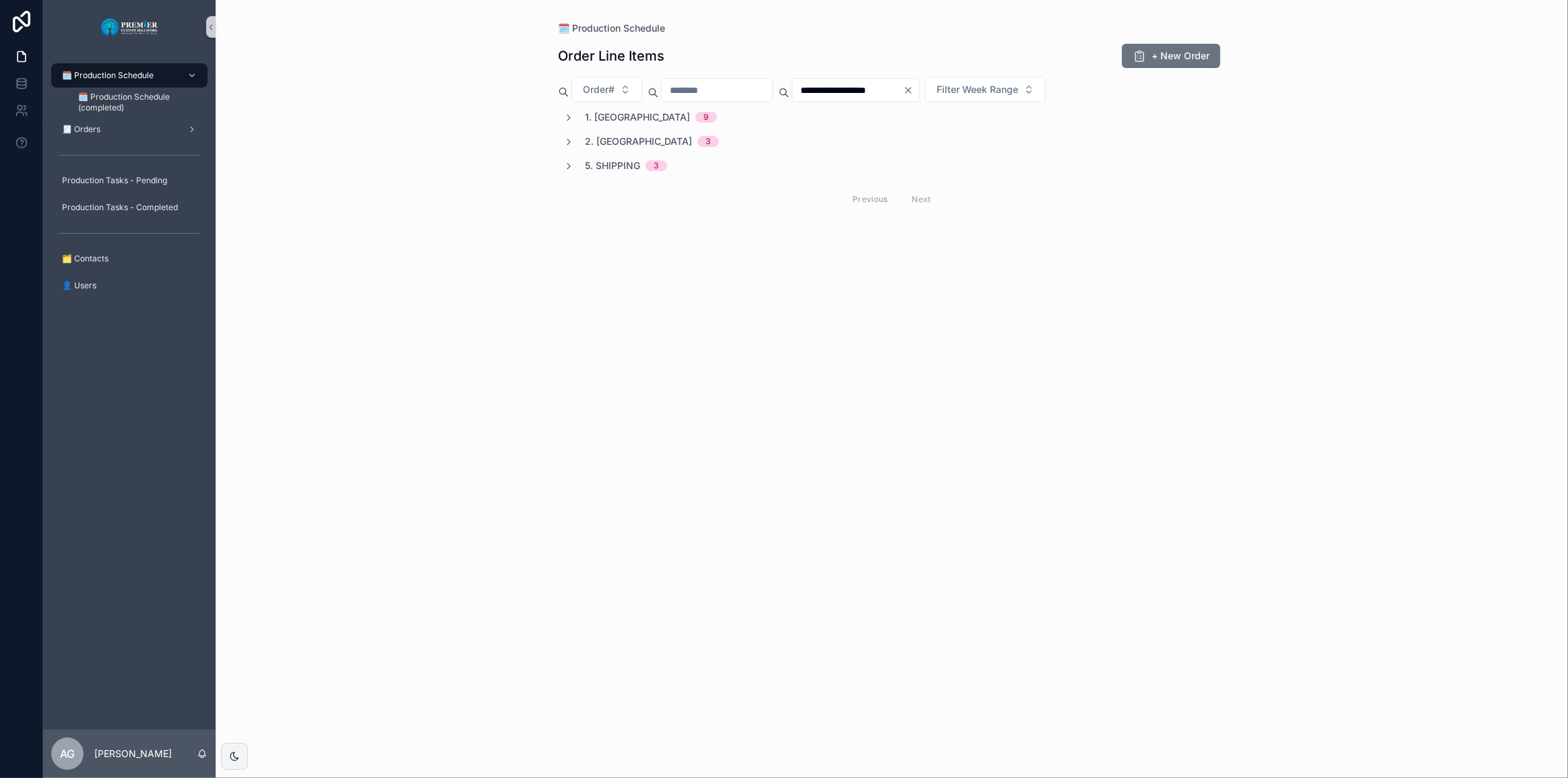
click at [913, 93] on icon "Clear" at bounding box center [908, 90] width 11 height 11
click at [625, 121] on span "1. Ripping" at bounding box center [637, 117] width 105 height 14
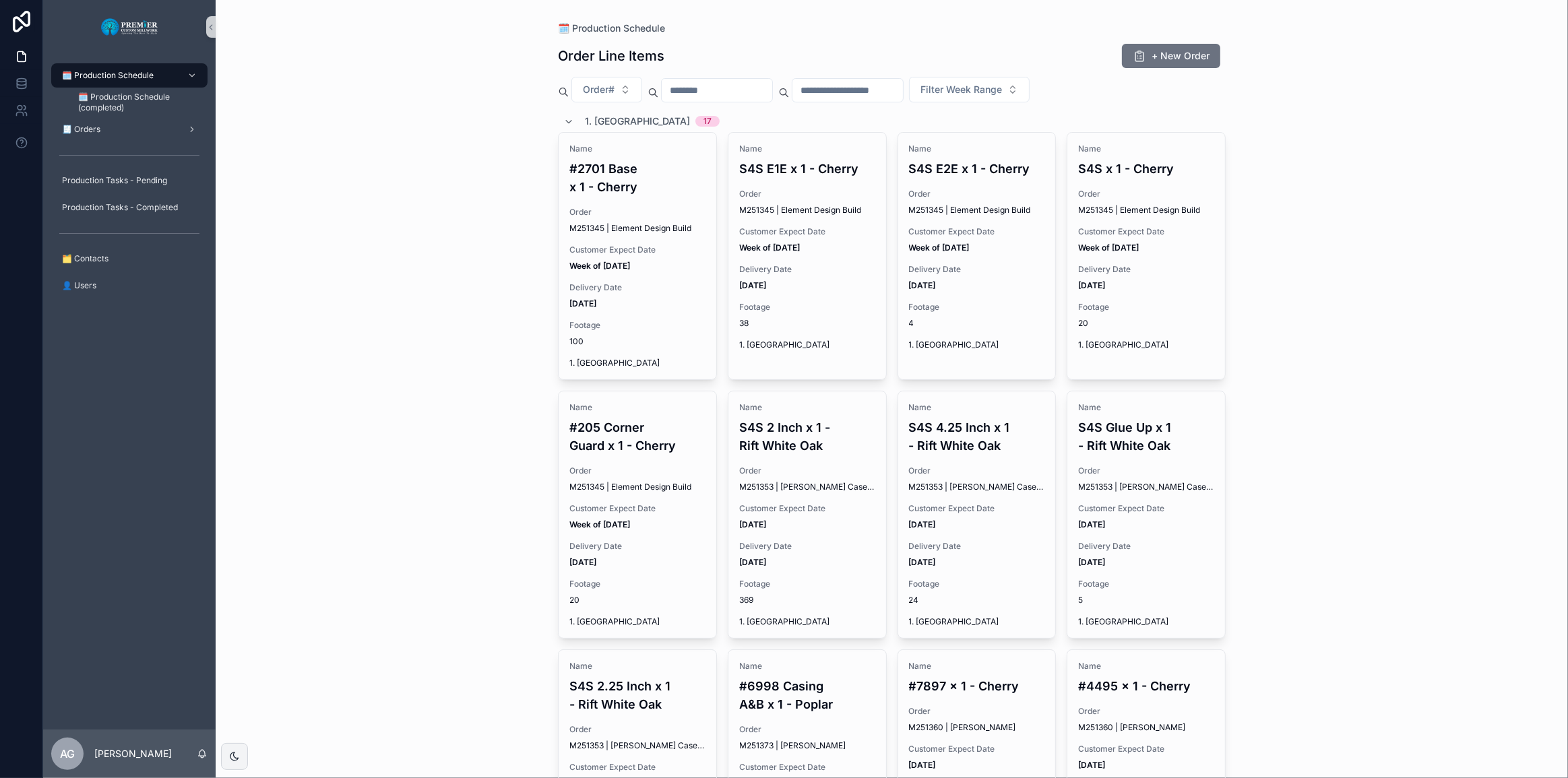
click at [604, 112] on div "1. Ripping 17" at bounding box center [652, 121] width 135 height 21
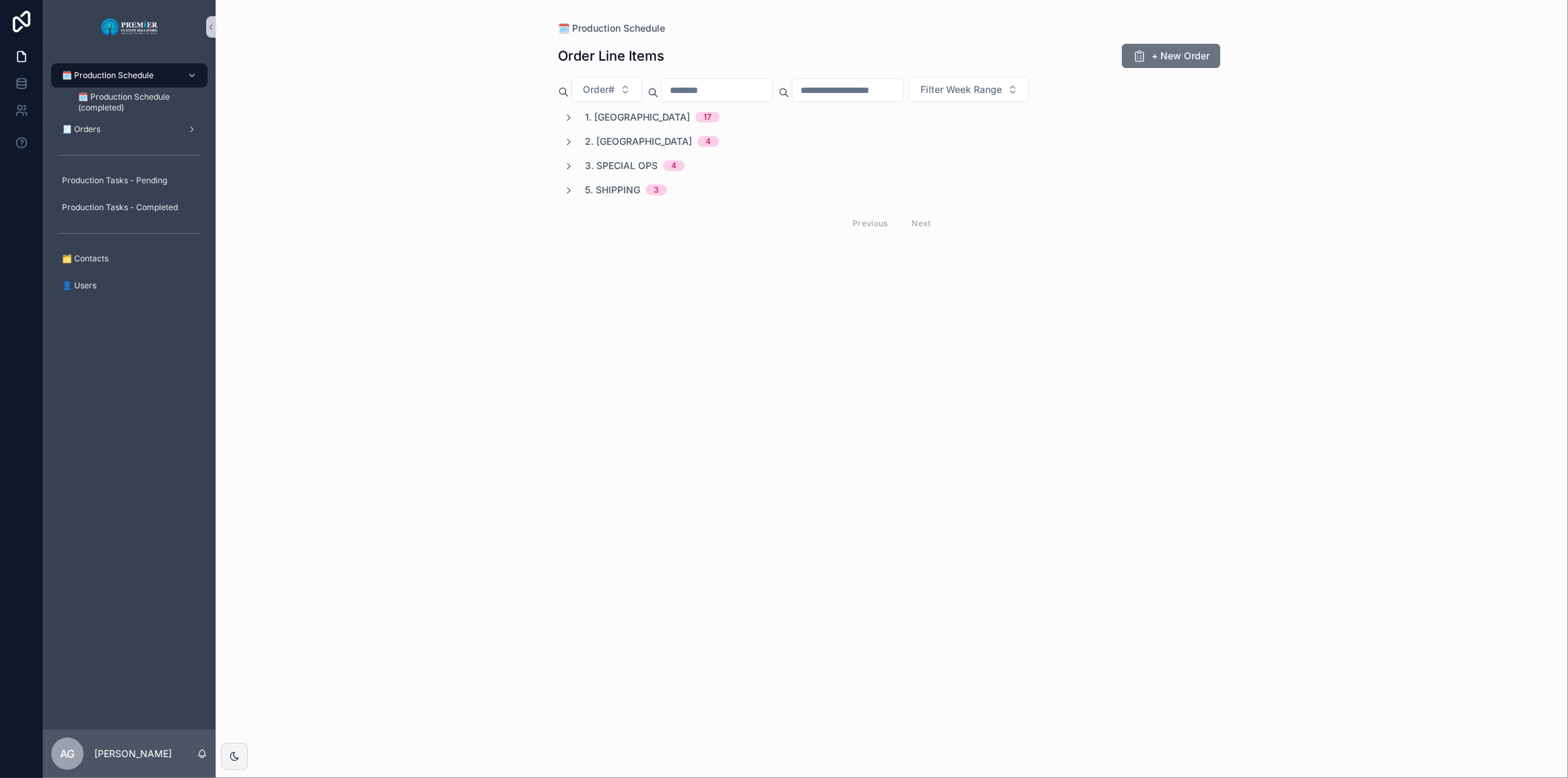
click at [402, 182] on div "🗓️ Production Schedule Order Line Items + New Order Order# Filter Week Range 1.…" at bounding box center [892, 389] width 1352 height 778
click at [592, 117] on span "1. Ripping" at bounding box center [637, 117] width 105 height 14
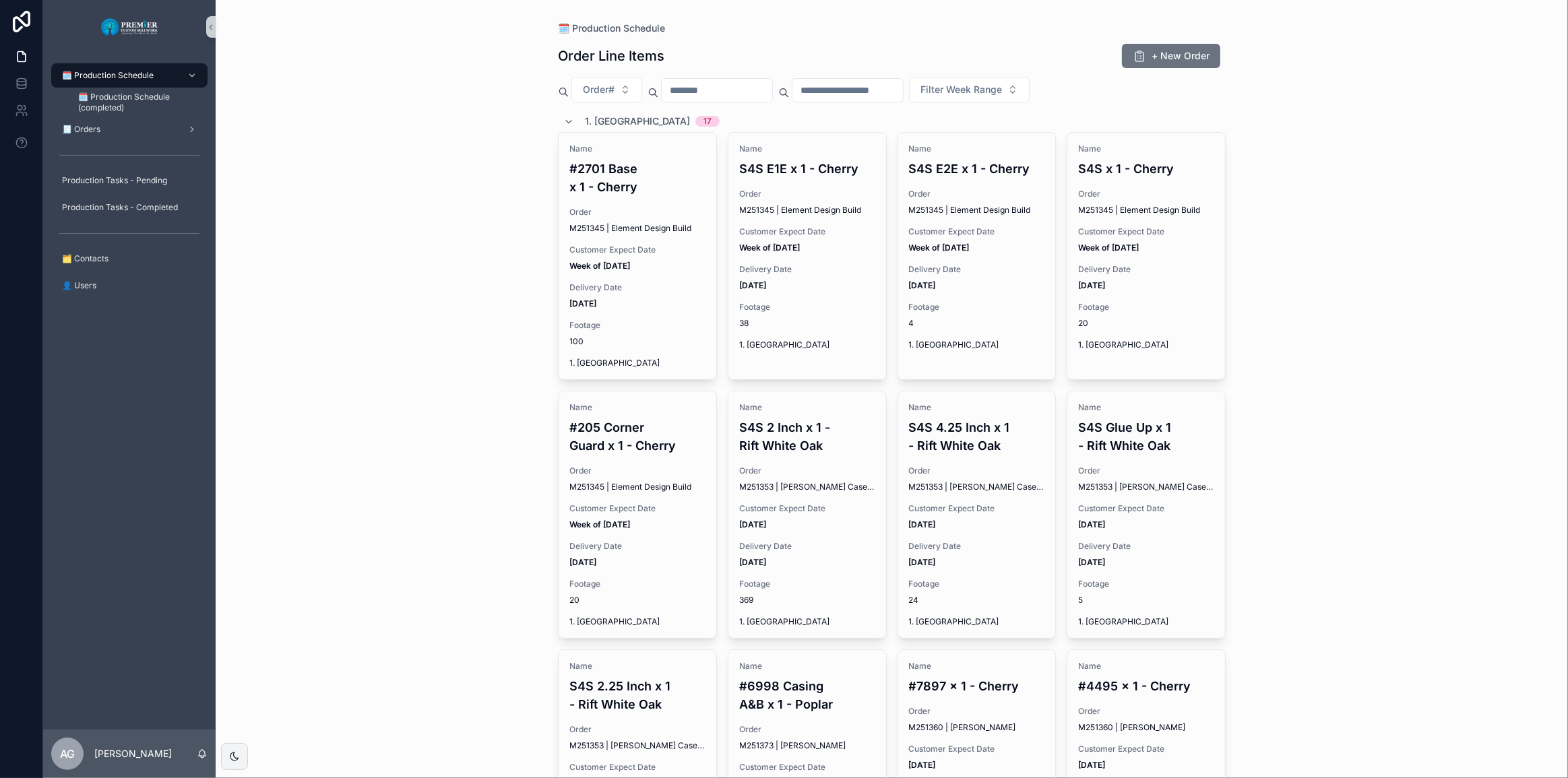
click at [526, 183] on div "🗓️ Production Schedule Order Line Items + New Order Order# Filter Week Range 1.…" at bounding box center [892, 389] width 1352 height 778
click at [488, 175] on div "🗓️ Production Schedule Order Line Items + New Order Order# Filter Week Range 1.…" at bounding box center [892, 389] width 1352 height 778
